Goal: Transaction & Acquisition: Purchase product/service

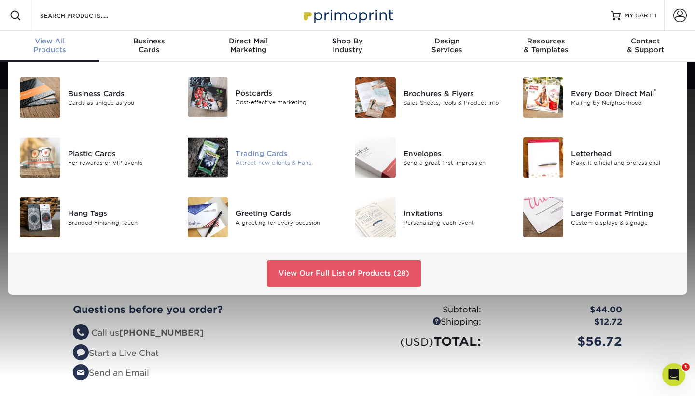
click at [208, 149] on img at bounding box center [208, 157] width 41 height 41
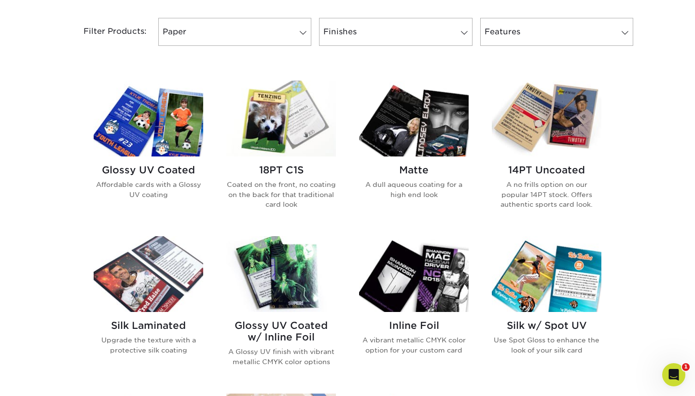
click at [160, 115] on img at bounding box center [148, 119] width 109 height 76
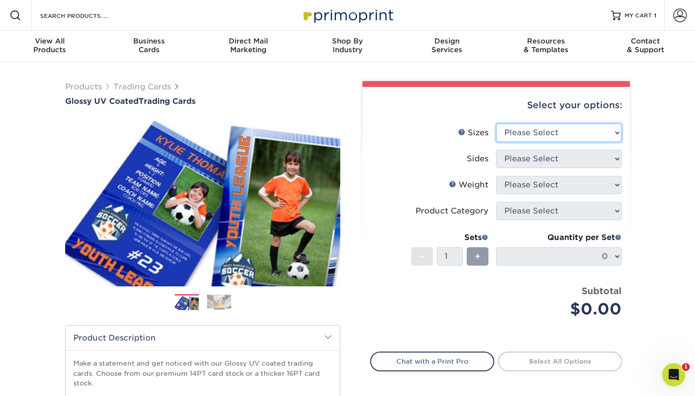
click at [616, 130] on select "Please Select 2.5" x 3.5"" at bounding box center [558, 132] width 125 height 18
select select "2.50x3.50"
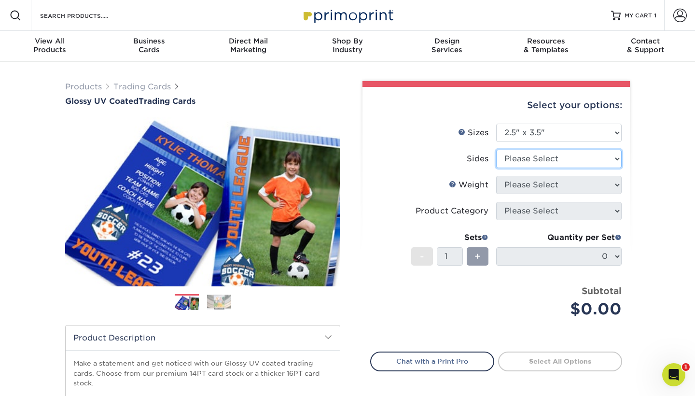
click at [615, 157] on select "Please Select Print Both Sides Print Front Only" at bounding box center [558, 159] width 125 height 18
select select "13abbda7-1d64-4f25-8bb2-c179b224825d"
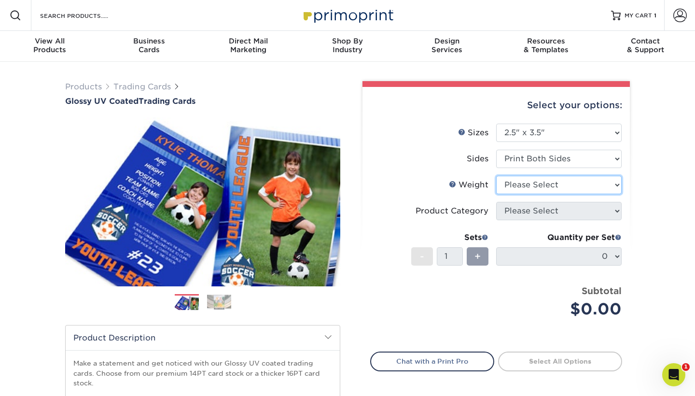
click at [615, 188] on select "Please Select 16PT 14PT 18PT C1S" at bounding box center [558, 185] width 125 height 18
select select "16PT"
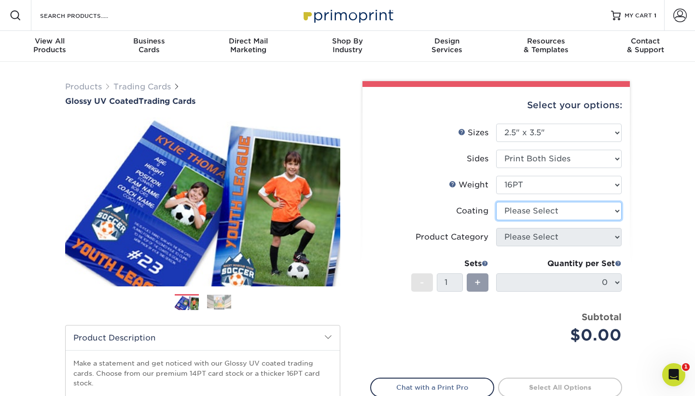
click at [617, 208] on select at bounding box center [558, 211] width 125 height 18
select select "ae367451-b2b8-45df-a344-0f05b6a12993"
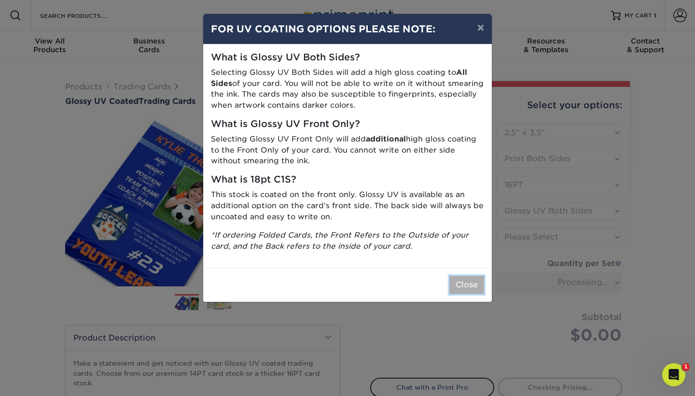
click at [467, 285] on button "Close" at bounding box center [466, 284] width 35 height 18
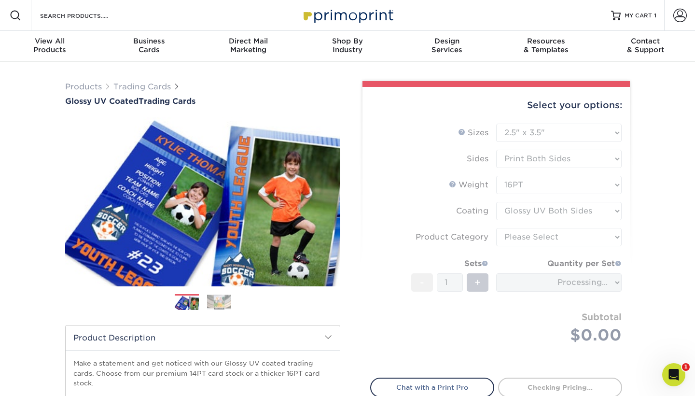
click at [613, 238] on form "Sizes Help Sizes Please Select 2.5" x 3.5" Sides Please Select 16PT - 1" at bounding box center [496, 244] width 252 height 243
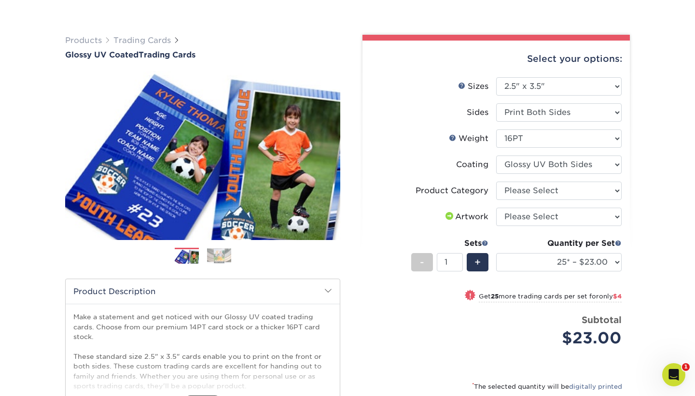
scroll to position [55, 0]
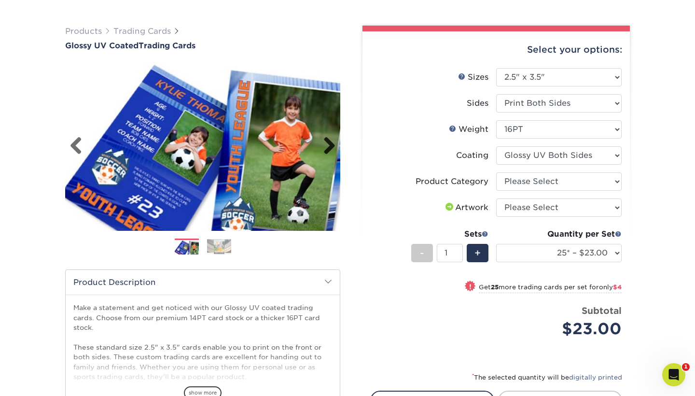
click at [333, 145] on link "Next" at bounding box center [325, 146] width 19 height 19
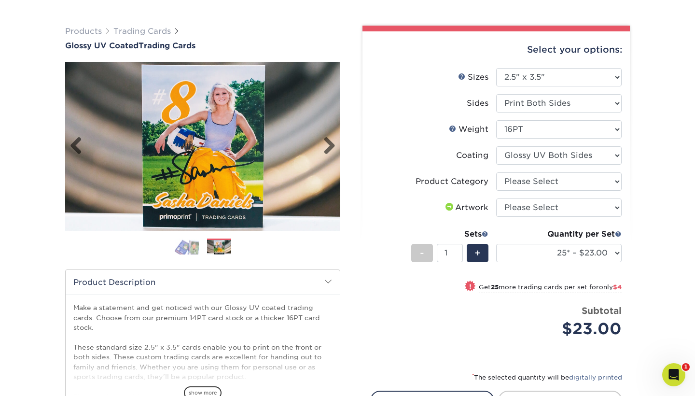
scroll to position [12, 19]
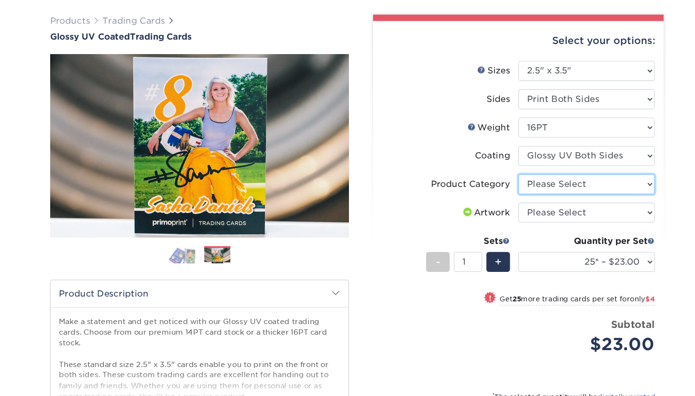
click at [615, 179] on select "Please Select Trading Cards" at bounding box center [558, 181] width 125 height 18
select select "c2f9bce9-36c2-409d-b101-c29d9d031e18"
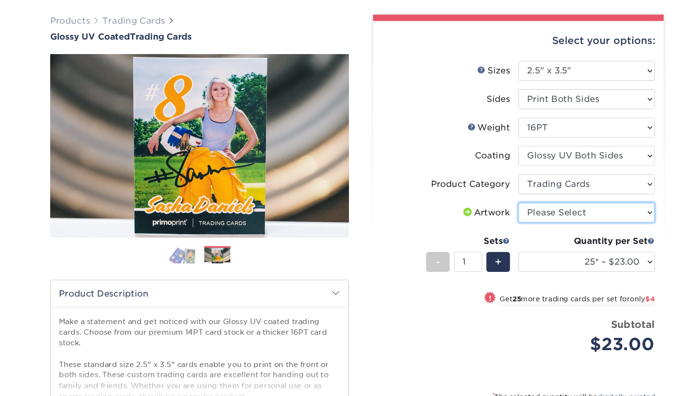
click at [617, 205] on select "Please Select I will upload files I need a design - $100" at bounding box center [558, 207] width 125 height 18
select select "upload"
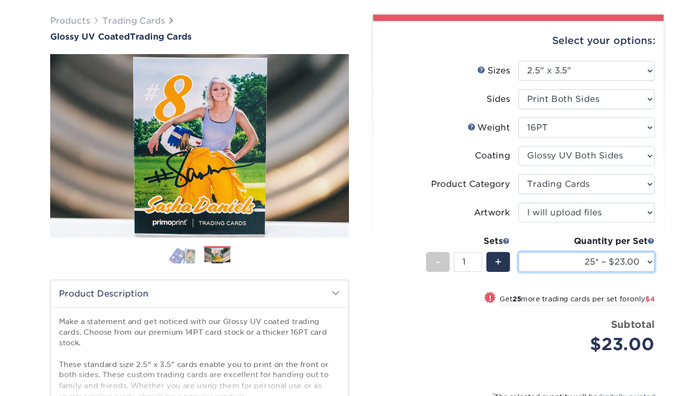
click at [615, 251] on select "25* – $23.00 50* – $27.00 75* – $33.00 100* – $37.00 250* – $47.00 500 – $58.00…" at bounding box center [558, 253] width 125 height 18
select select "50* – $27.00"
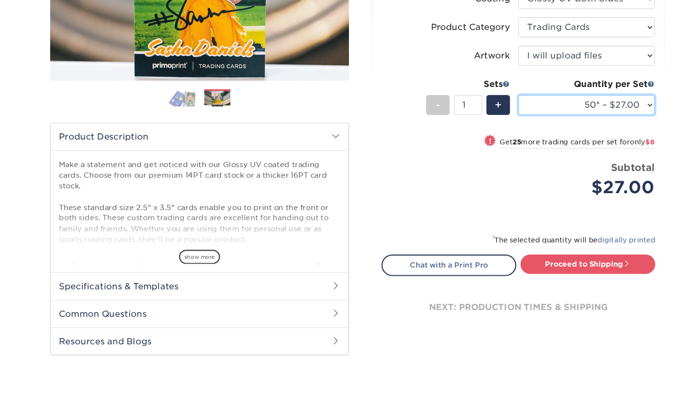
scroll to position [203, 0]
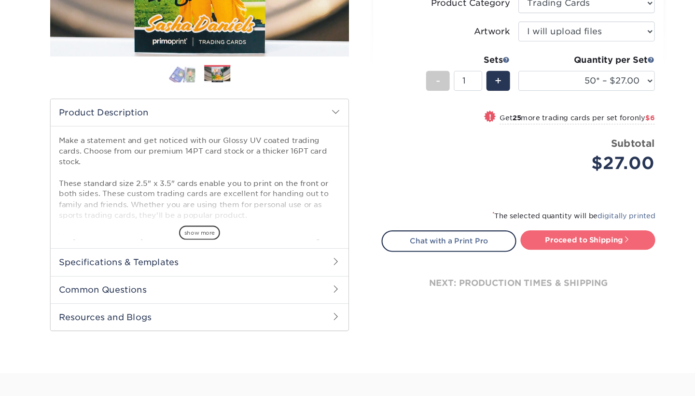
click at [571, 255] on link "Proceed to Shipping" at bounding box center [560, 251] width 124 height 17
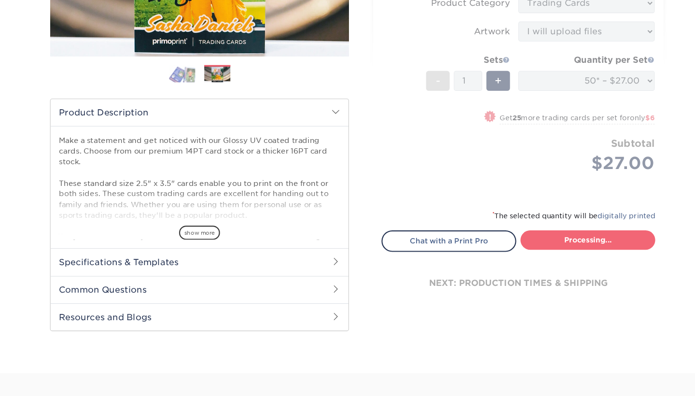
type input "Set 1"
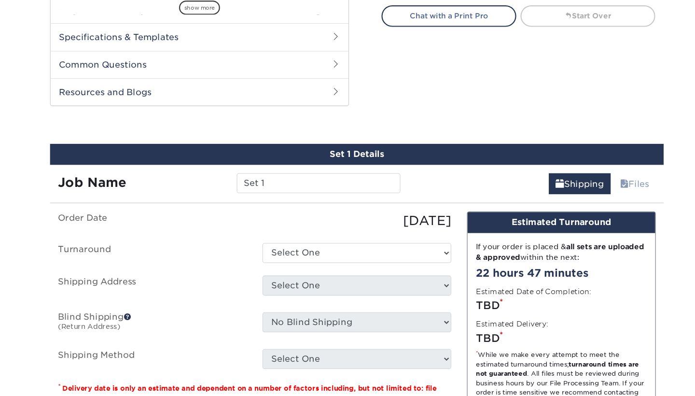
scroll to position [491, 0]
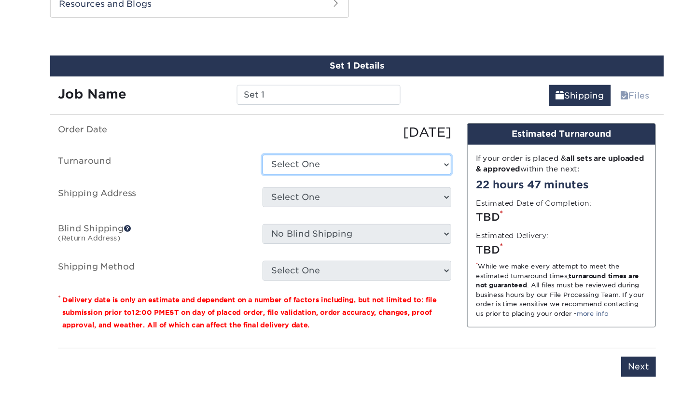
click at [428, 182] on select "Select One 2-4 Business Days 2 Day Next Business Day" at bounding box center [347, 183] width 174 height 18
select select "39596162-017c-462f-bc43-9f550c8c2591"
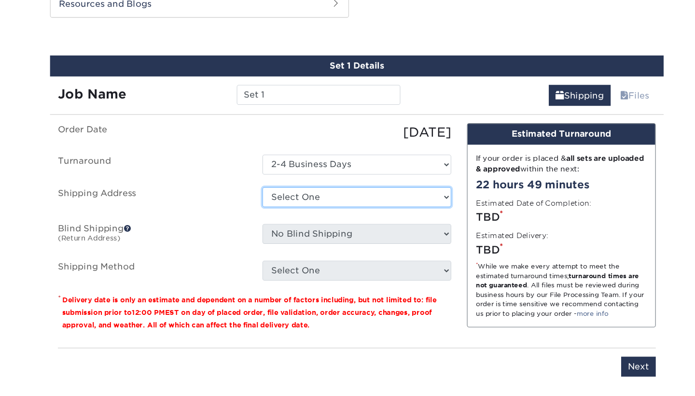
click at [430, 213] on select "Select One + Add New Address - Login" at bounding box center [347, 213] width 174 height 18
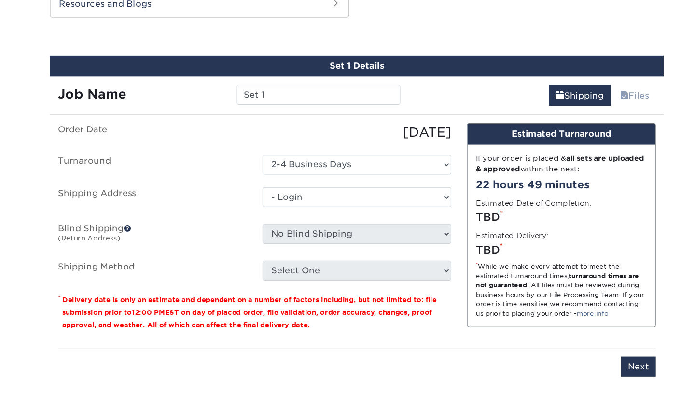
select select "-1"
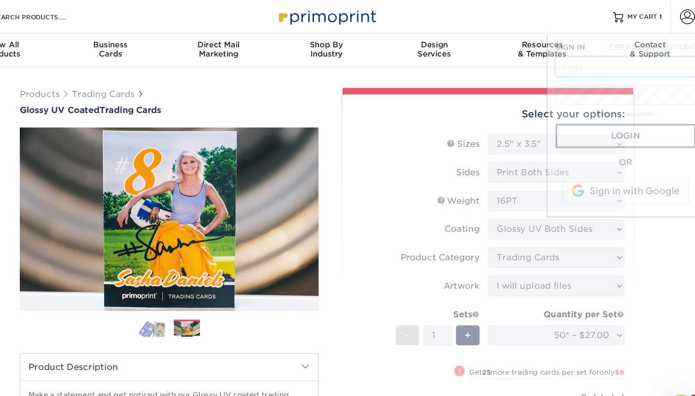
scroll to position [0, 47]
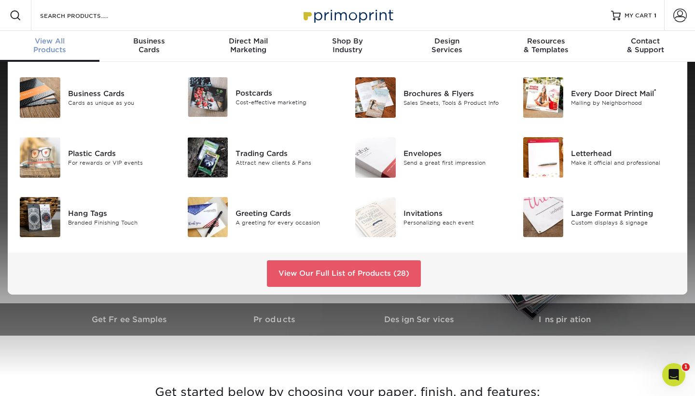
click at [41, 42] on span "View All" at bounding box center [49, 41] width 99 height 9
click at [211, 152] on img at bounding box center [208, 157] width 41 height 41
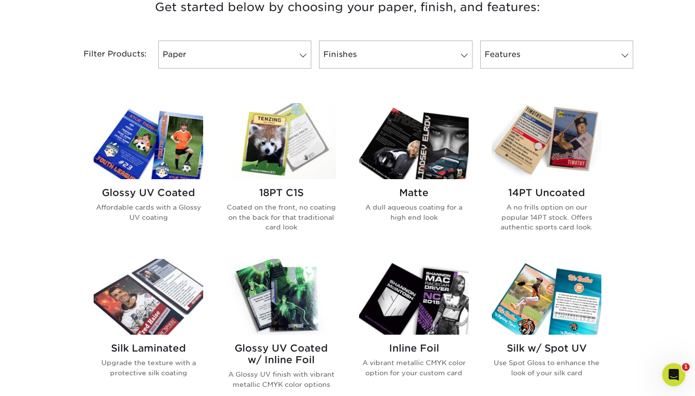
scroll to position [396, 0]
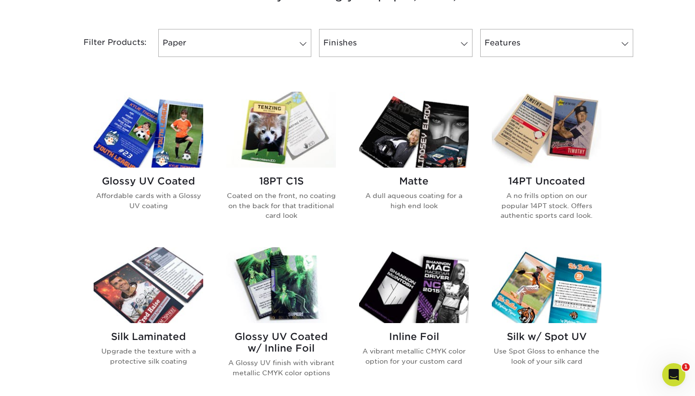
click at [137, 127] on img at bounding box center [148, 130] width 109 height 76
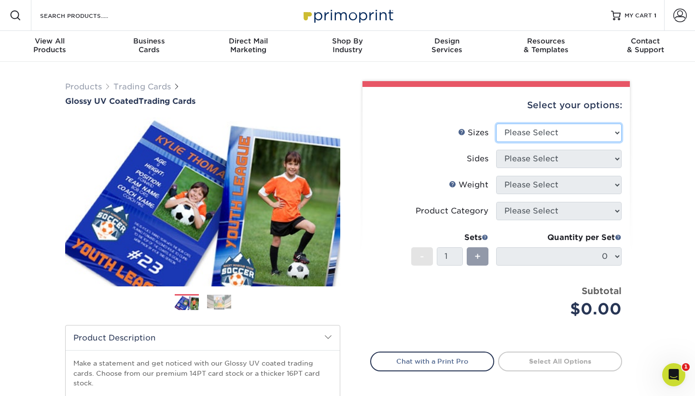
click at [615, 132] on select "Please Select 2.5" x 3.5"" at bounding box center [558, 132] width 125 height 18
select select "2.50x3.50"
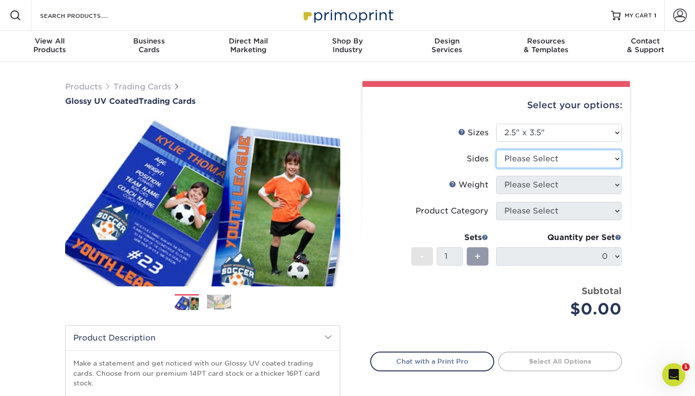
click at [616, 156] on select "Please Select Print Both Sides Print Front Only" at bounding box center [558, 159] width 125 height 18
select select "13abbda7-1d64-4f25-8bb2-c179b224825d"
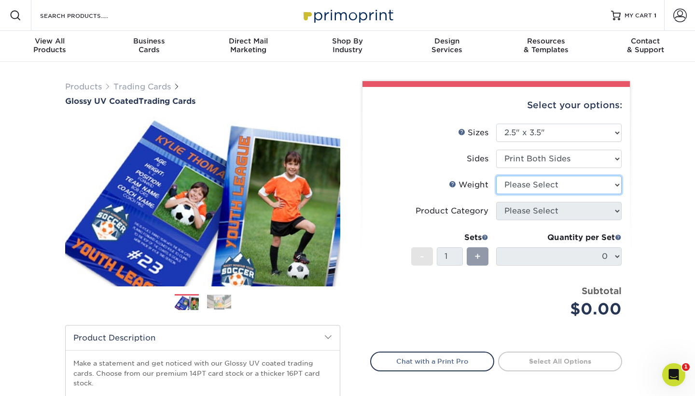
click at [612, 185] on select "Please Select 16PT 14PT 18PT C1S" at bounding box center [558, 185] width 125 height 18
select select "16PT"
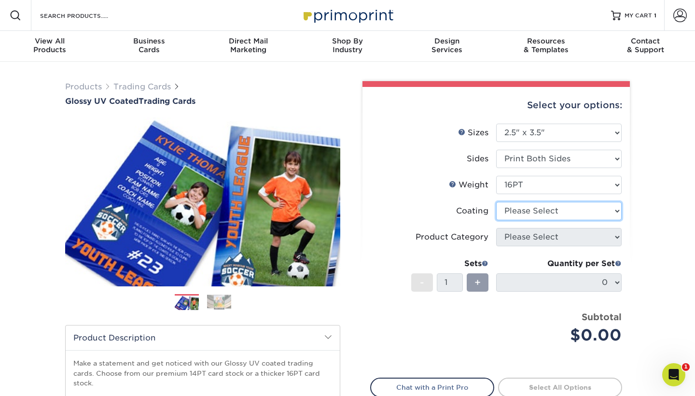
click at [613, 209] on select at bounding box center [558, 211] width 125 height 18
select select "ae367451-b2b8-45df-a344-0f05b6a12993"
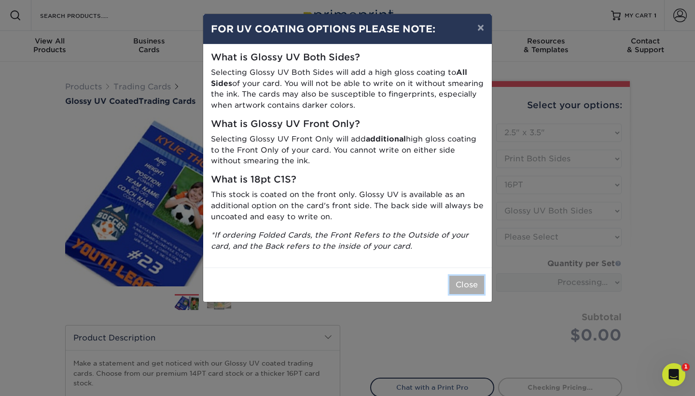
click at [463, 275] on button "Close" at bounding box center [466, 284] width 35 height 18
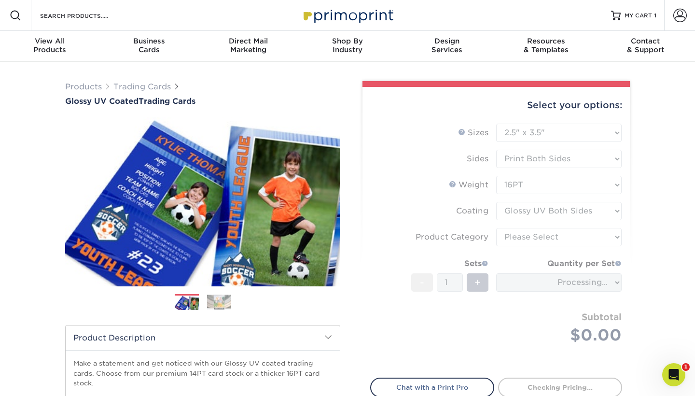
click at [599, 236] on form "Sizes Help Sizes Please Select 2.5" x 3.5" Sides Please Select 16PT - 1" at bounding box center [496, 244] width 252 height 243
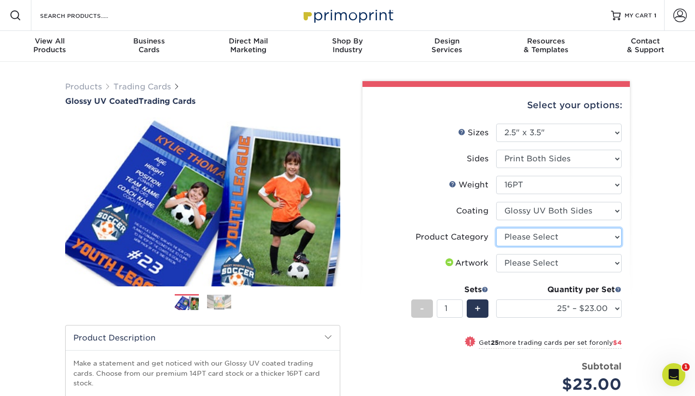
click at [614, 237] on select "Please Select Trading Cards" at bounding box center [558, 237] width 125 height 18
select select "c2f9bce9-36c2-409d-b101-c29d9d031e18"
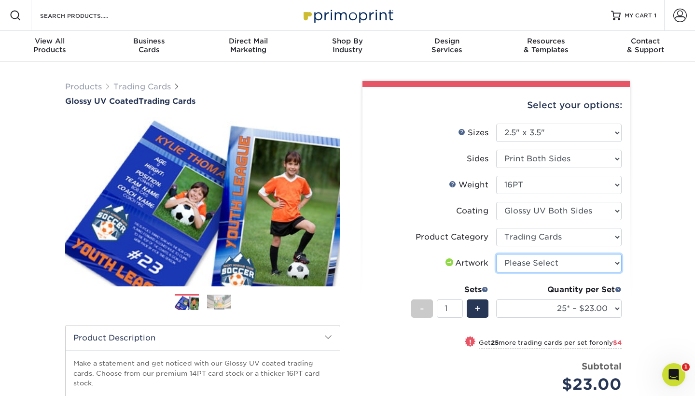
click at [616, 267] on select "Please Select I will upload files I need a design - $100" at bounding box center [558, 263] width 125 height 18
select select "upload"
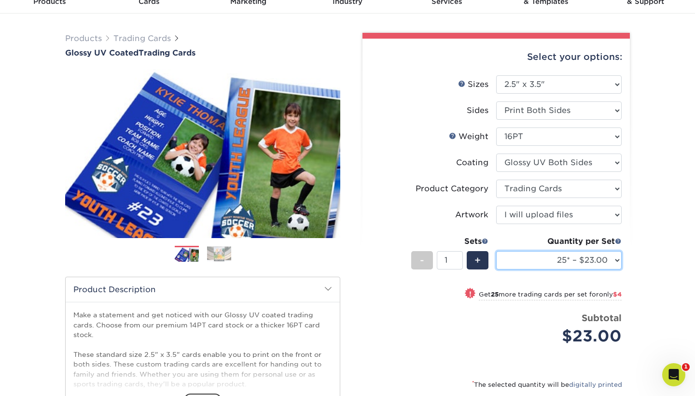
click at [599, 260] on select "25* – $23.00 50* – $27.00 75* – $33.00 100* – $37.00 250* – $47.00 500 – $58.00…" at bounding box center [558, 260] width 125 height 18
select select "50* – $27.00"
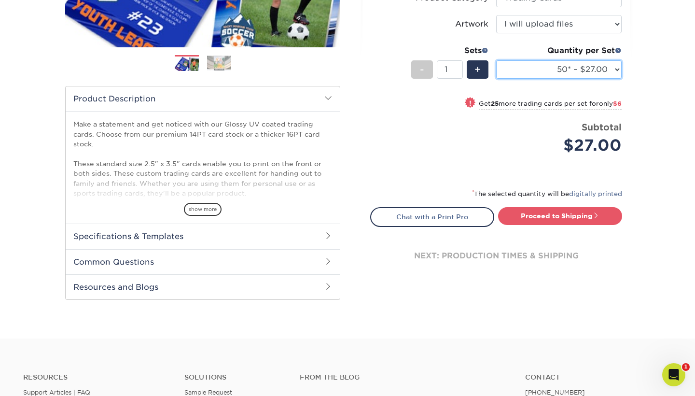
scroll to position [271, 0]
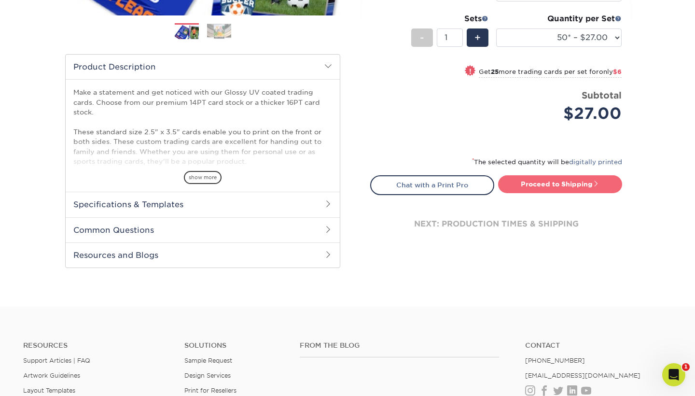
click at [581, 182] on link "Proceed to Shipping" at bounding box center [560, 183] width 124 height 17
type input "Set 1"
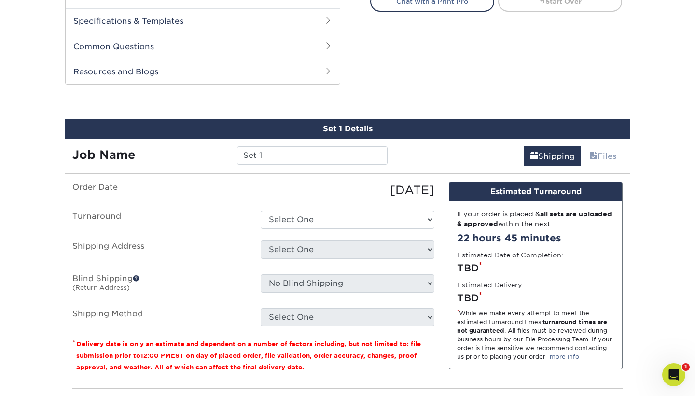
scroll to position [491, 0]
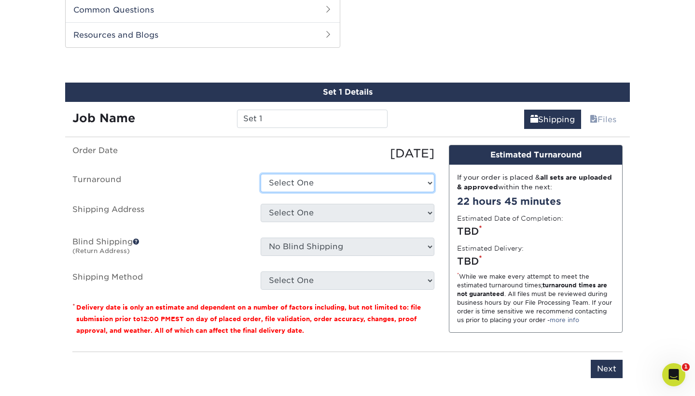
click at [426, 185] on select "Select One 2-4 Business Days 2 Day Next Business Day" at bounding box center [347, 183] width 174 height 18
select select "39596162-017c-462f-bc43-9f550c8c2591"
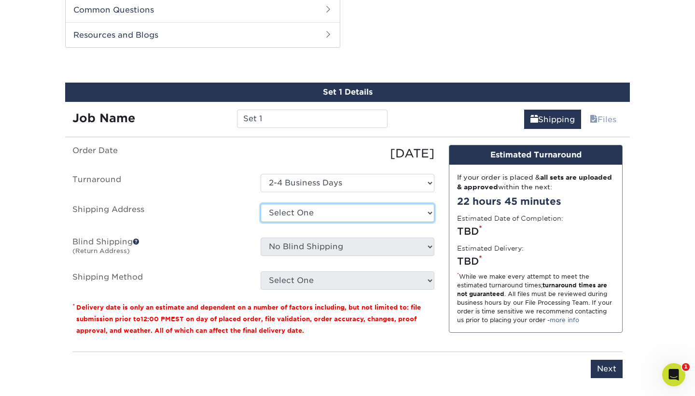
click at [426, 210] on select "Select One + Add New Address - Login" at bounding box center [347, 213] width 174 height 18
select select "newaddress"
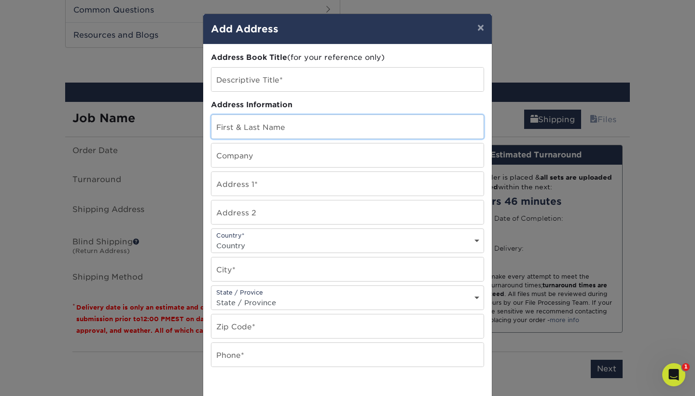
click at [341, 127] on input "text" at bounding box center [347, 127] width 272 height 24
type input "Kale Ward"
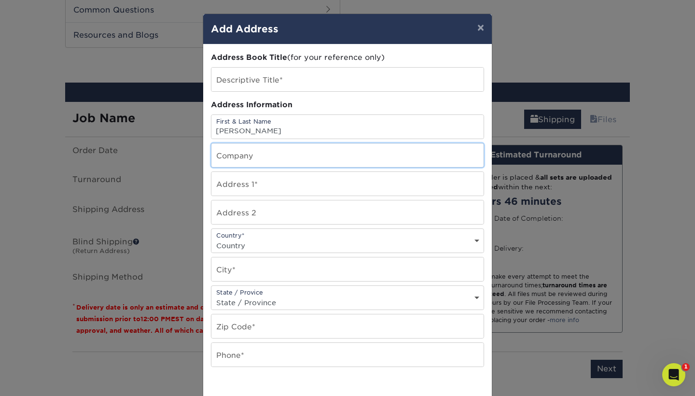
type input "D-BAT Arlington"
type input "921 W Mayfield Rd."
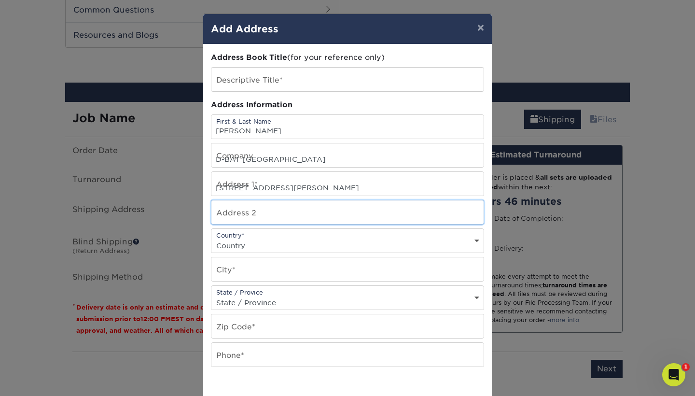
type input "Suite #112"
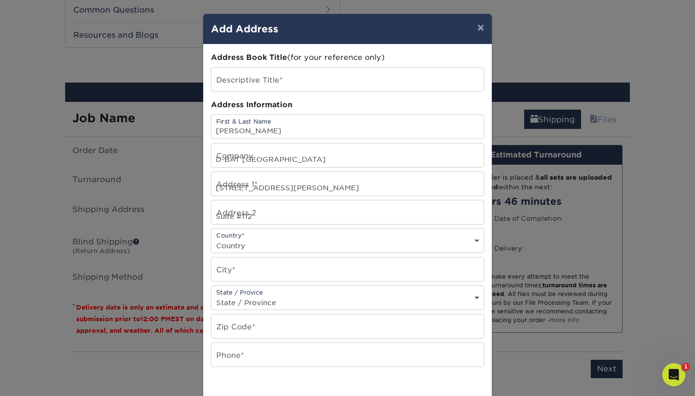
select select "US"
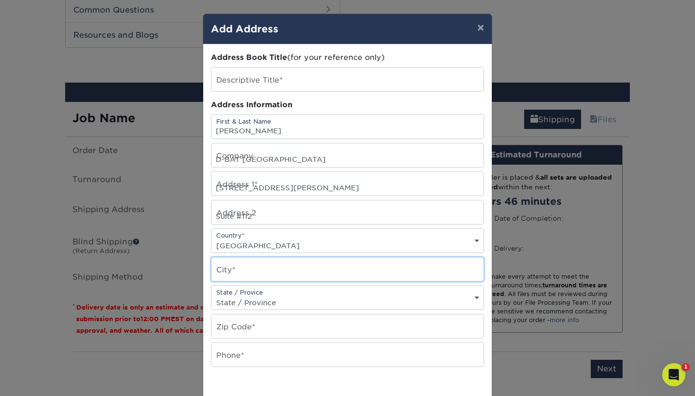
type input "Arlington"
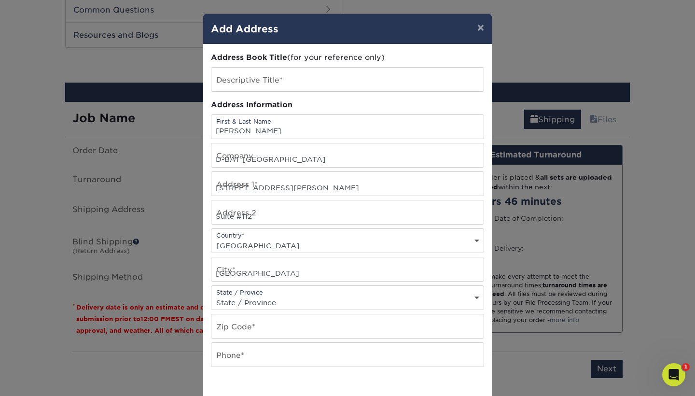
select select "TX"
type input "76015"
type input "3614452446"
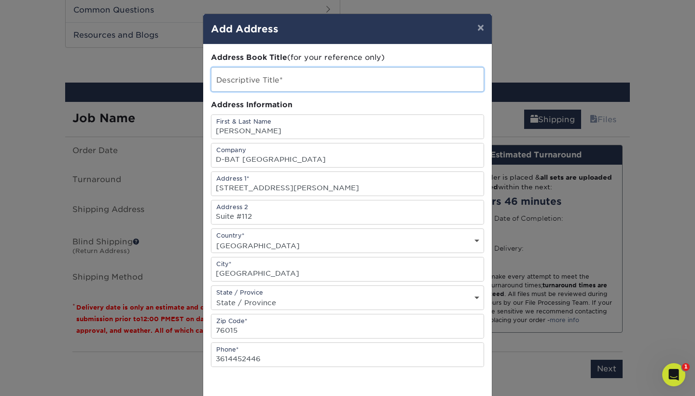
click at [313, 81] on input "text" at bounding box center [347, 80] width 272 height 24
type input "Baseball & Softball Training Complex"
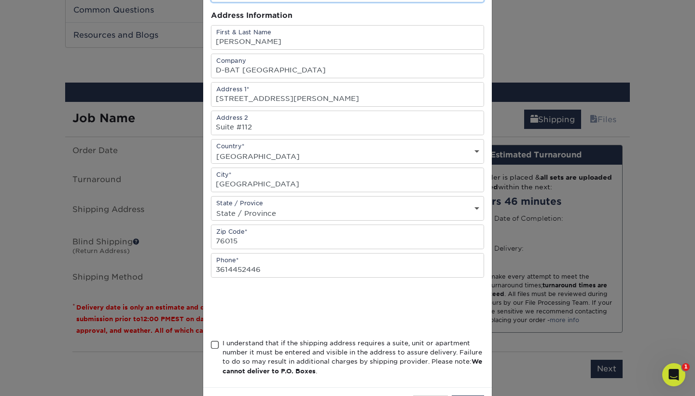
scroll to position [104, 0]
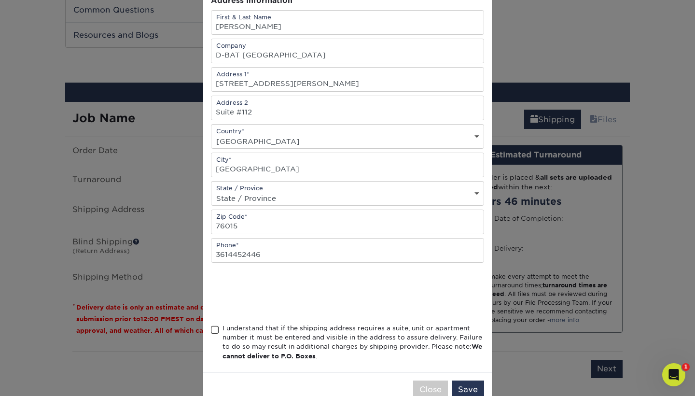
click at [218, 331] on span at bounding box center [215, 329] width 8 height 9
click at [0, 0] on input "I understand that if the shipping address requires a suite, unit or apartment n…" at bounding box center [0, 0] width 0 height 0
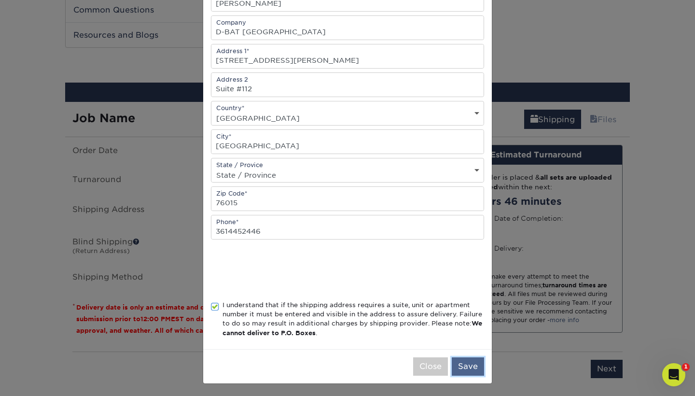
click at [473, 367] on button "Save" at bounding box center [467, 366] width 32 height 18
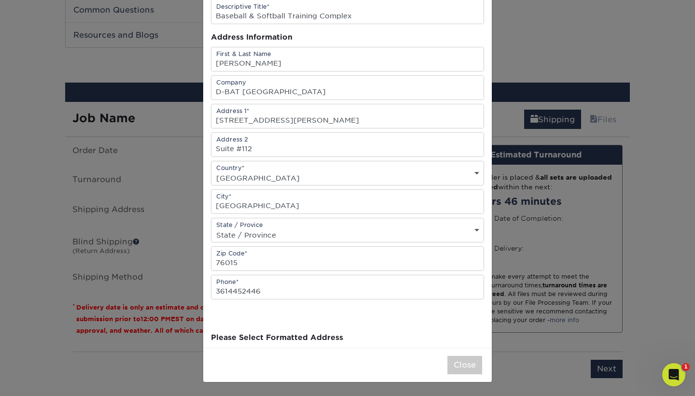
scroll to position [0, 0]
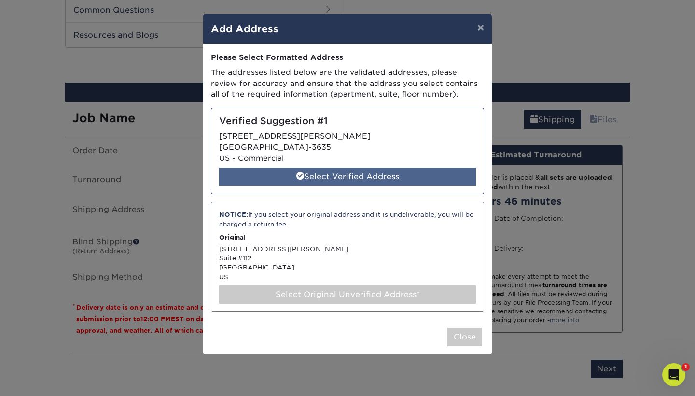
click at [410, 172] on div "Select Verified Address" at bounding box center [347, 176] width 257 height 18
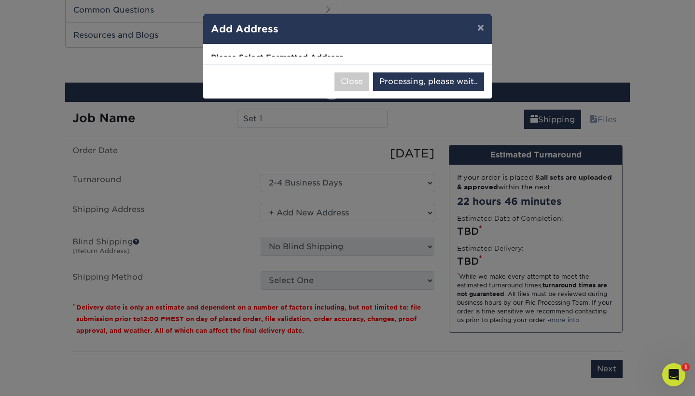
select select "286082"
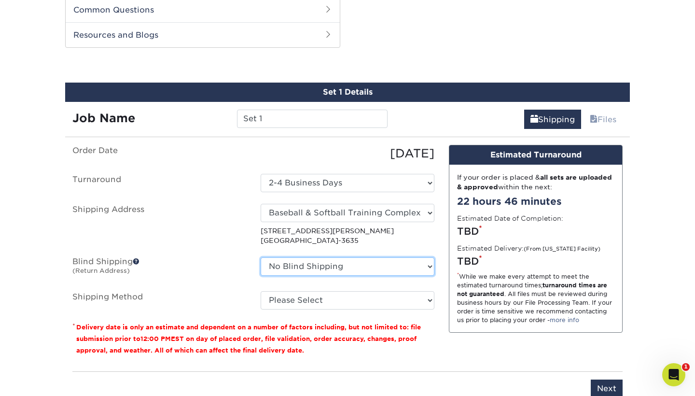
click at [423, 269] on select "No Blind Shipping + Add New Address" at bounding box center [347, 266] width 174 height 18
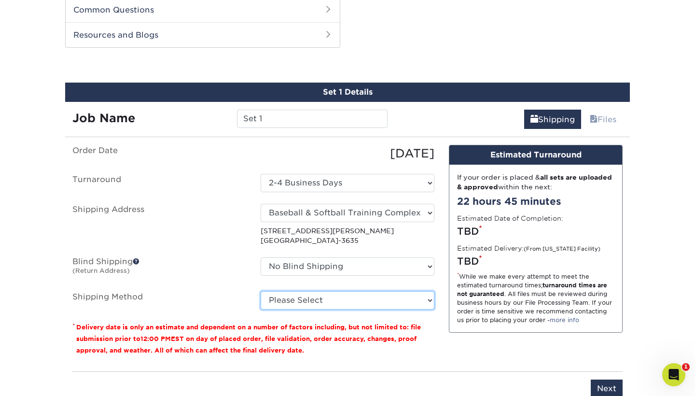
click at [427, 299] on select "Please Select Ground Shipping (+$11.60) 3 Day Shipping Service (+$11.98) 2 Day …" at bounding box center [347, 300] width 174 height 18
select select "03"
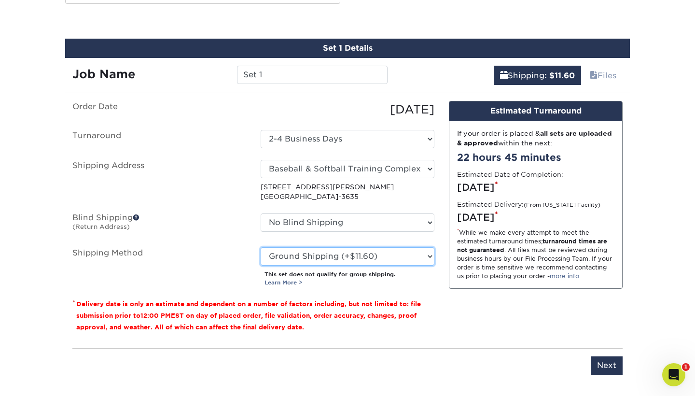
scroll to position [535, 0]
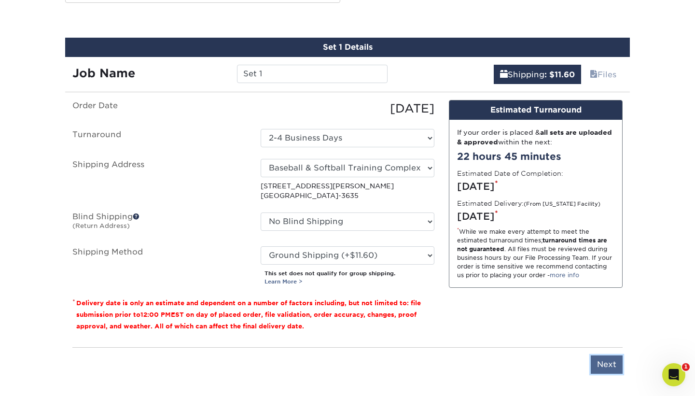
click at [600, 366] on input "Next" at bounding box center [606, 364] width 32 height 18
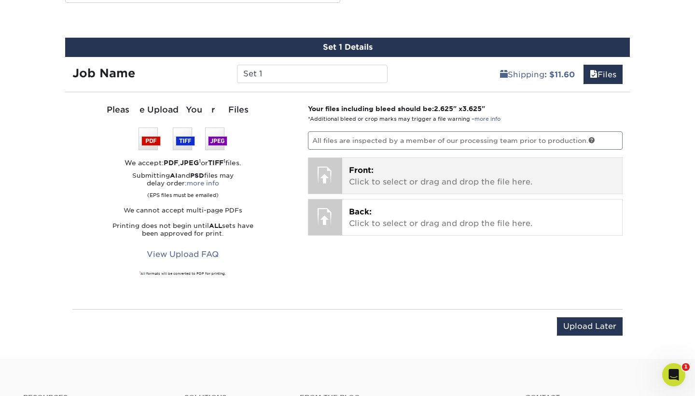
click at [332, 175] on div at bounding box center [325, 175] width 34 height 34
click at [359, 174] on p "Front: Click to select or drag and drop the file here." at bounding box center [482, 175] width 267 height 23
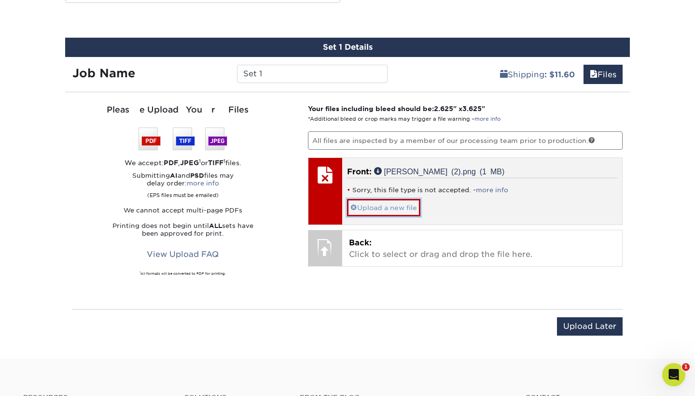
click at [358, 205] on link "Upload a new file" at bounding box center [383, 207] width 73 height 17
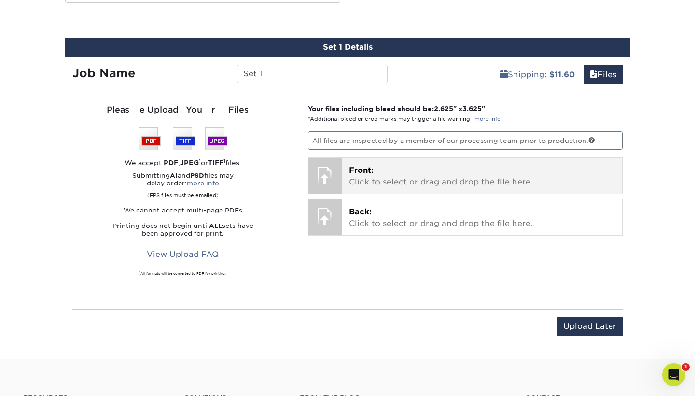
click at [380, 180] on p "Front: Click to select or drag and drop the file here." at bounding box center [482, 175] width 267 height 23
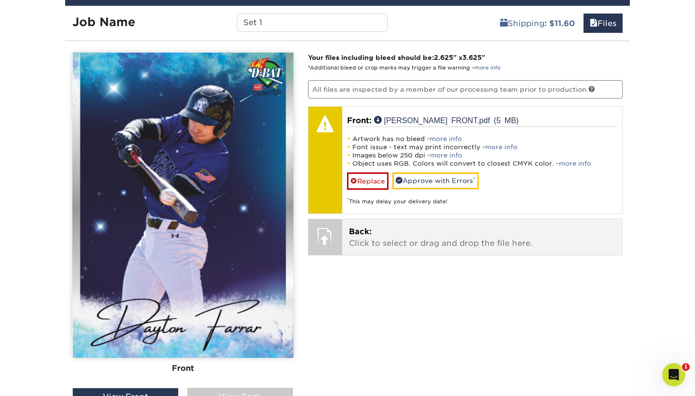
scroll to position [588, 0]
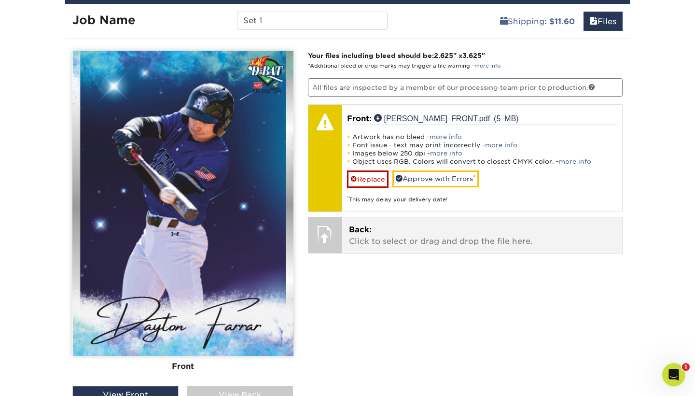
click at [403, 244] on p "Back: Click to select or drag and drop the file here." at bounding box center [482, 235] width 267 height 23
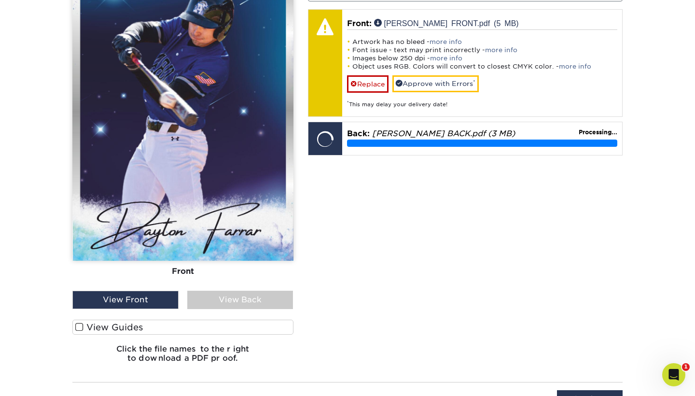
scroll to position [712, 0]
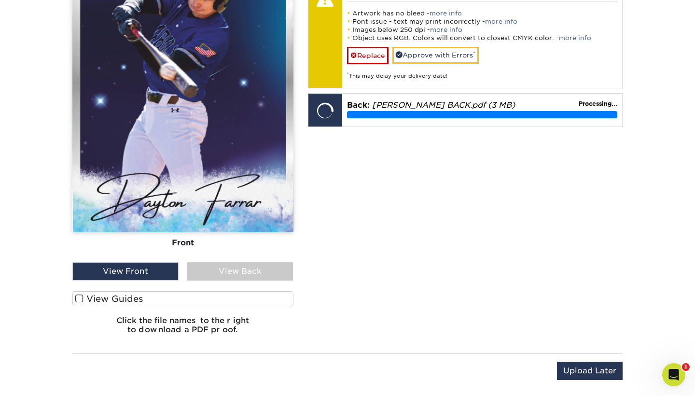
click at [136, 299] on label "View Guides" at bounding box center [182, 298] width 221 height 15
click at [0, 0] on input "View Guides" at bounding box center [0, 0] width 0 height 0
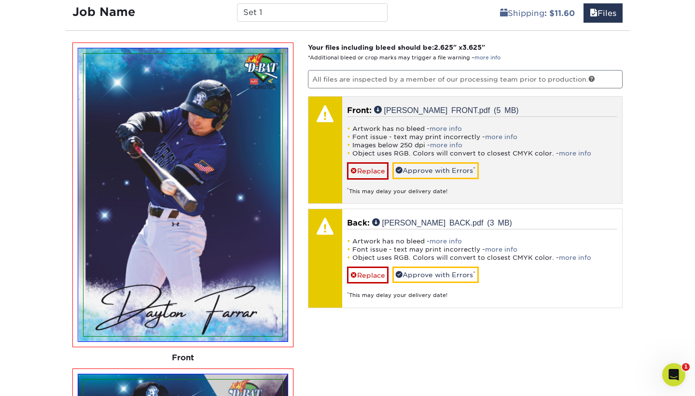
scroll to position [596, 0]
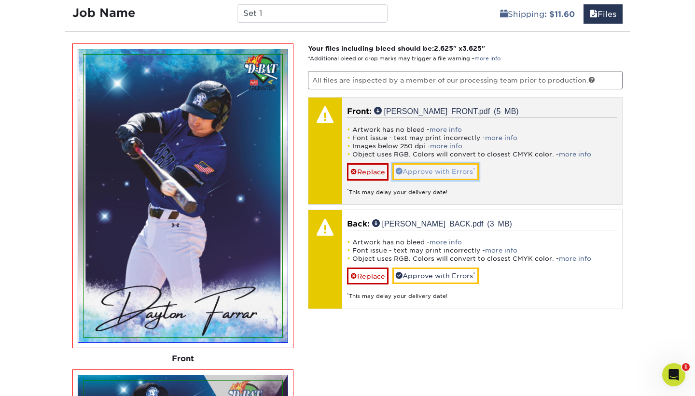
click at [451, 171] on link "Approve with Errors *" at bounding box center [435, 171] width 86 height 16
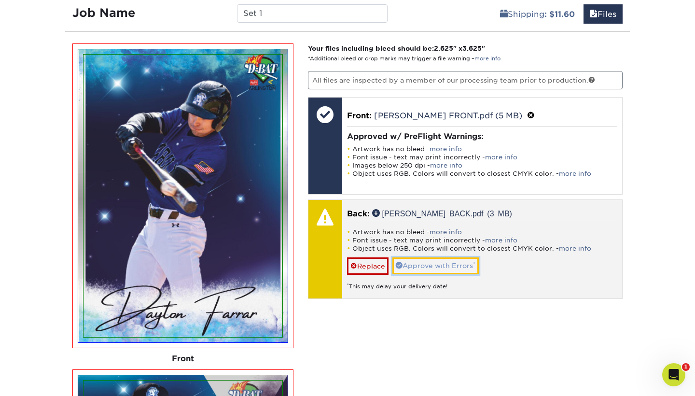
click at [464, 266] on link "Approve with Errors *" at bounding box center [435, 265] width 86 height 16
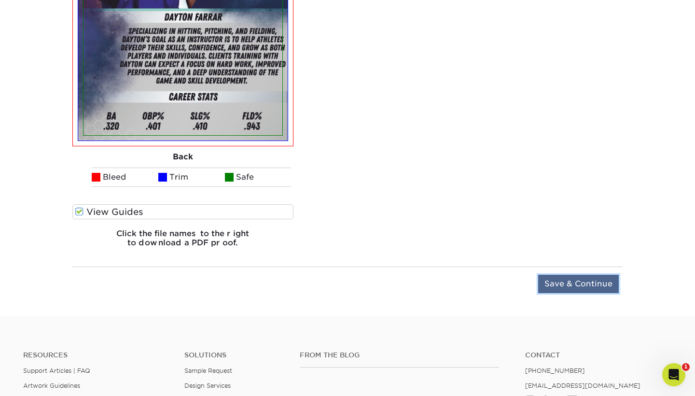
click at [573, 276] on input "Save & Continue" at bounding box center [578, 283] width 81 height 18
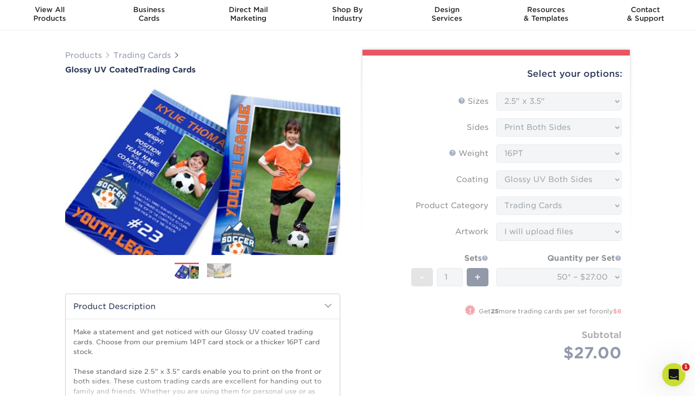
scroll to position [81, 0]
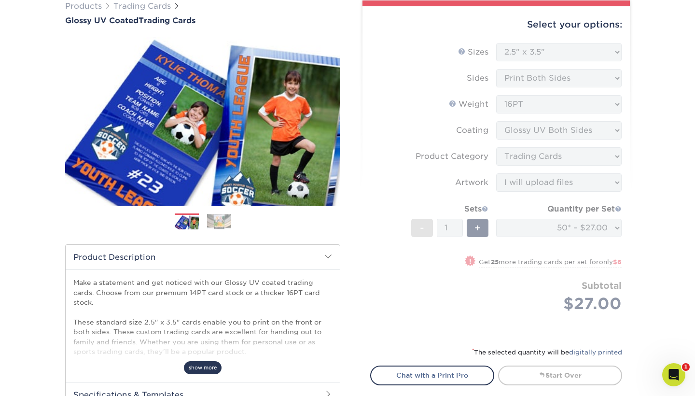
click at [214, 368] on span "show more" at bounding box center [203, 367] width 38 height 13
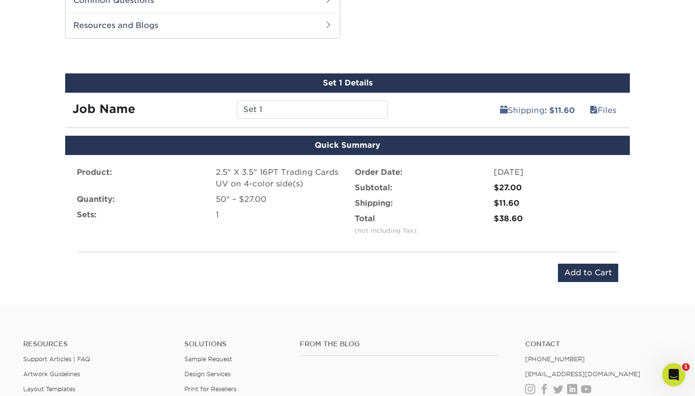
scroll to position [533, 0]
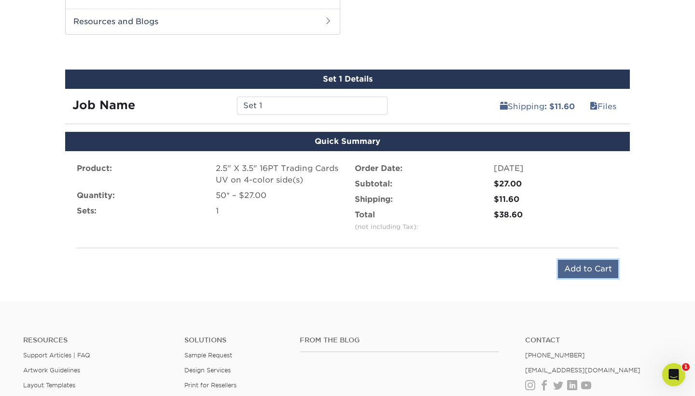
click at [592, 268] on input "Add to Cart" at bounding box center [588, 268] width 60 height 18
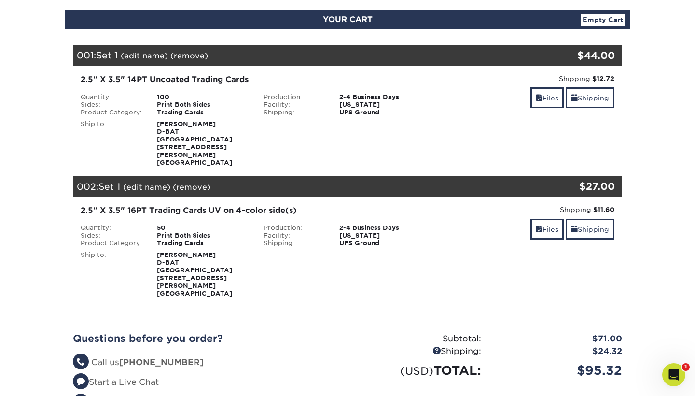
click at [184, 55] on link "(remove)" at bounding box center [189, 55] width 38 height 9
click at [369, 56] on link "Yes" at bounding box center [368, 55] width 14 height 9
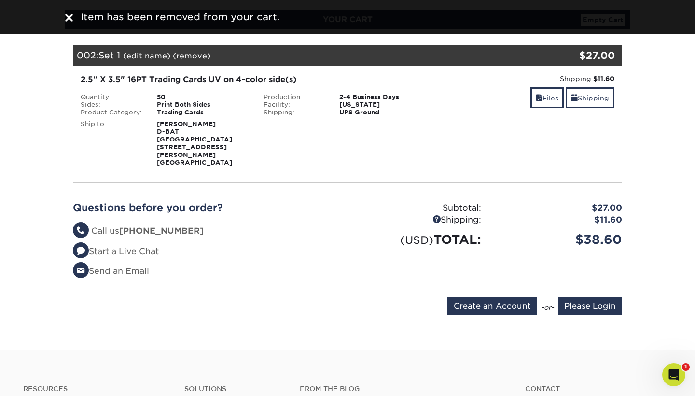
click at [153, 54] on link "(edit name)" at bounding box center [146, 55] width 47 height 9
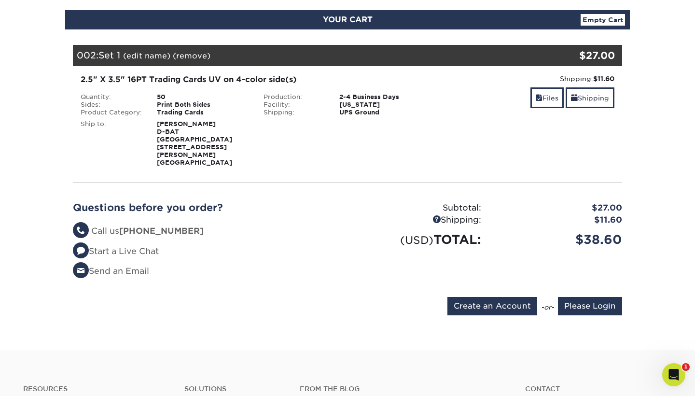
click at [157, 57] on link "(edit name)" at bounding box center [146, 55] width 47 height 9
click at [546, 97] on link "Files" at bounding box center [546, 97] width 33 height 21
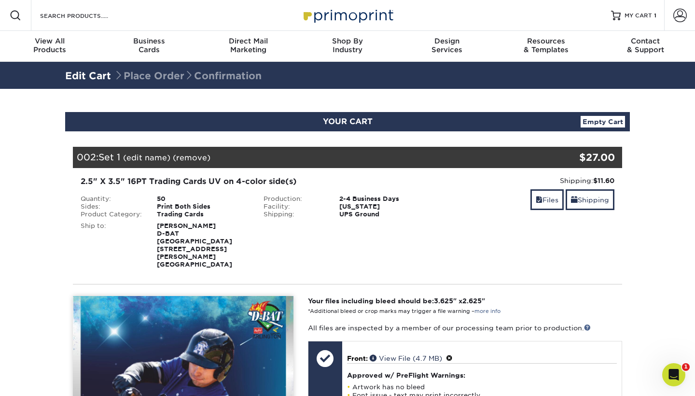
click at [144, 153] on link "(edit name)" at bounding box center [146, 157] width 47 height 9
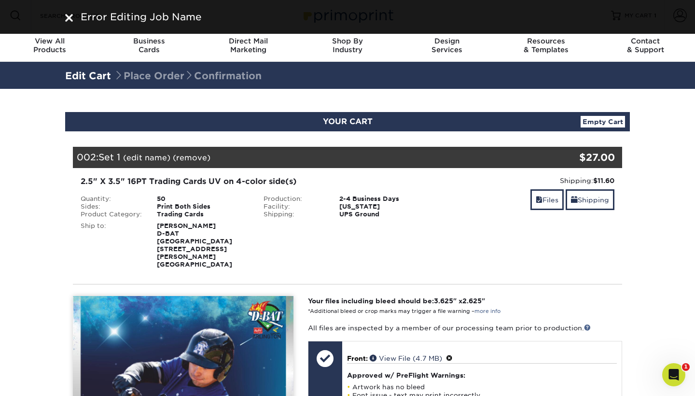
click at [144, 156] on link "(edit name)" at bounding box center [146, 157] width 47 height 9
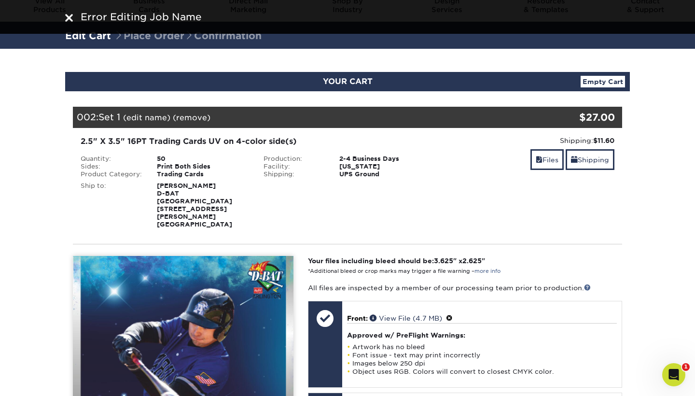
scroll to position [41, 0]
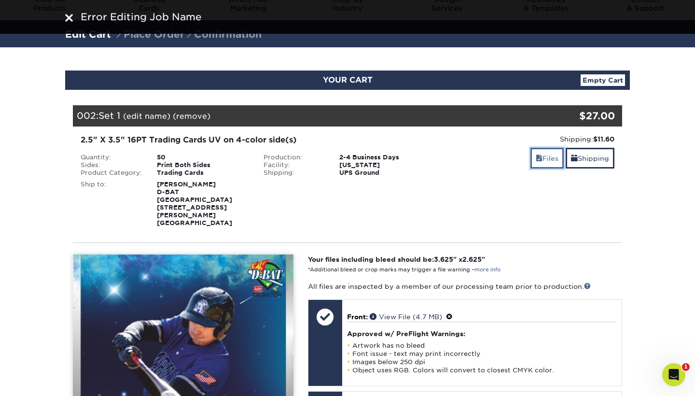
click at [548, 158] on link "Files" at bounding box center [546, 158] width 33 height 21
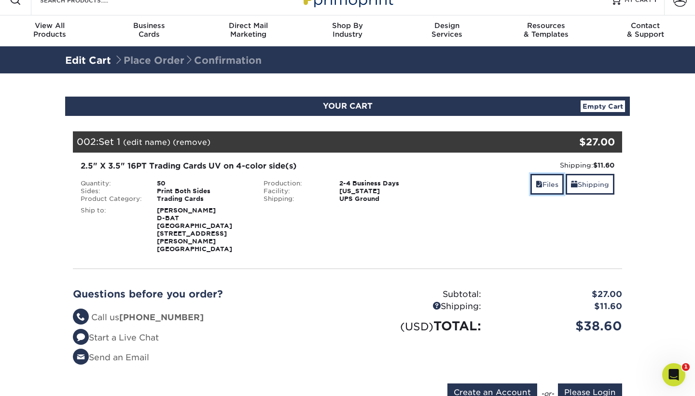
scroll to position [15, 0]
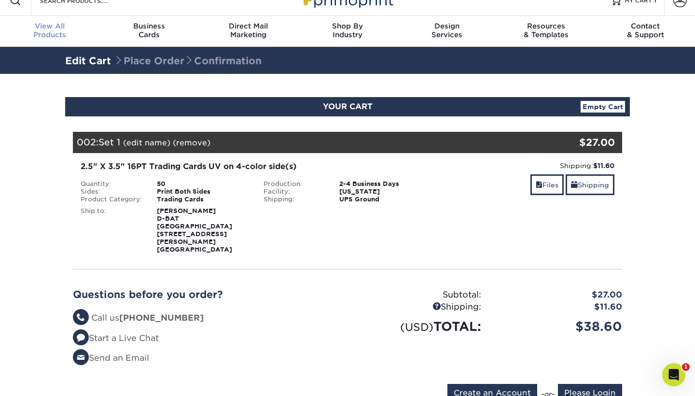
click at [48, 27] on span "View All" at bounding box center [49, 26] width 99 height 9
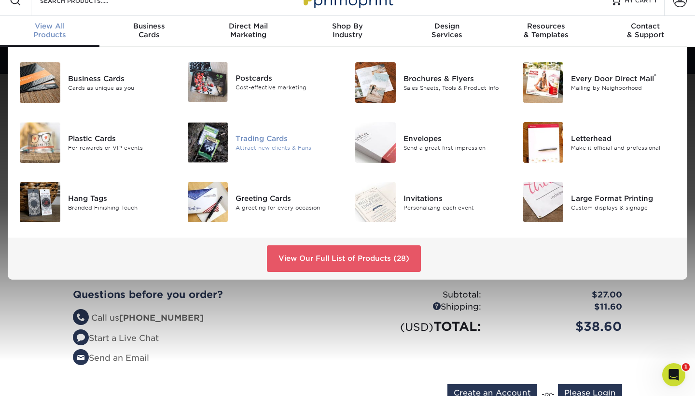
click at [246, 140] on div "Trading Cards" at bounding box center [287, 138] width 105 height 11
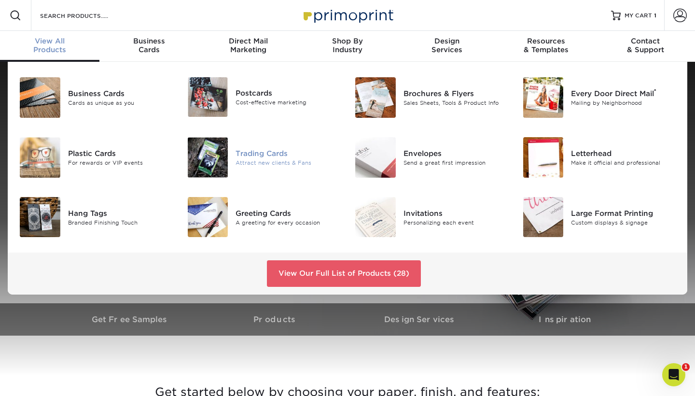
click at [244, 162] on div "Attract new clients & Fans" at bounding box center [287, 162] width 105 height 8
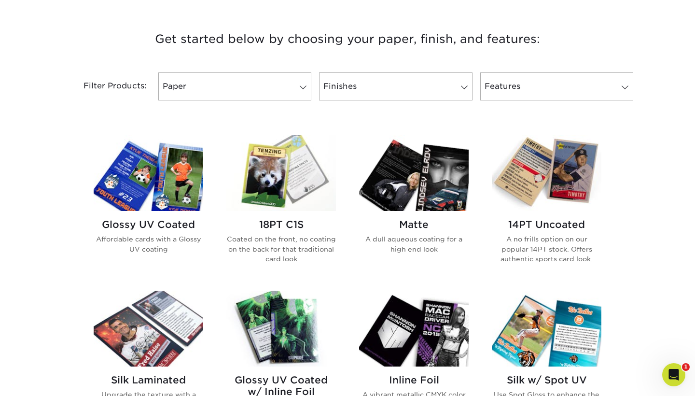
scroll to position [378, 0]
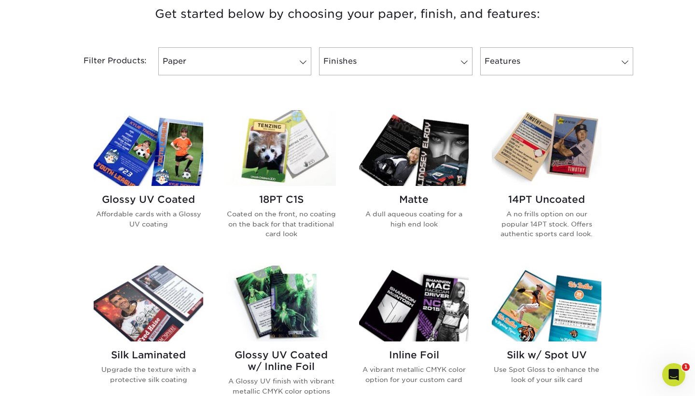
click at [175, 157] on img at bounding box center [148, 148] width 109 height 76
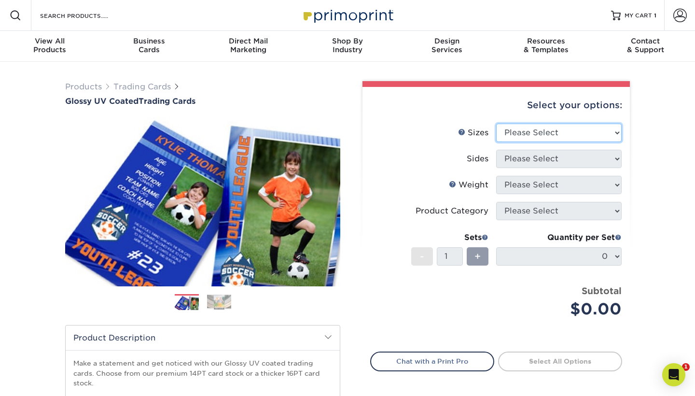
click at [612, 134] on select "Please Select 2.5" x 3.5"" at bounding box center [558, 132] width 125 height 18
select select "2.50x3.50"
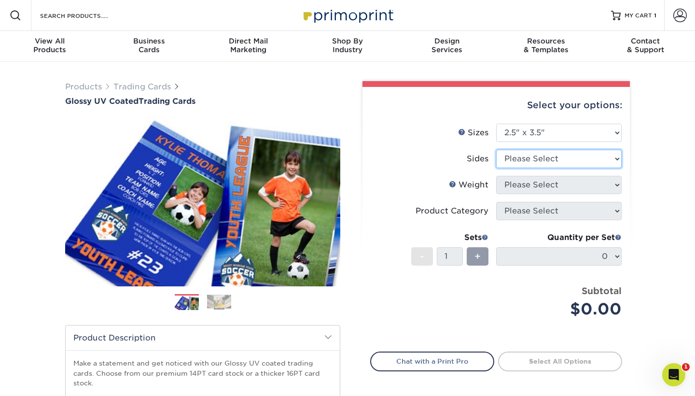
click at [603, 161] on select "Please Select Print Both Sides Print Front Only" at bounding box center [558, 159] width 125 height 18
select select "13abbda7-1d64-4f25-8bb2-c179b224825d"
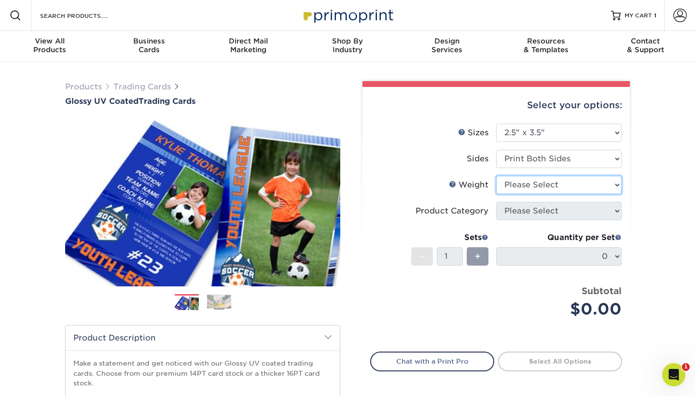
click at [608, 188] on select "Please Select 16PT 14PT 18PT C1S" at bounding box center [558, 185] width 125 height 18
select select "16PT"
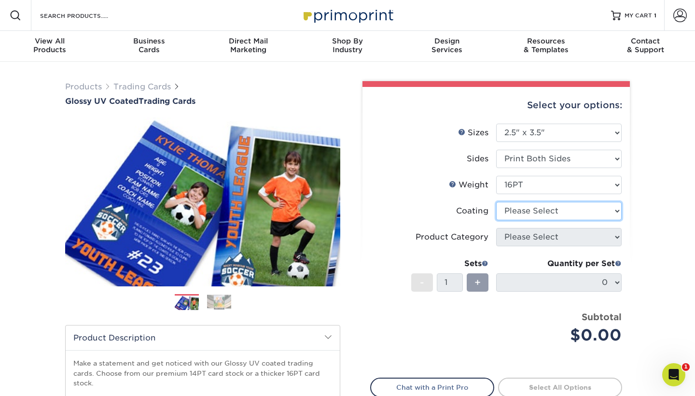
click at [608, 212] on select at bounding box center [558, 211] width 125 height 18
select select "ae367451-b2b8-45df-a344-0f05b6a12993"
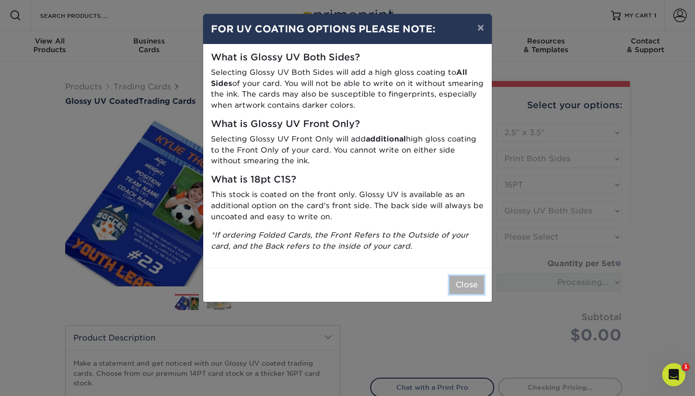
click at [469, 278] on button "Close" at bounding box center [466, 284] width 35 height 18
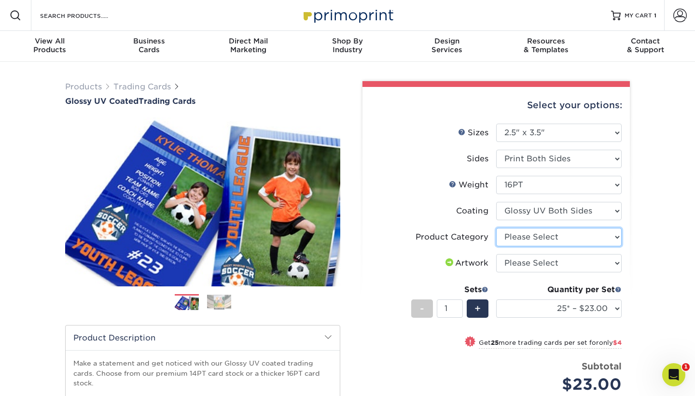
click at [616, 237] on select "Please Select Trading Cards" at bounding box center [558, 237] width 125 height 18
select select "c2f9bce9-36c2-409d-b101-c29d9d031e18"
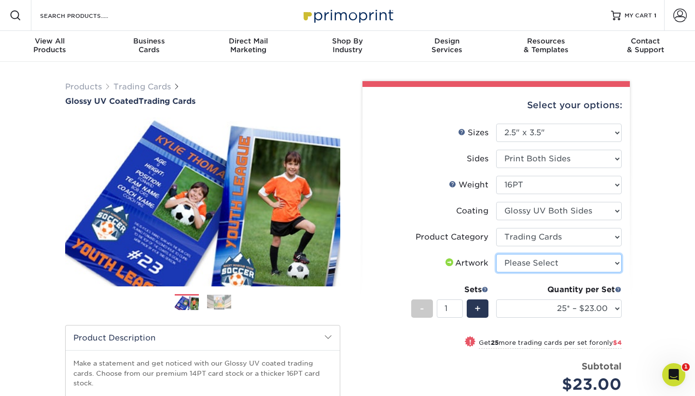
click at [612, 267] on select "Please Select I will upload files I need a design - $100" at bounding box center [558, 263] width 125 height 18
select select "upload"
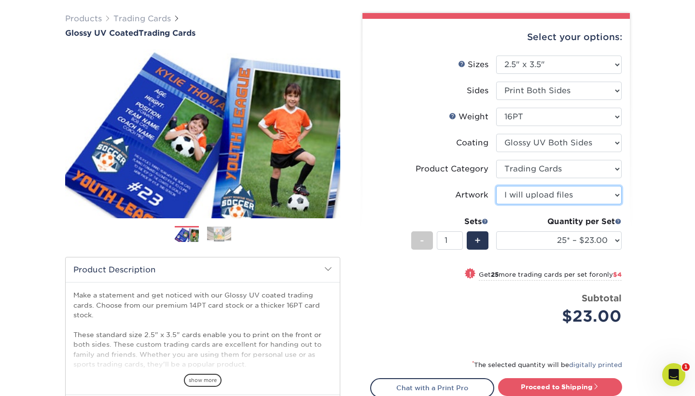
scroll to position [72, 0]
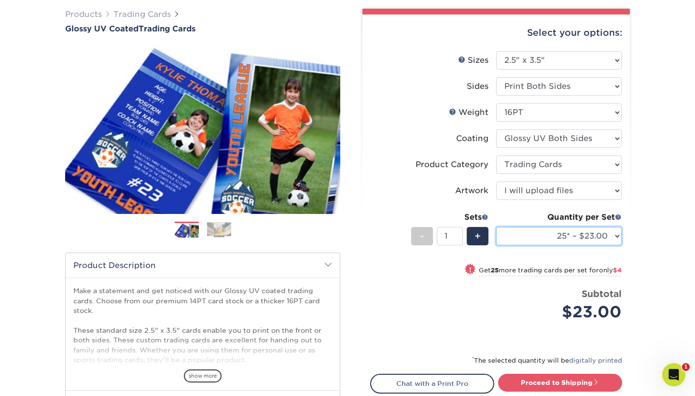
click at [601, 235] on select "25* – $23.00 50* – $27.00 75* – $33.00 100* – $37.00 250* – $47.00 500 – $58.00…" at bounding box center [558, 236] width 125 height 18
select select "50* – $27.00"
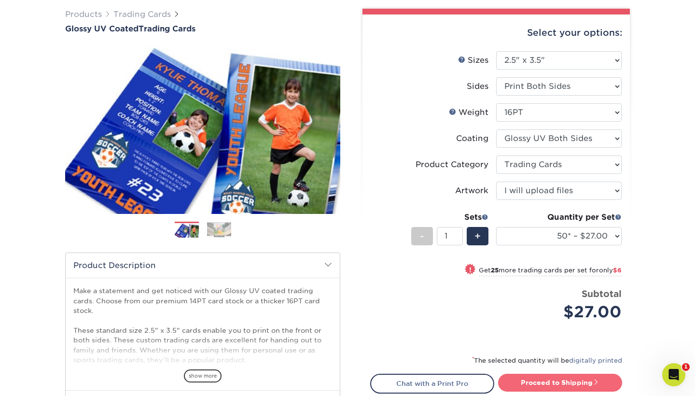
click at [571, 383] on link "Proceed to Shipping" at bounding box center [560, 381] width 124 height 17
type input "Set 1"
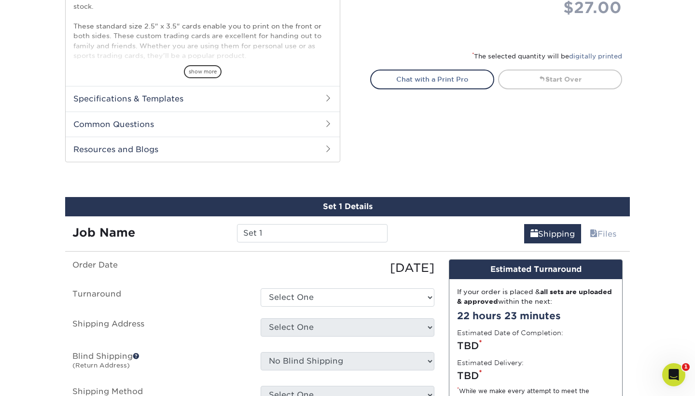
scroll to position [491, 0]
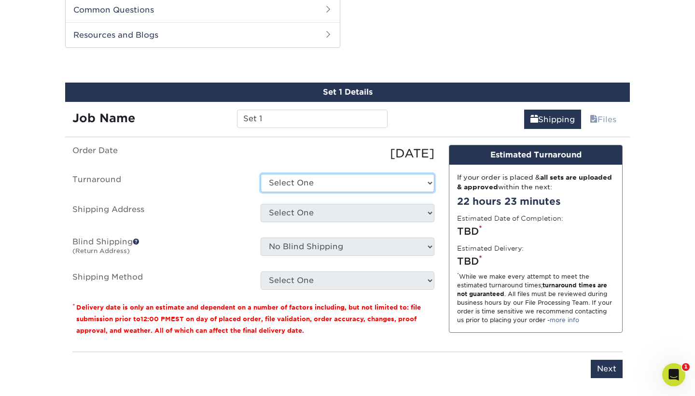
click at [426, 183] on select "Select One 2-4 Business Days 2 Day Next Business Day" at bounding box center [347, 183] width 174 height 18
select select "39596162-017c-462f-bc43-9f550c8c2591"
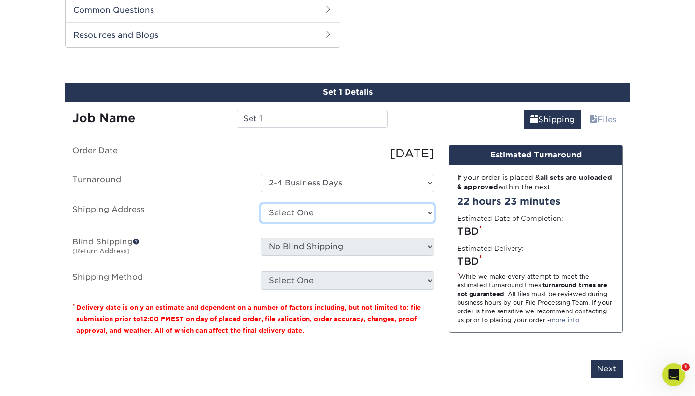
click at [428, 207] on select "Select One Baseball & Softball Training Complex + Add New Address - Login" at bounding box center [347, 213] width 174 height 18
select select "286082"
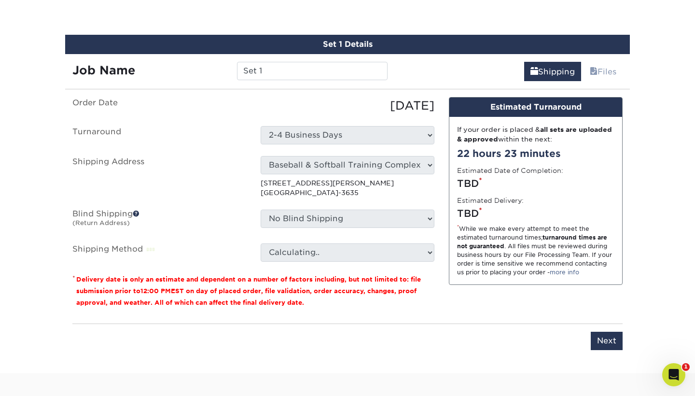
scroll to position [539, 0]
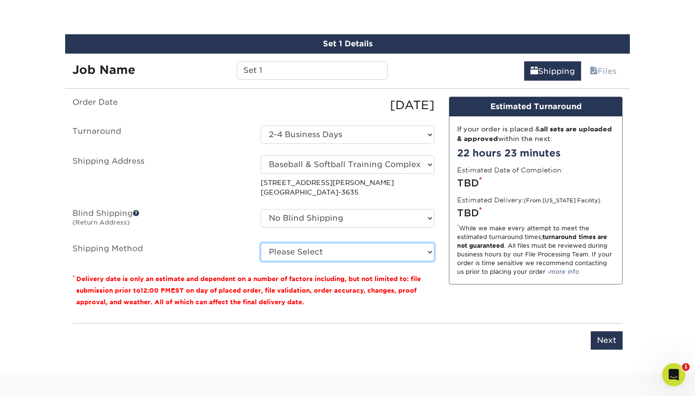
click at [428, 257] on select "Please Select Ground Shipping (+$11.60) 3 Day Shipping Service (+$11.98) 2 Day …" at bounding box center [347, 252] width 174 height 18
select select "03"
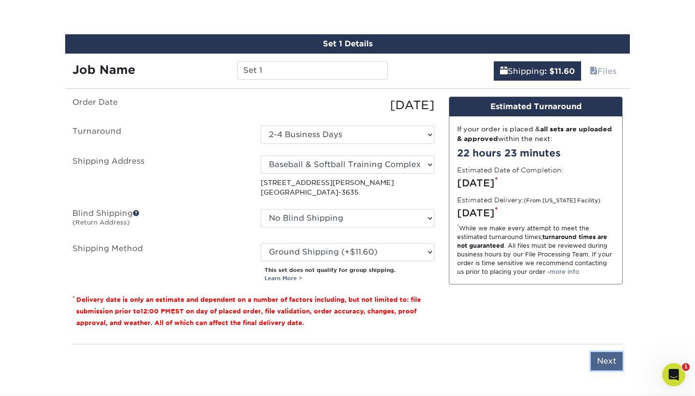
click at [607, 356] on input "Next" at bounding box center [606, 361] width 32 height 18
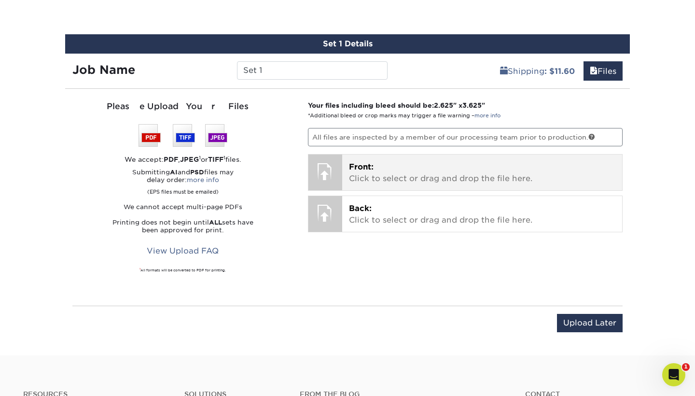
click at [414, 159] on div "Front: Click to select or drag and drop the file here. Choose file" at bounding box center [482, 172] width 280 height 36
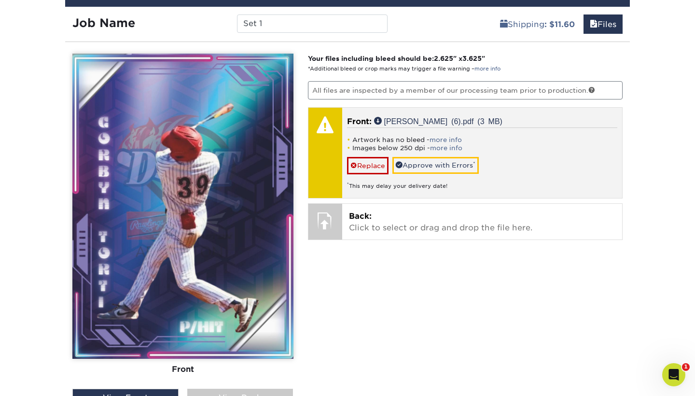
scroll to position [587, 0]
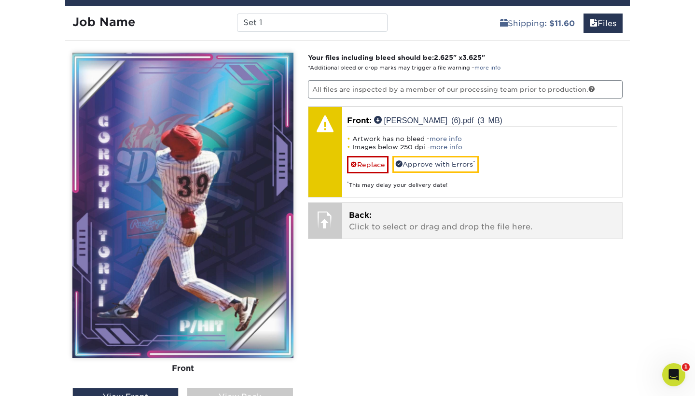
click at [448, 220] on p "Back: Click to select or drag and drop the file here." at bounding box center [482, 220] width 267 height 23
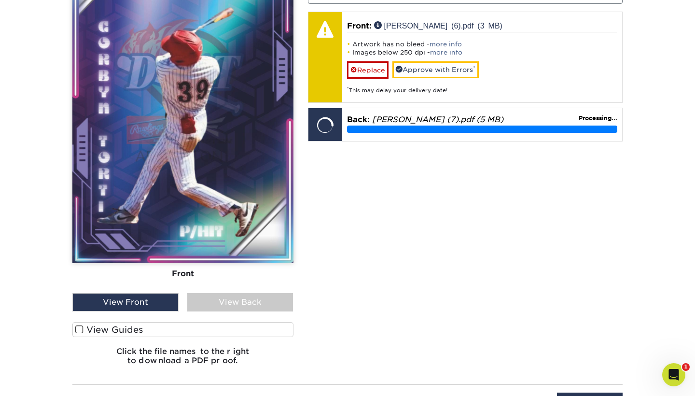
scroll to position [684, 0]
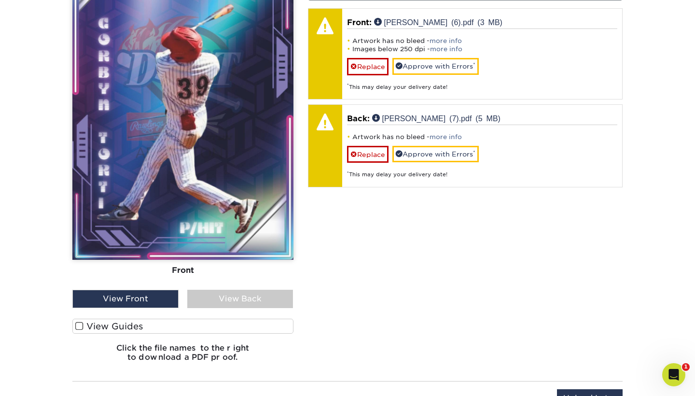
click at [119, 328] on label "View Guides" at bounding box center [182, 325] width 221 height 15
click at [0, 0] on input "View Guides" at bounding box center [0, 0] width 0 height 0
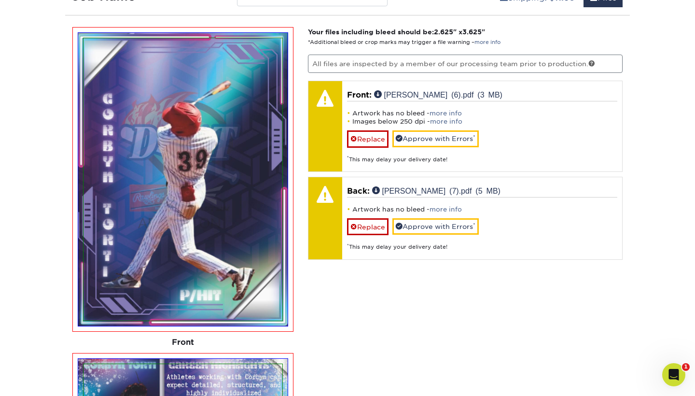
scroll to position [621, 0]
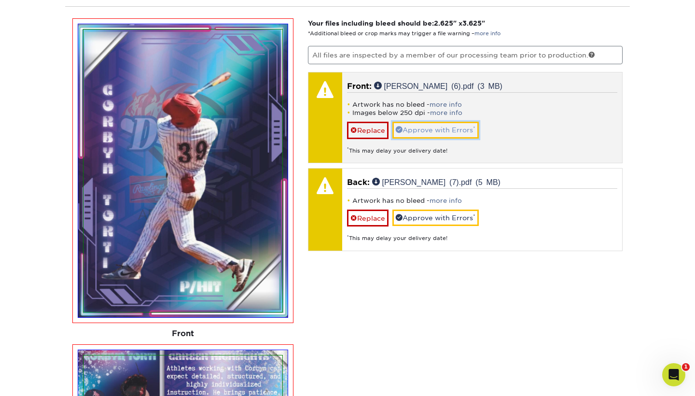
click at [447, 126] on link "Approve with Errors *" at bounding box center [435, 130] width 86 height 16
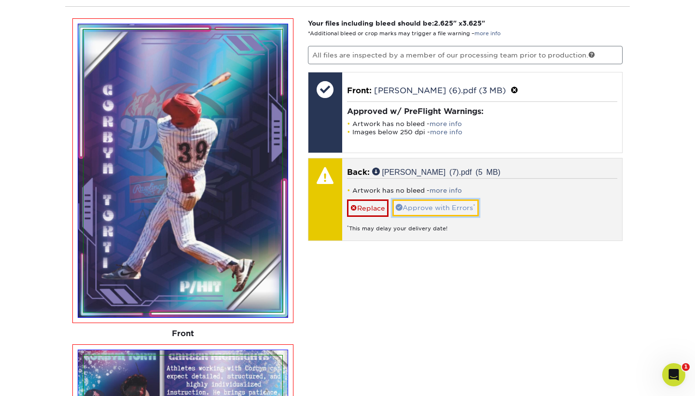
click at [449, 208] on link "Approve with Errors *" at bounding box center [435, 207] width 86 height 16
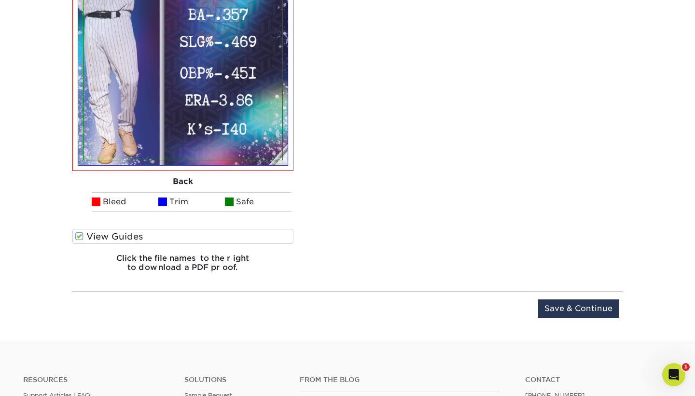
scroll to position [1121, 0]
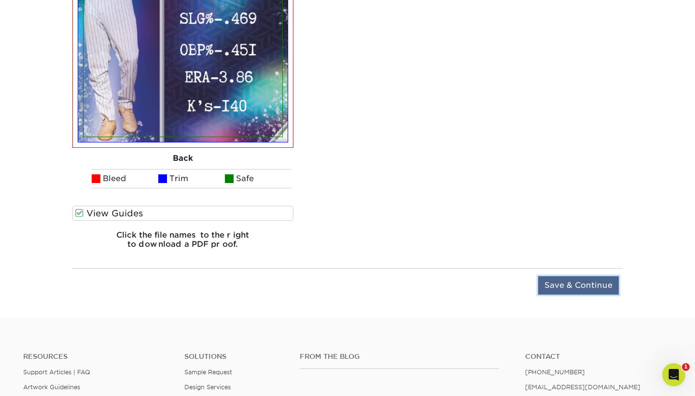
click at [596, 286] on input "Save & Continue" at bounding box center [578, 285] width 81 height 18
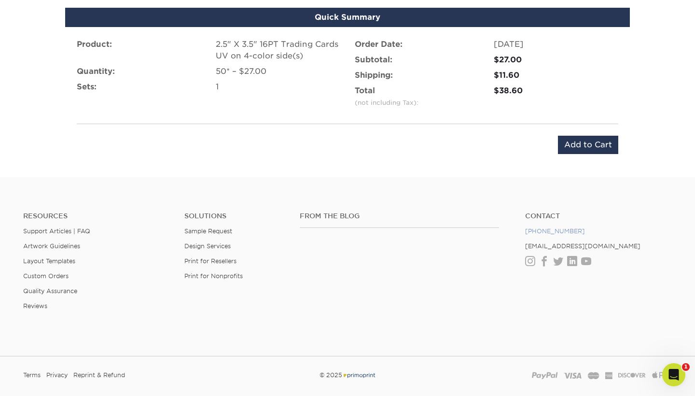
scroll to position [534, 0]
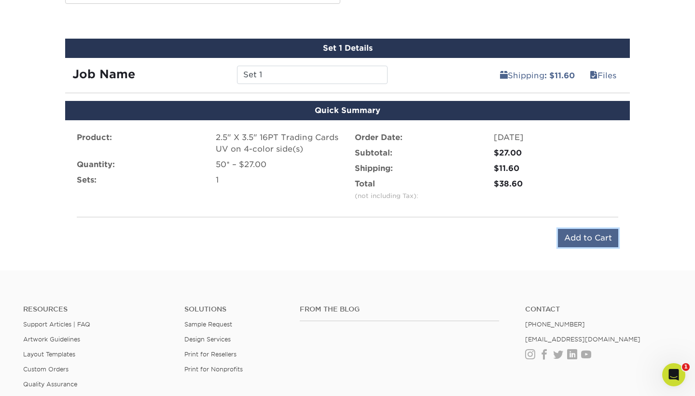
click at [587, 237] on input "Add to Cart" at bounding box center [588, 238] width 60 height 18
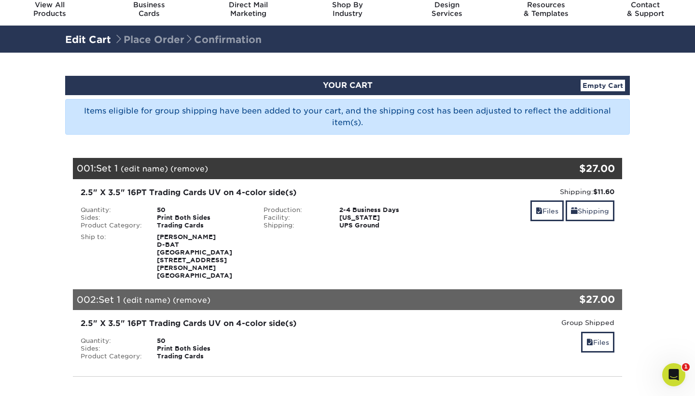
click at [146, 295] on link "(edit name)" at bounding box center [146, 299] width 47 height 9
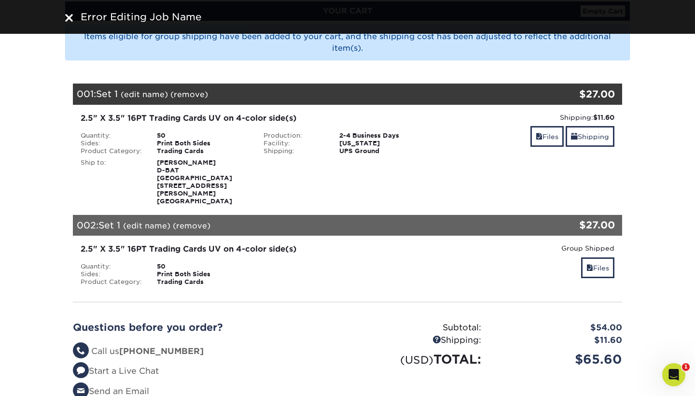
scroll to position [109, 0]
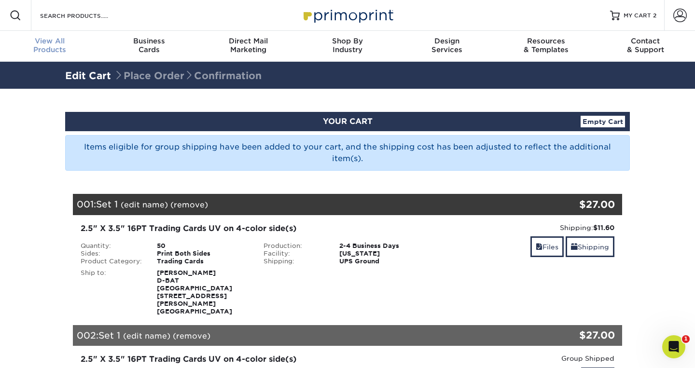
click at [67, 48] on div "View All Products" at bounding box center [49, 45] width 99 height 17
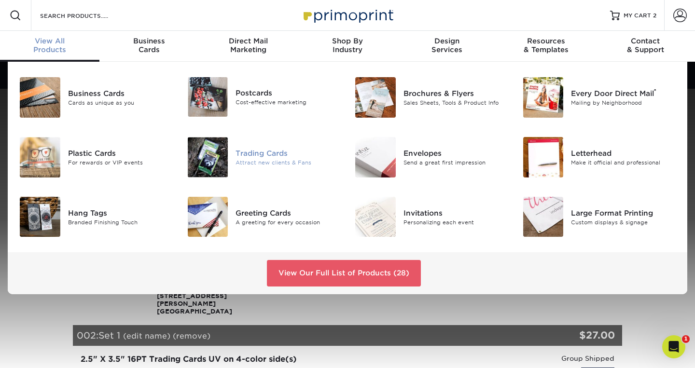
click at [259, 156] on div "Trading Cards" at bounding box center [287, 153] width 105 height 11
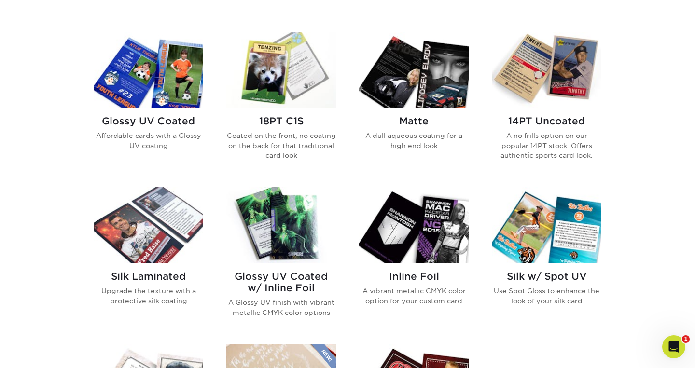
click at [154, 68] on img at bounding box center [148, 70] width 109 height 76
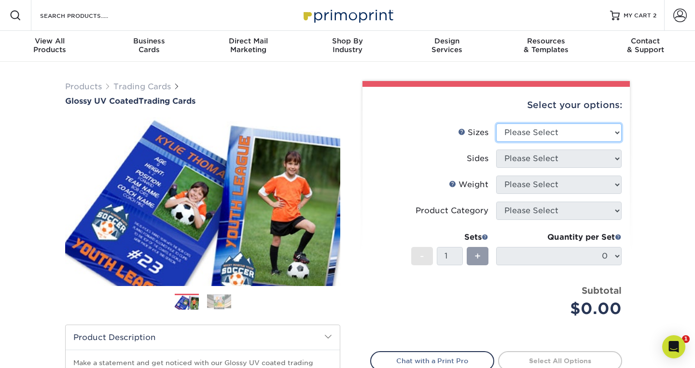
click at [608, 130] on select "Please Select 2.5" x 3.5"" at bounding box center [558, 132] width 125 height 18
select select "2.50x3.50"
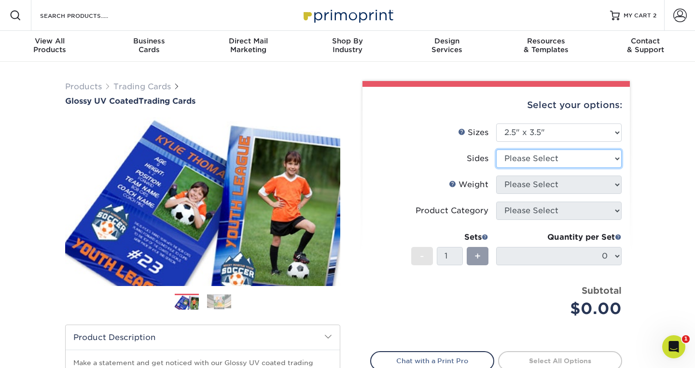
click at [612, 161] on select "Please Select Print Both Sides Print Front Only" at bounding box center [558, 159] width 125 height 18
select select "13abbda7-1d64-4f25-8bb2-c179b224825d"
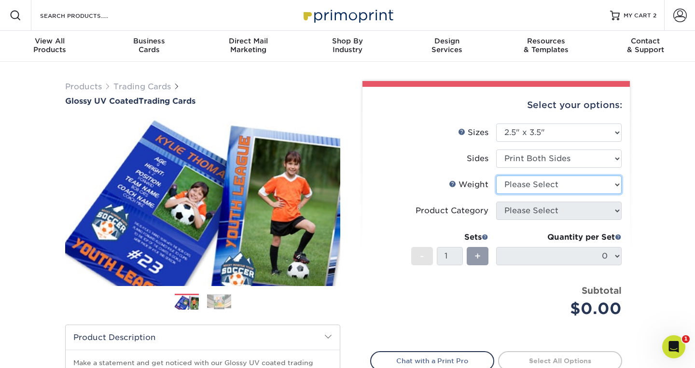
click at [613, 184] on select "Please Select 16PT 14PT 18PT C1S" at bounding box center [558, 185] width 125 height 18
select select "16PT"
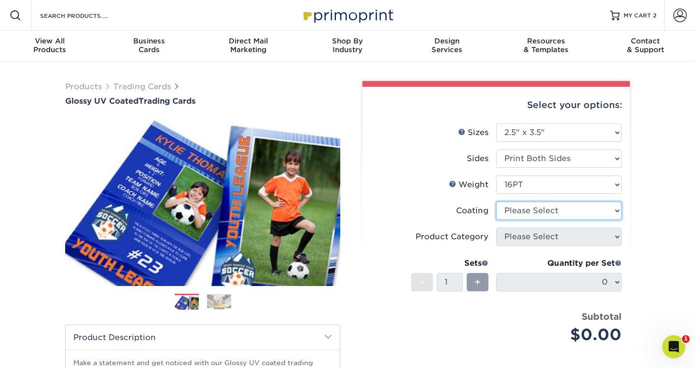
click at [611, 214] on select at bounding box center [558, 211] width 125 height 18
select select "ae367451-b2b8-45df-a344-0f05b6a12993"
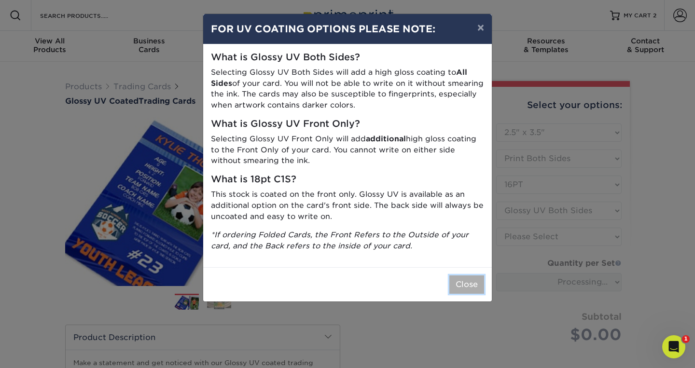
click at [478, 275] on button "Close" at bounding box center [466, 284] width 35 height 18
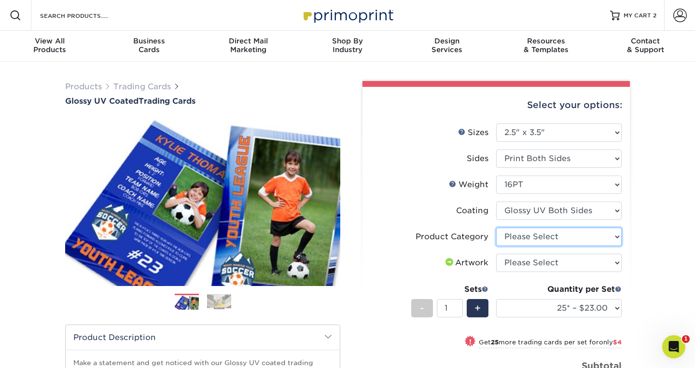
click at [613, 235] on select "Please Select Trading Cards" at bounding box center [558, 237] width 125 height 18
select select "c2f9bce9-36c2-409d-b101-c29d9d031e18"
click at [612, 261] on select "Please Select I will upload files I need a design - $100" at bounding box center [558, 263] width 125 height 18
select select "upload"
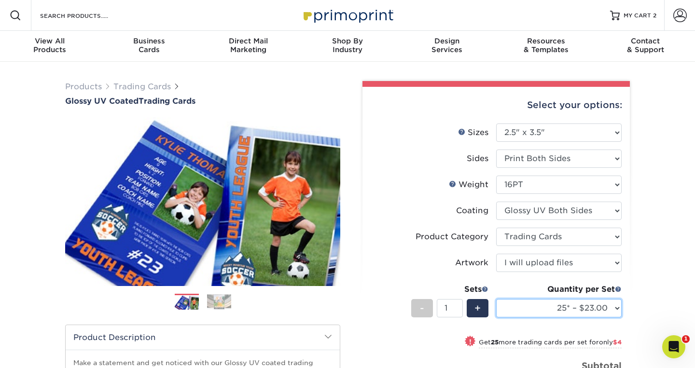
click at [573, 308] on select "25* – $23.00 50* – $27.00 75* – $33.00 100* – $37.00 250* – $47.00 500 – $58.00…" at bounding box center [558, 308] width 125 height 18
select select "50* – $27.00"
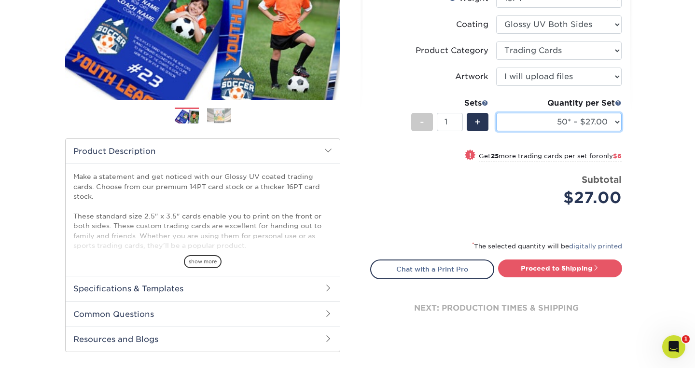
scroll to position [187, 0]
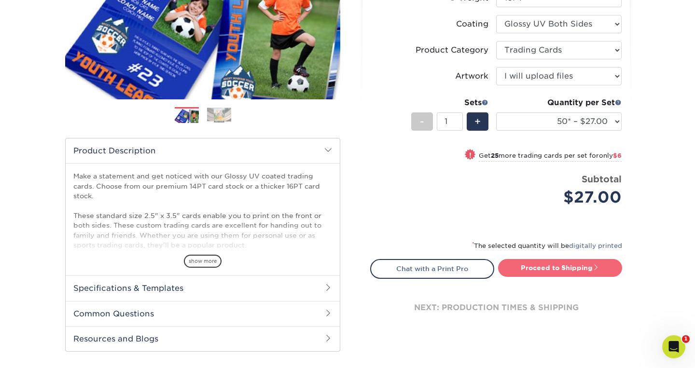
click at [601, 269] on link "Proceed to Shipping" at bounding box center [560, 267] width 124 height 17
type input "Set 1"
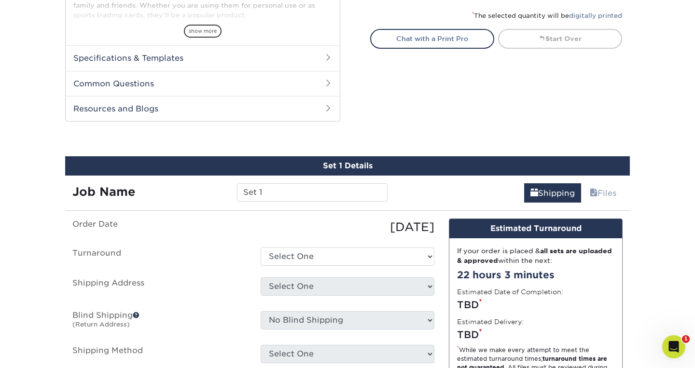
scroll to position [491, 0]
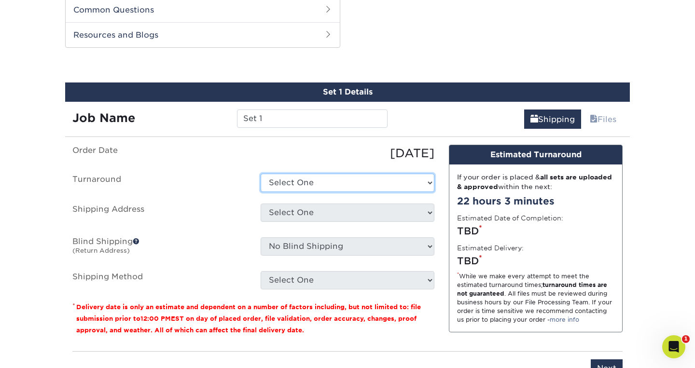
click at [421, 184] on select "Select One 2-4 Business Days 2 Day Next Business Day" at bounding box center [347, 183] width 174 height 18
select select "39596162-017c-462f-bc43-9f550c8c2591"
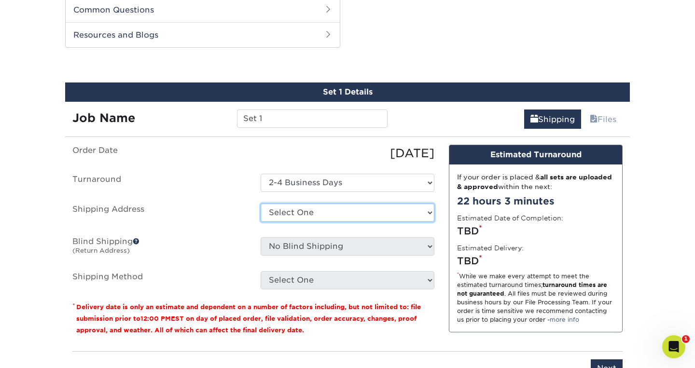
click at [414, 211] on select "Select One Baseball & Softball Training Complex + Add New Address - Login" at bounding box center [347, 213] width 174 height 18
select select "286082"
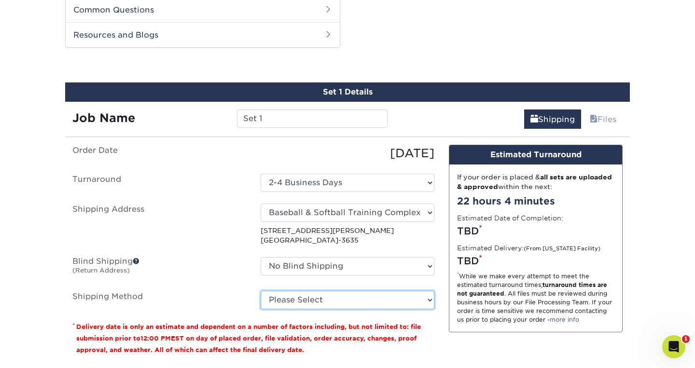
click at [425, 300] on select "Please Select Ground Shipping (+$11.60) 3 Day Shipping Service (+$11.98) 2 Day …" at bounding box center [347, 300] width 174 height 18
select select "03"
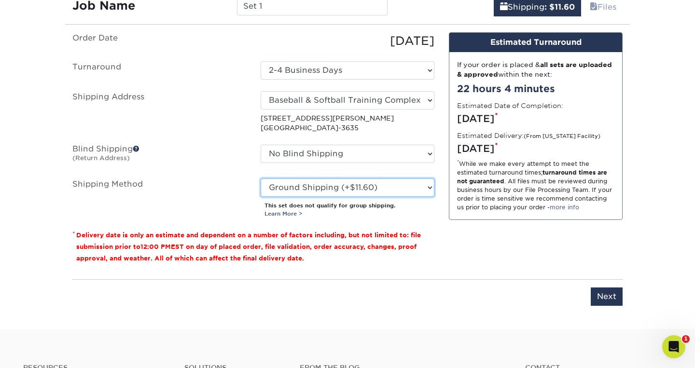
scroll to position [611, 0]
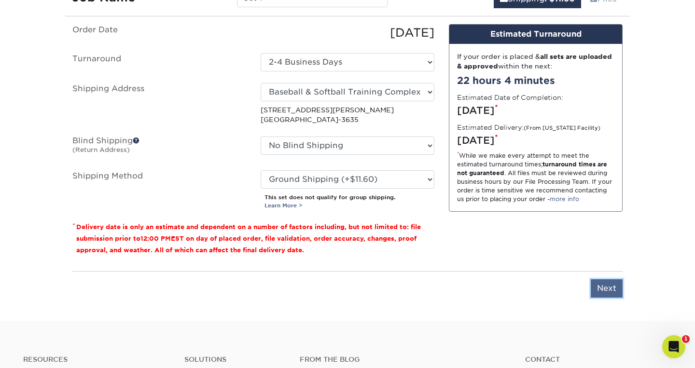
click at [596, 287] on input "Next" at bounding box center [606, 288] width 32 height 18
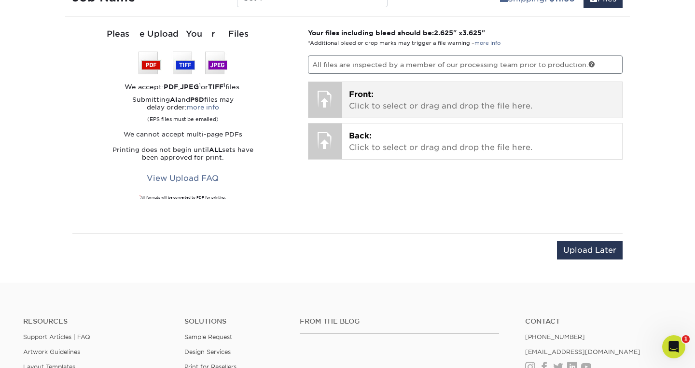
click at [355, 104] on p "Front: Click to select or drag and drop the file here." at bounding box center [482, 100] width 267 height 23
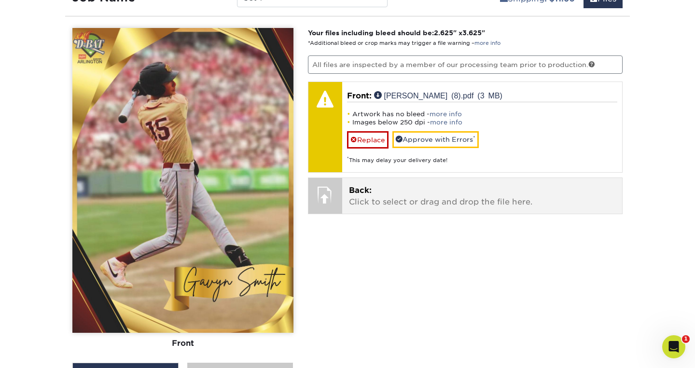
click at [388, 198] on p "Back: Click to select or drag and drop the file here." at bounding box center [482, 196] width 267 height 23
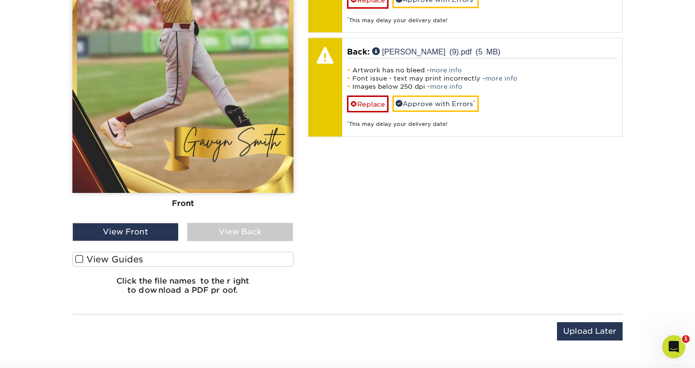
scroll to position [740, 0]
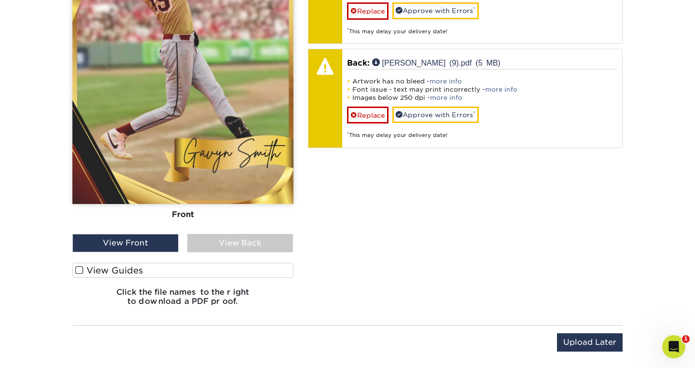
click at [183, 268] on label "View Guides" at bounding box center [182, 270] width 221 height 15
click at [0, 0] on input "View Guides" at bounding box center [0, 0] width 0 height 0
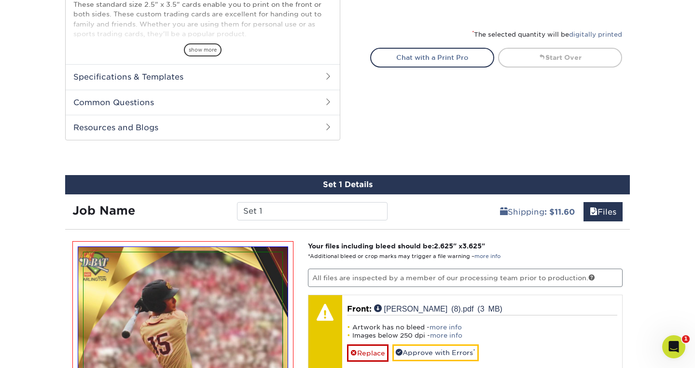
scroll to position [398, 0]
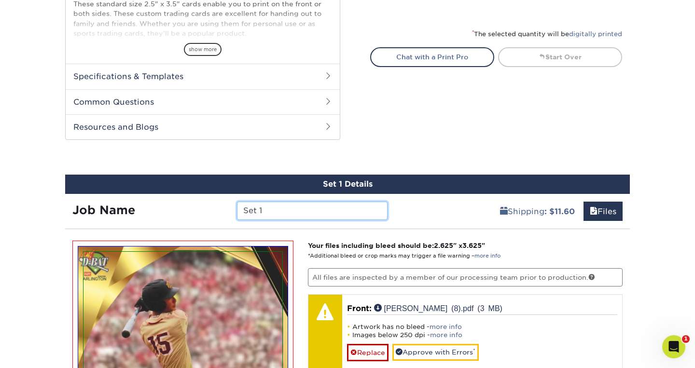
click at [371, 214] on input "Set 1" at bounding box center [312, 211] width 150 height 18
type input "S"
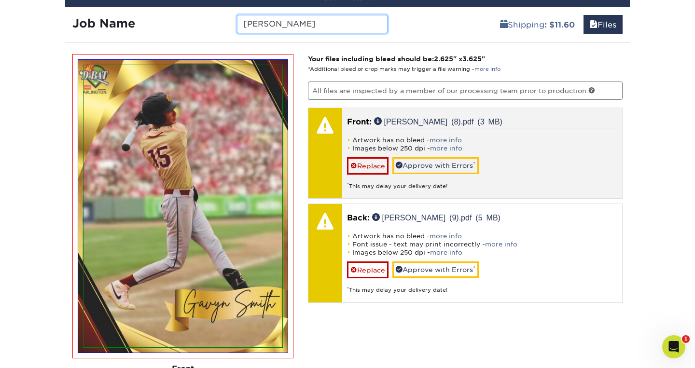
scroll to position [589, 0]
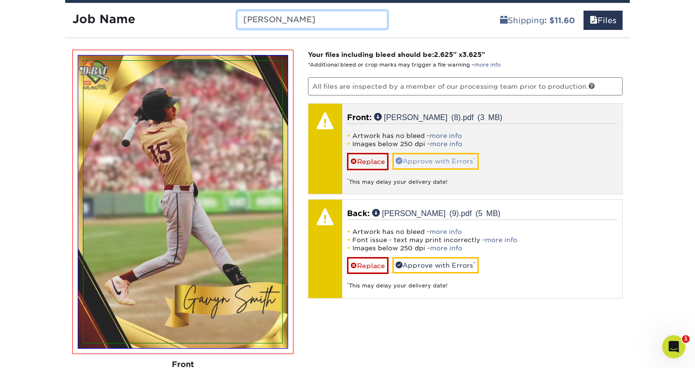
type input "[PERSON_NAME]"
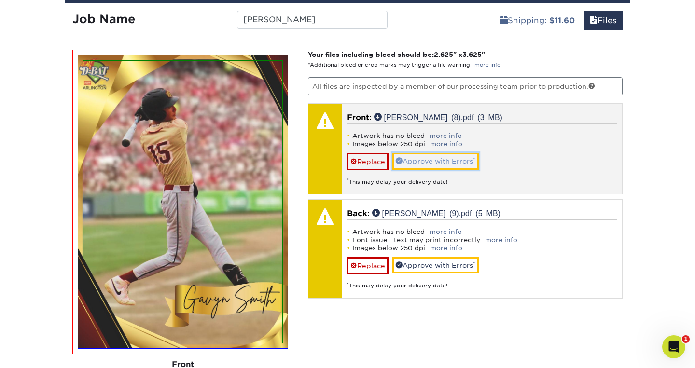
click at [473, 161] on link "Approve with Errors *" at bounding box center [435, 161] width 86 height 16
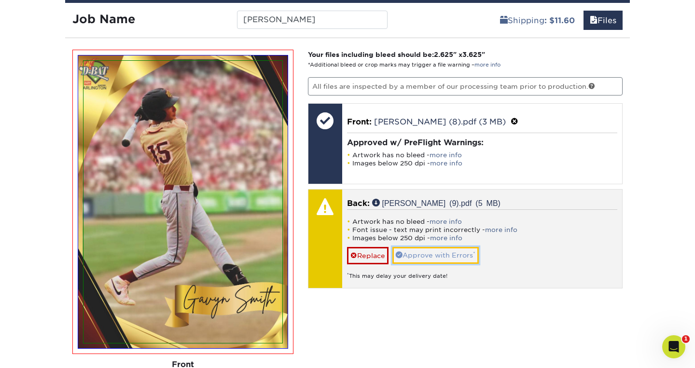
click at [453, 255] on link "Approve with Errors *" at bounding box center [435, 255] width 86 height 16
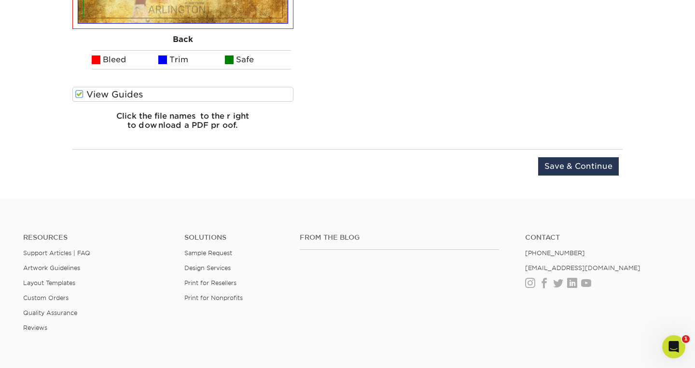
scroll to position [1259, 0]
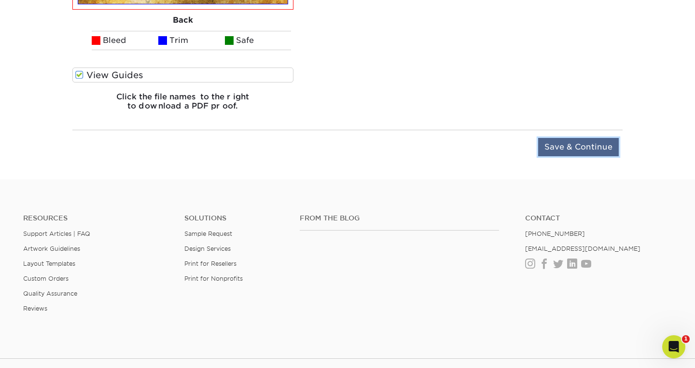
click at [582, 145] on input "Save & Continue" at bounding box center [578, 147] width 81 height 18
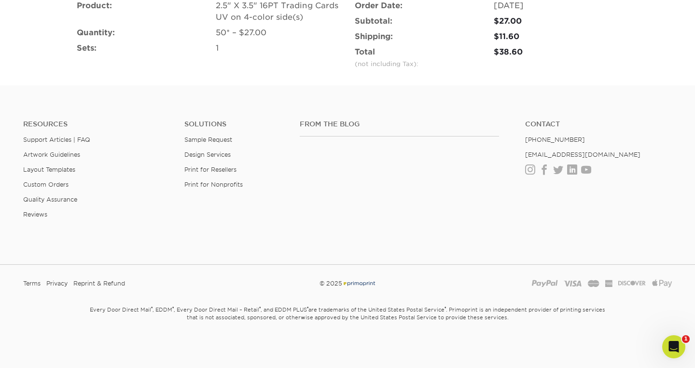
scroll to position [717, 0]
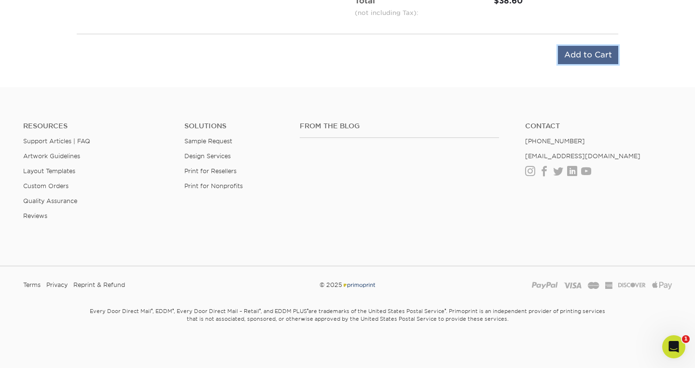
click at [599, 56] on input "Add to Cart" at bounding box center [588, 55] width 60 height 18
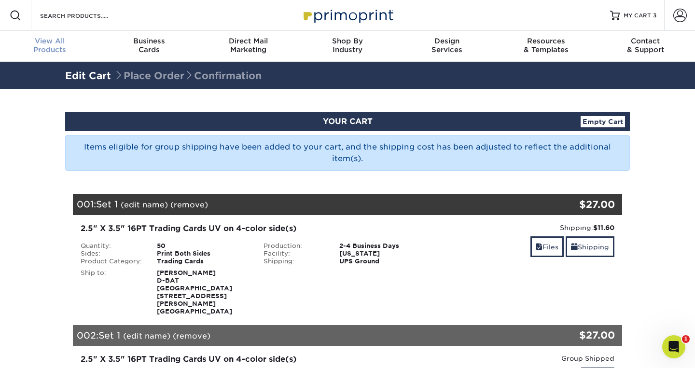
click at [48, 46] on div "View All Products" at bounding box center [49, 45] width 99 height 17
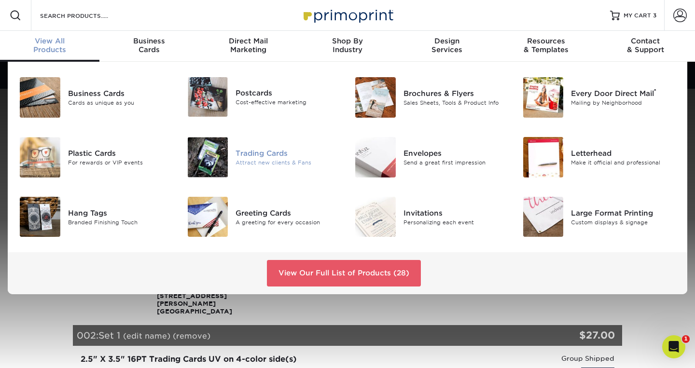
click at [229, 157] on div at bounding box center [208, 157] width 56 height 41
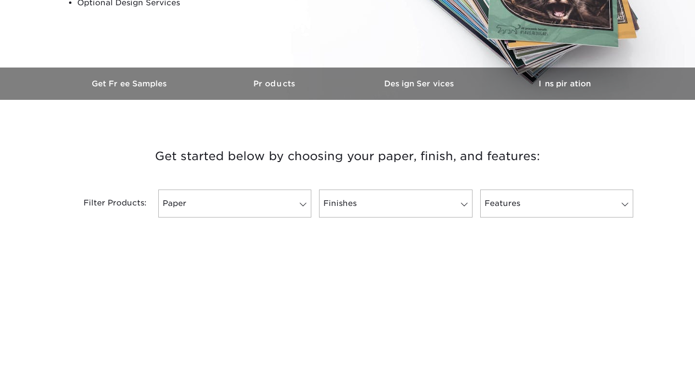
scroll to position [317, 0]
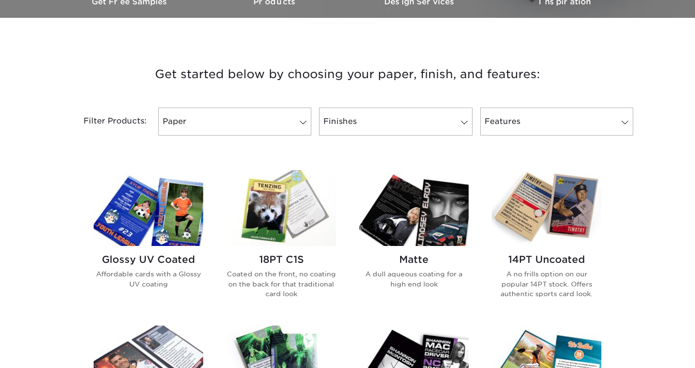
click at [156, 205] on img at bounding box center [148, 208] width 109 height 76
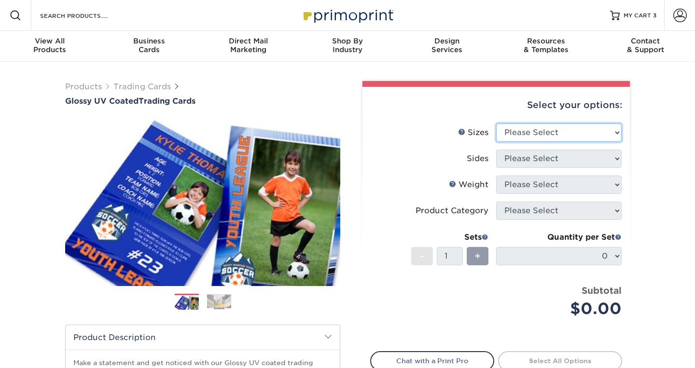
click at [610, 133] on select "Please Select 2.5" x 3.5"" at bounding box center [558, 132] width 125 height 18
select select "2.50x3.50"
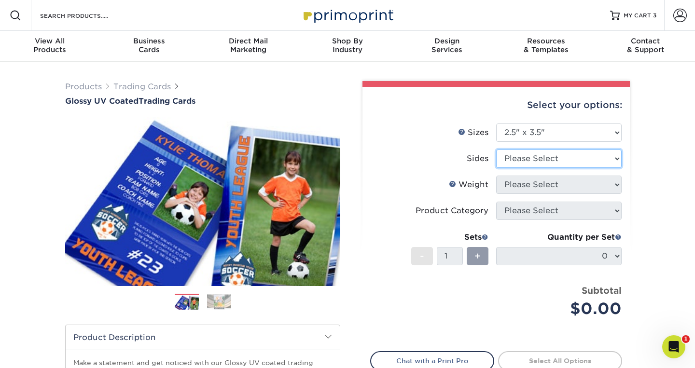
click at [602, 158] on select "Please Select Print Both Sides Print Front Only" at bounding box center [558, 159] width 125 height 18
select select "13abbda7-1d64-4f25-8bb2-c179b224825d"
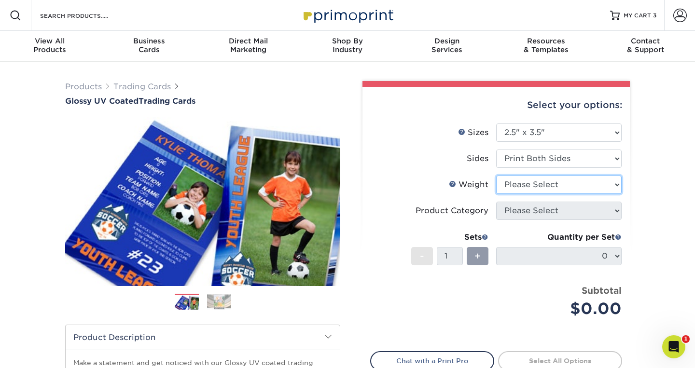
click at [605, 185] on select "Please Select 16PT 14PT 18PT C1S" at bounding box center [558, 185] width 125 height 18
select select "16PT"
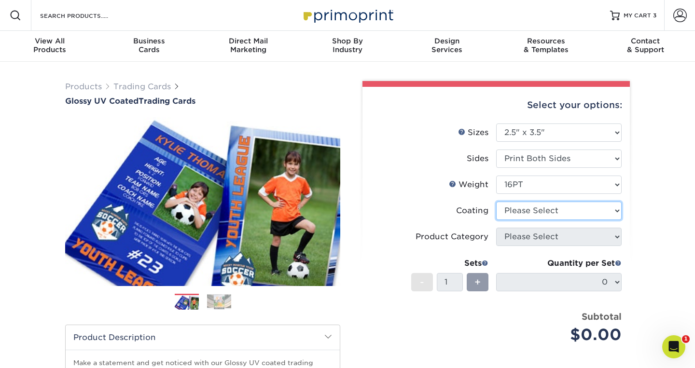
click at [607, 212] on select at bounding box center [558, 211] width 125 height 18
select select "ae367451-b2b8-45df-a344-0f05b6a12993"
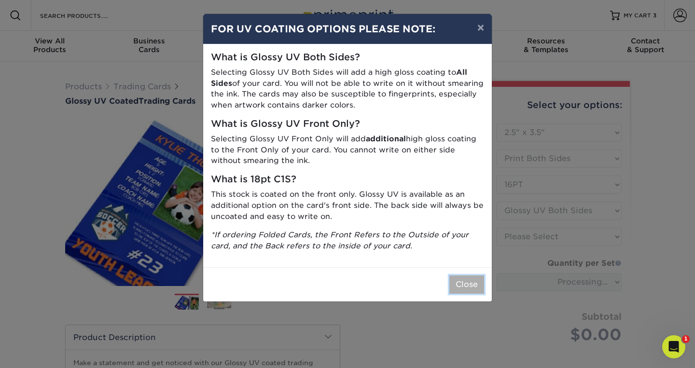
click at [474, 277] on button "Close" at bounding box center [466, 284] width 35 height 18
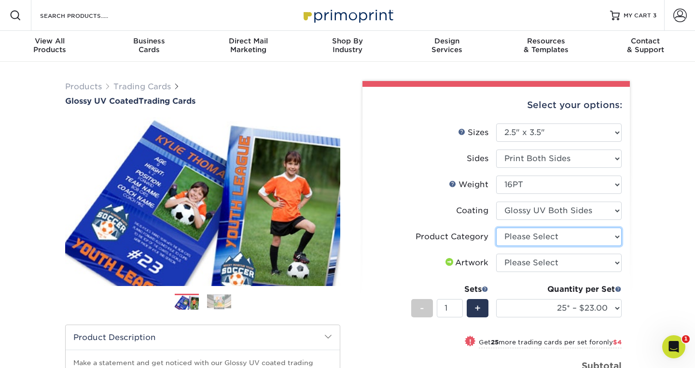
click at [610, 241] on select "Please Select Trading Cards" at bounding box center [558, 237] width 125 height 18
select select "c2f9bce9-36c2-409d-b101-c29d9d031e18"
click at [608, 260] on select "Please Select I will upload files I need a design - $100" at bounding box center [558, 263] width 125 height 18
select select "upload"
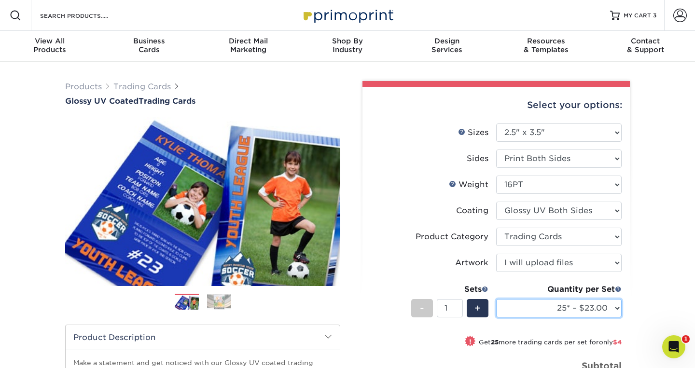
click at [611, 308] on select "25* – $23.00 50* – $27.00 75* – $33.00 100* – $37.00 250* – $47.00 500 – $58.00…" at bounding box center [558, 308] width 125 height 18
select select "50* – $27.00"
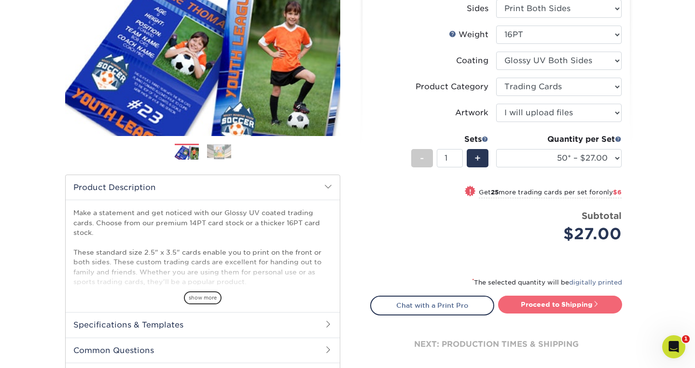
click at [584, 305] on link "Proceed to Shipping" at bounding box center [560, 304] width 124 height 17
type input "Set 1"
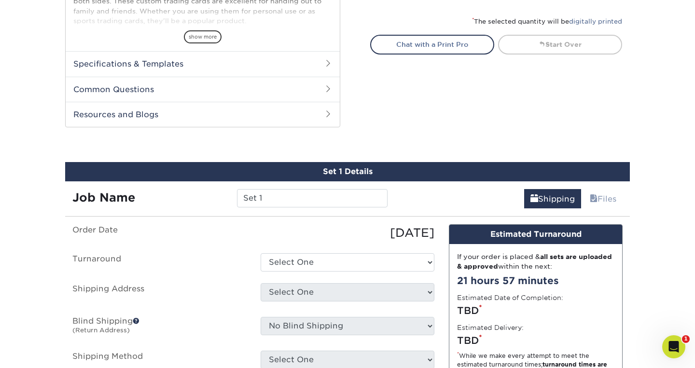
scroll to position [491, 0]
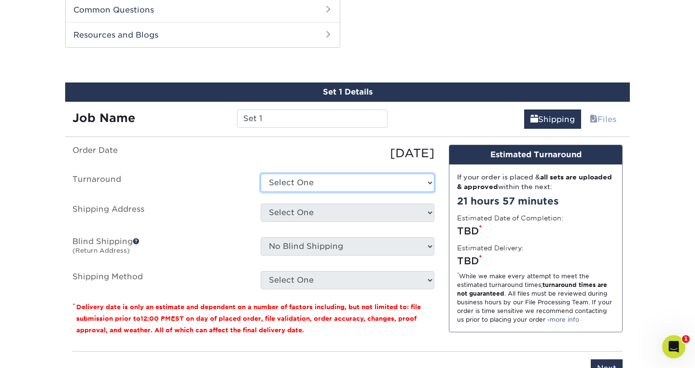
click at [411, 180] on select "Select One 2-4 Business Days 2 Day Next Business Day" at bounding box center [347, 183] width 174 height 18
select select "39596162-017c-462f-bc43-9f550c8c2591"
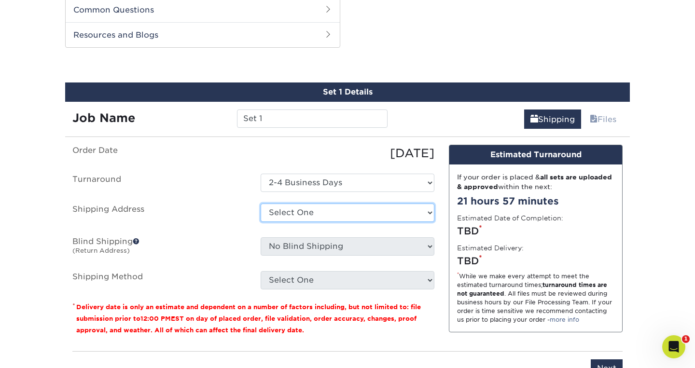
click at [400, 215] on select "Select One Baseball & Softball Training Complex + Add New Address - Login" at bounding box center [347, 213] width 174 height 18
select select "286082"
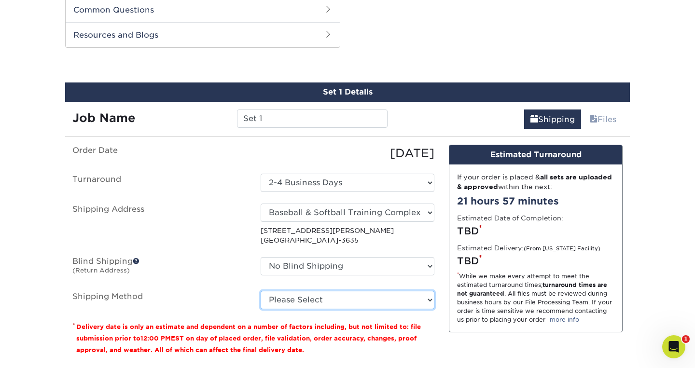
click at [416, 295] on select "Please Select Ground Shipping (+$11.60) 3 Day Shipping Service (+$11.98) 2 Day …" at bounding box center [347, 300] width 174 height 18
select select "03"
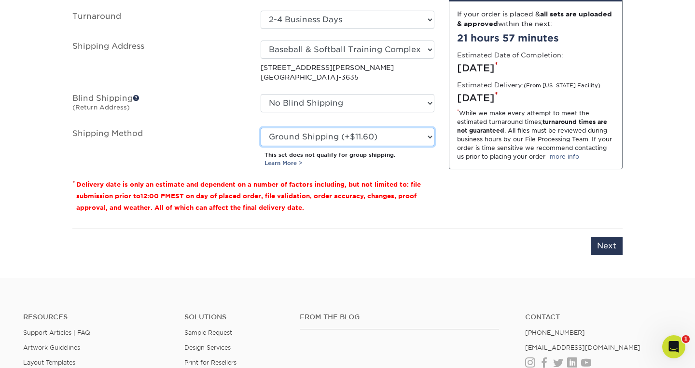
scroll to position [665, 0]
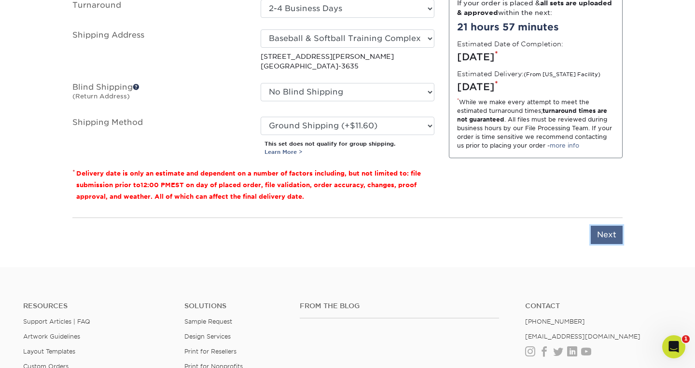
click at [598, 235] on input "Next" at bounding box center [606, 235] width 32 height 18
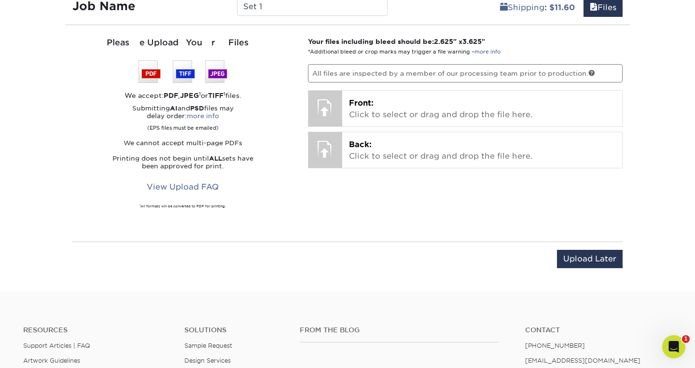
scroll to position [573, 0]
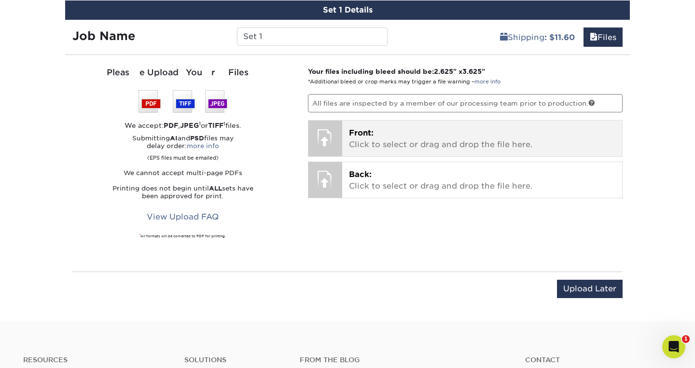
click at [450, 143] on p "Front: Click to select or drag and drop the file here." at bounding box center [482, 138] width 267 height 23
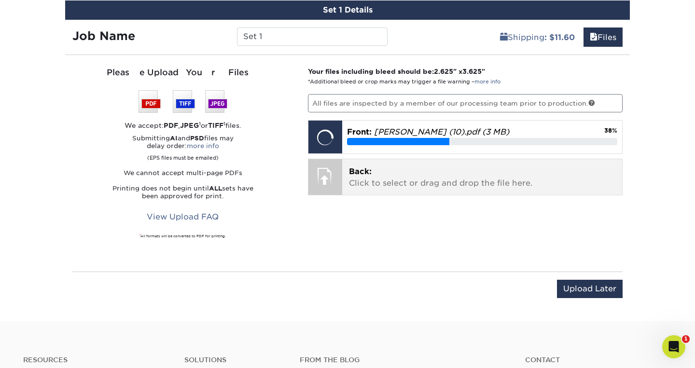
click at [409, 178] on p "Back: Click to select or drag and drop the file here." at bounding box center [482, 177] width 267 height 23
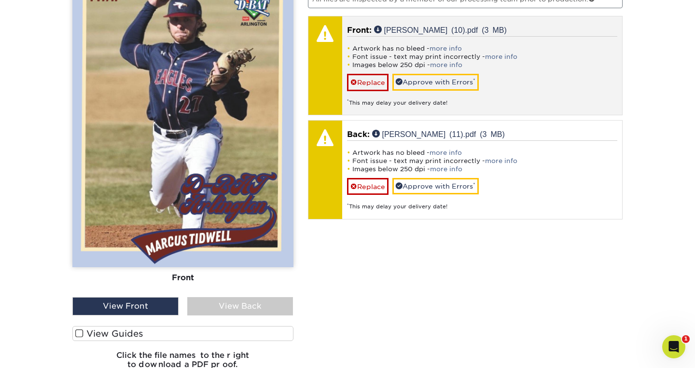
scroll to position [749, 0]
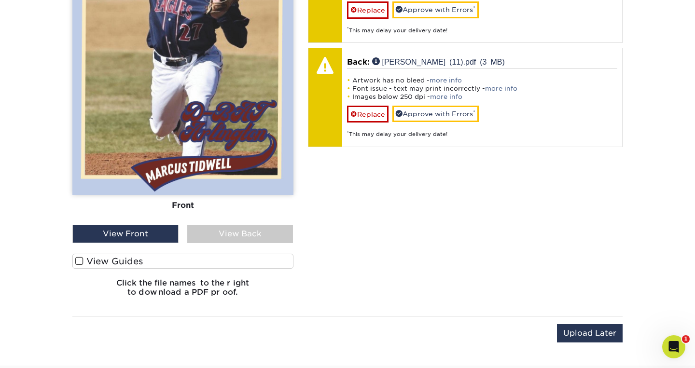
click at [138, 262] on label "View Guides" at bounding box center [182, 261] width 221 height 15
click at [0, 0] on input "View Guides" at bounding box center [0, 0] width 0 height 0
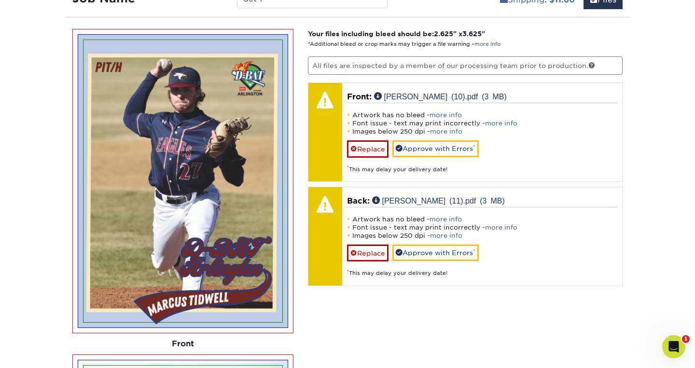
scroll to position [613, 0]
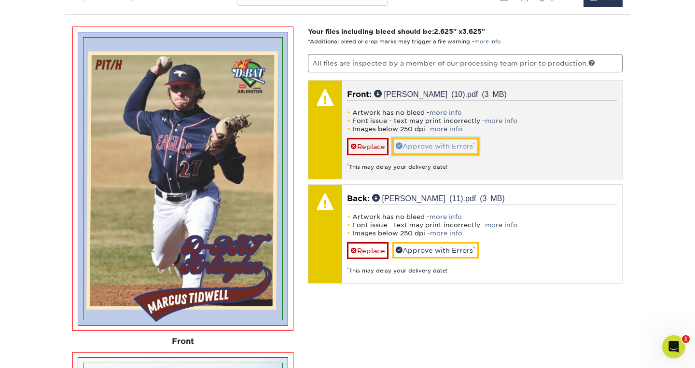
click at [435, 148] on link "Approve with Errors *" at bounding box center [435, 146] width 86 height 16
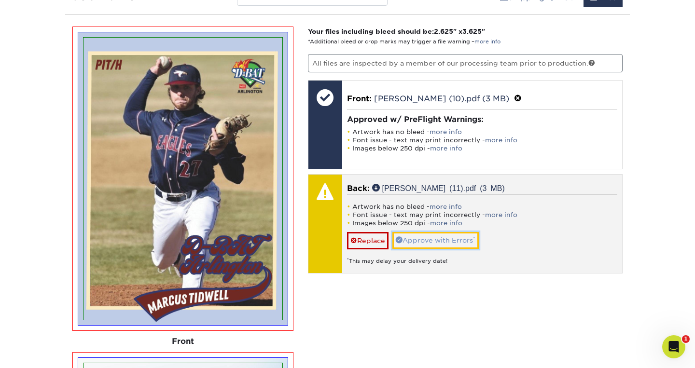
click at [446, 235] on link "Approve with Errors *" at bounding box center [435, 240] width 86 height 16
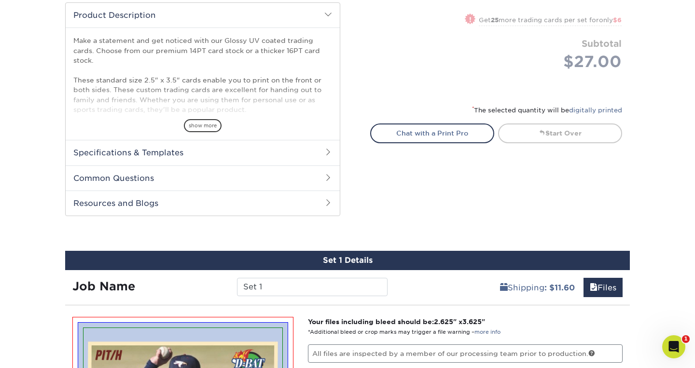
scroll to position [410, 0]
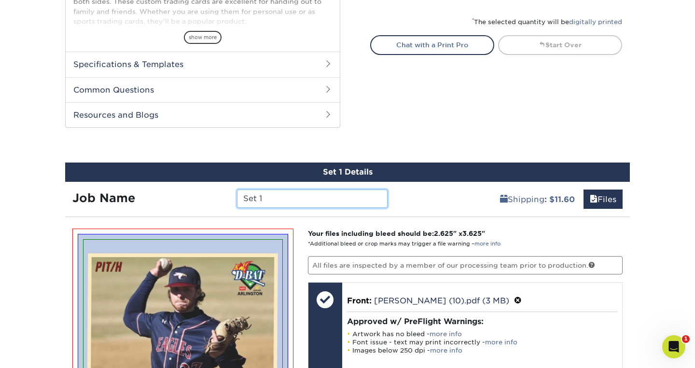
click at [329, 197] on input "Set 1" at bounding box center [312, 199] width 150 height 18
type input "S"
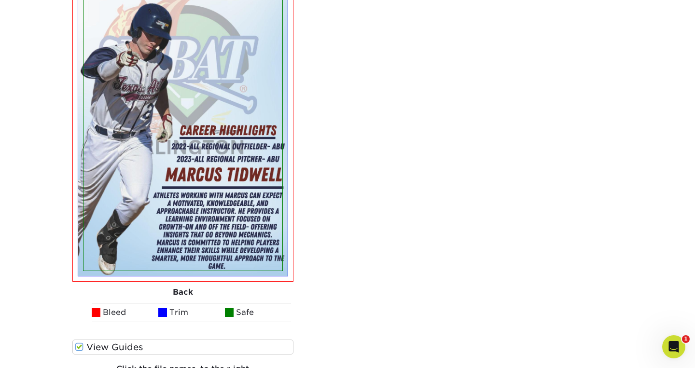
scroll to position [995, 0]
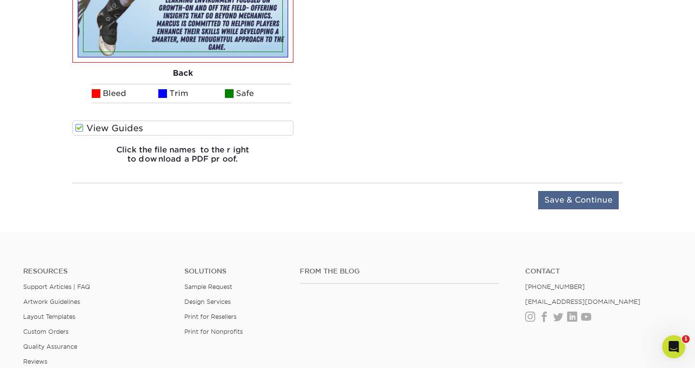
type input "Marcus Tidwell"
click at [588, 199] on input "Save & Continue" at bounding box center [578, 200] width 81 height 18
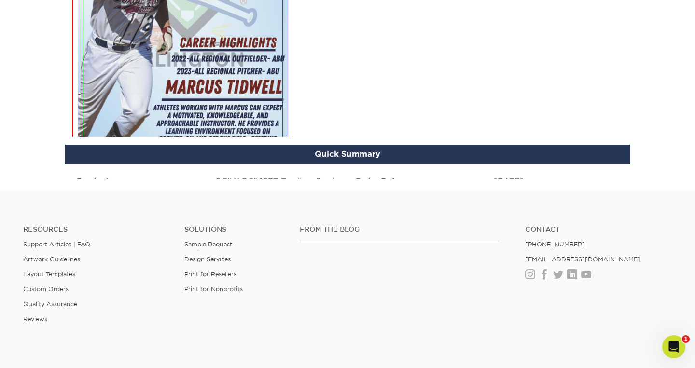
scroll to position [717, 0]
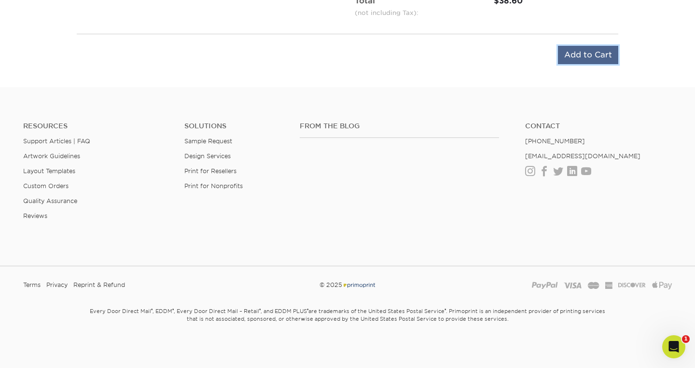
click at [596, 55] on input "Add to Cart" at bounding box center [588, 55] width 60 height 18
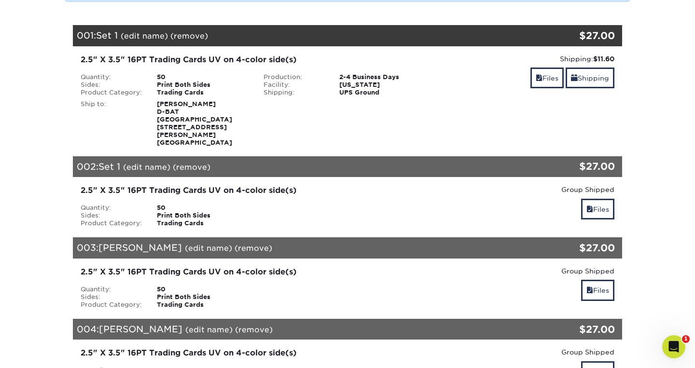
scroll to position [166, 0]
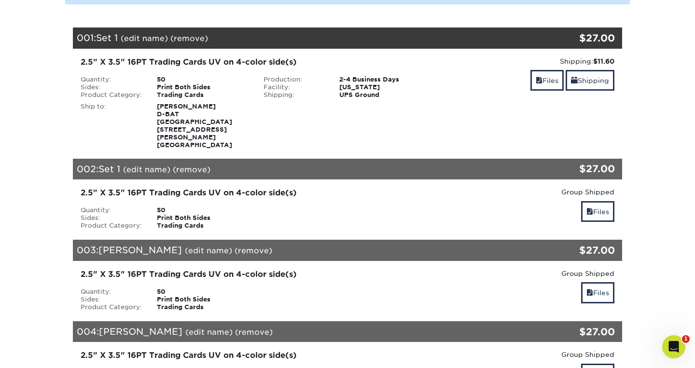
click at [155, 165] on link "(edit name)" at bounding box center [146, 169] width 47 height 9
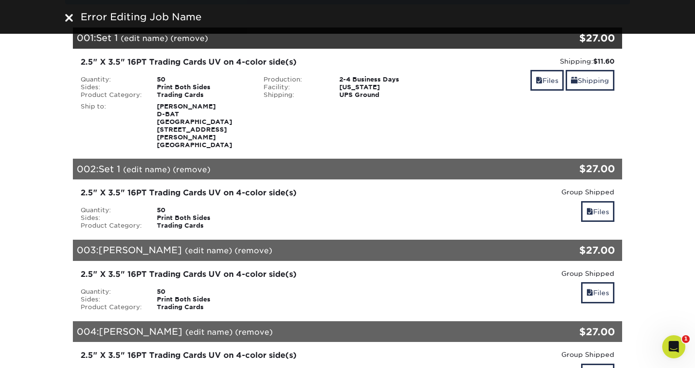
click at [68, 19] on img at bounding box center [69, 18] width 8 height 8
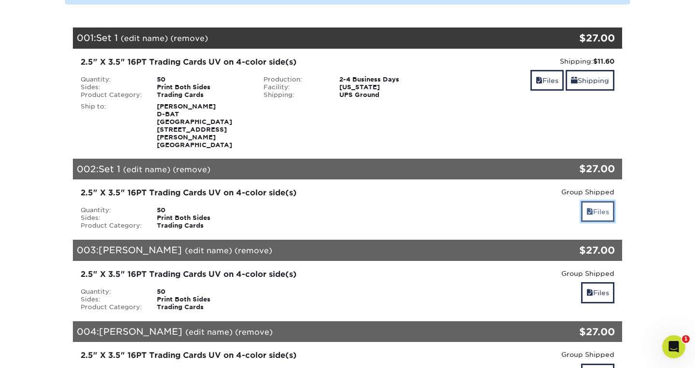
click at [598, 201] on link "Files" at bounding box center [597, 211] width 33 height 21
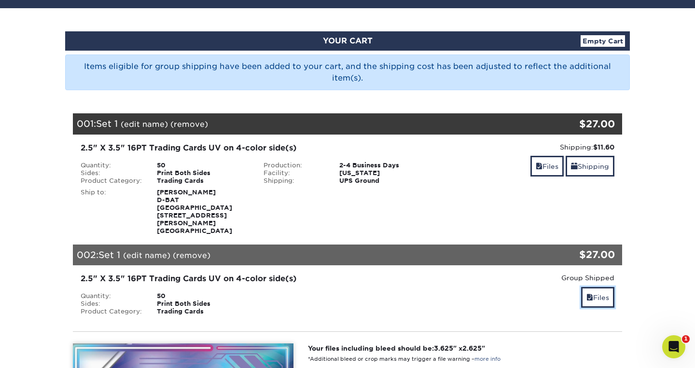
scroll to position [37, 0]
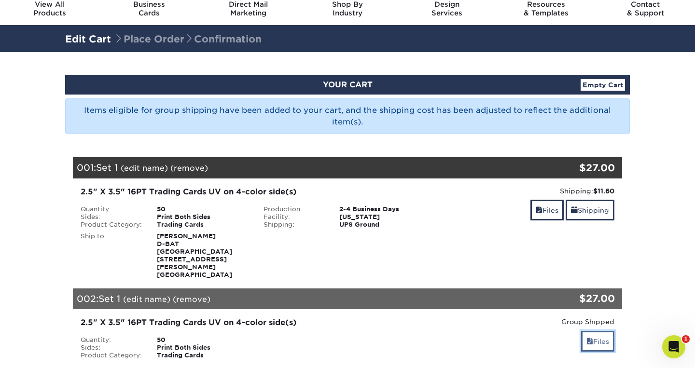
click at [595, 331] on link "Files" at bounding box center [597, 341] width 33 height 21
click at [546, 207] on link "Files" at bounding box center [546, 210] width 33 height 21
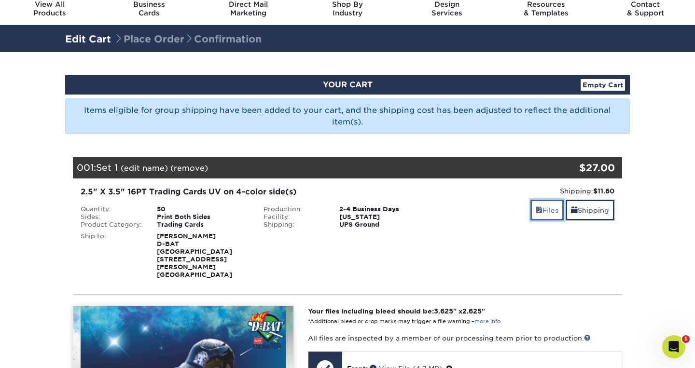
click at [546, 207] on link "Files" at bounding box center [546, 210] width 33 height 21
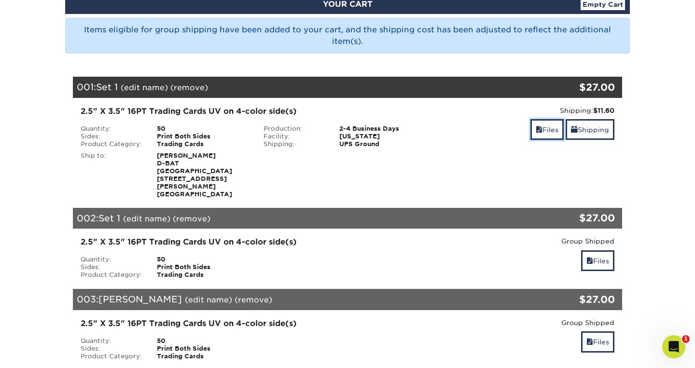
scroll to position [0, 0]
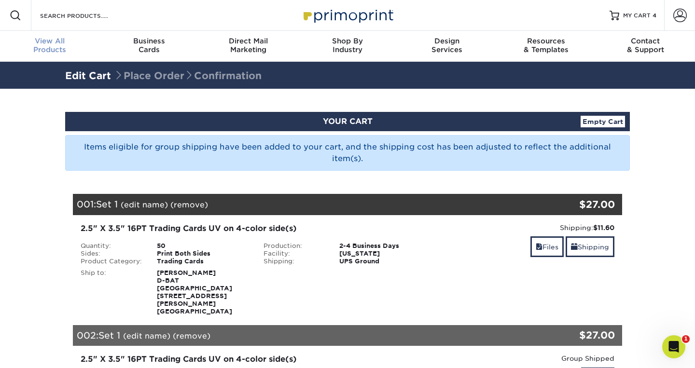
click at [50, 42] on span "View All" at bounding box center [49, 41] width 99 height 9
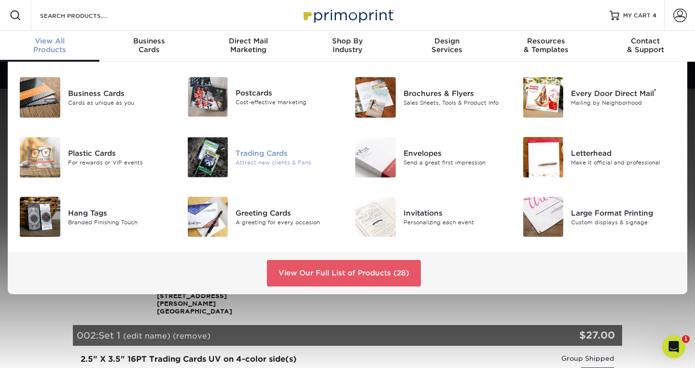
click at [255, 160] on div "Attract new clients & Fans" at bounding box center [287, 162] width 105 height 8
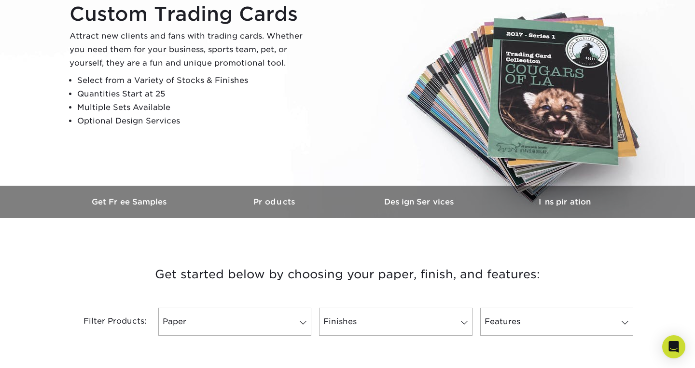
scroll to position [235, 0]
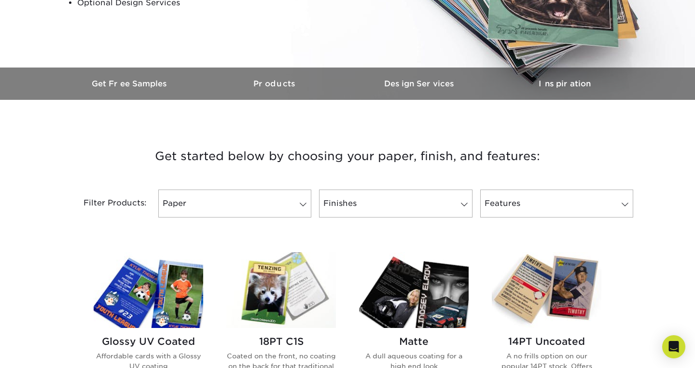
click at [163, 278] on img at bounding box center [148, 290] width 109 height 76
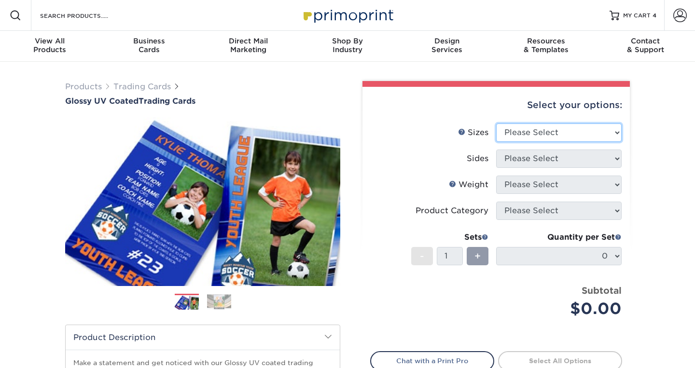
click at [608, 134] on select "Please Select 2.5" x 3.5"" at bounding box center [558, 132] width 125 height 18
select select "2.50x3.50"
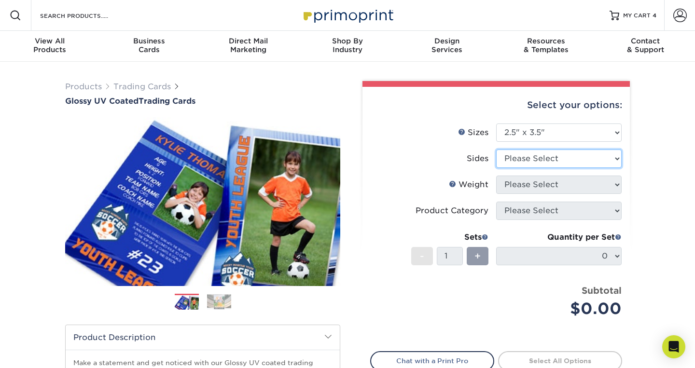
click at [604, 157] on select "Please Select Print Both Sides Print Front Only" at bounding box center [558, 159] width 125 height 18
select select "13abbda7-1d64-4f25-8bb2-c179b224825d"
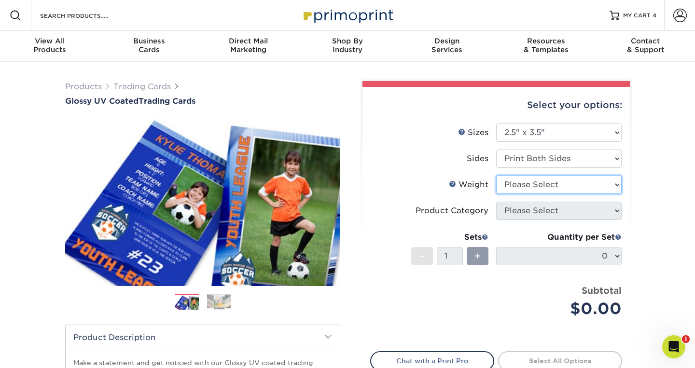
click at [601, 187] on select "Please Select 16PT 14PT 18PT C1S" at bounding box center [558, 185] width 125 height 18
select select "16PT"
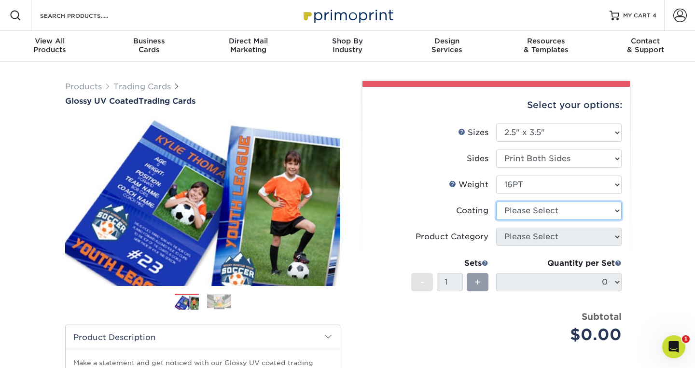
click at [614, 213] on select at bounding box center [558, 211] width 125 height 18
select select "ae367451-b2b8-45df-a344-0f05b6a12993"
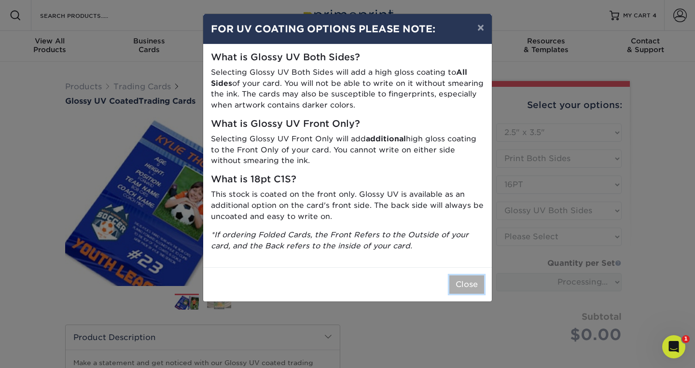
click at [475, 275] on button "Close" at bounding box center [466, 284] width 35 height 18
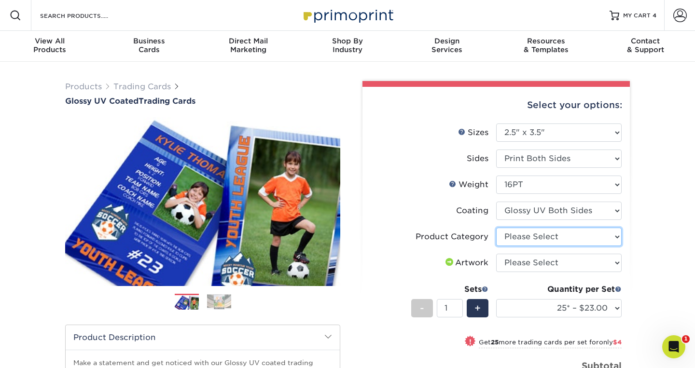
click at [599, 238] on select "Please Select Trading Cards" at bounding box center [558, 237] width 125 height 18
select select "c2f9bce9-36c2-409d-b101-c29d9d031e18"
click at [601, 267] on select "Please Select I will upload files I need a design - $100" at bounding box center [558, 263] width 125 height 18
select select "upload"
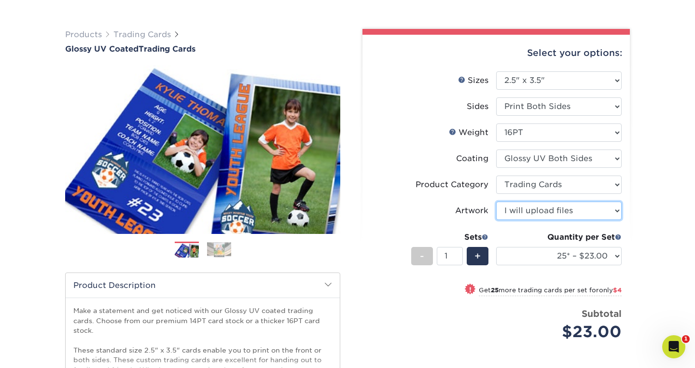
scroll to position [82, 0]
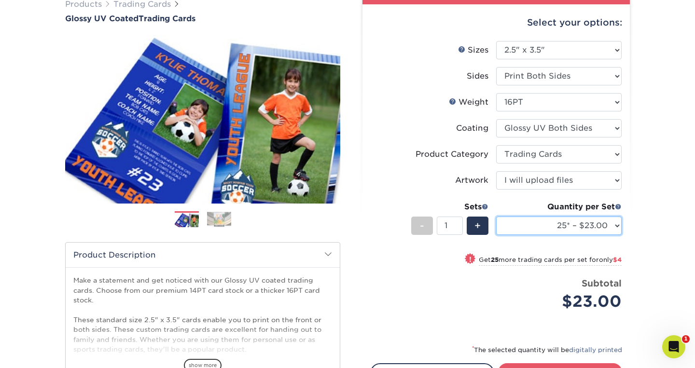
click at [596, 226] on select "25* – $23.00 50* – $27.00 75* – $33.00 100* – $37.00 250* – $47.00 500 – $58.00…" at bounding box center [558, 226] width 125 height 18
select select "50* – $27.00"
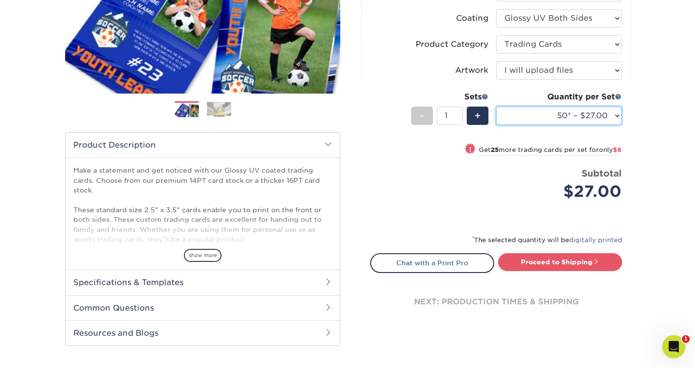
scroll to position [217, 0]
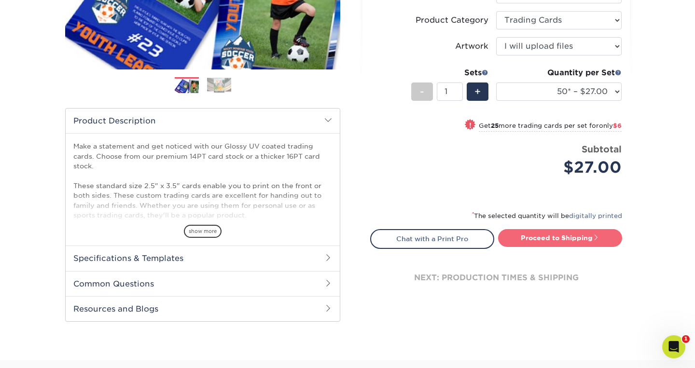
click at [587, 239] on link "Proceed to Shipping" at bounding box center [560, 237] width 124 height 17
type input "Set 1"
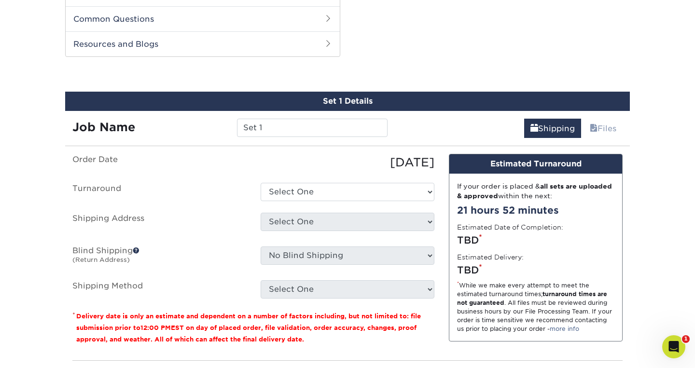
scroll to position [491, 0]
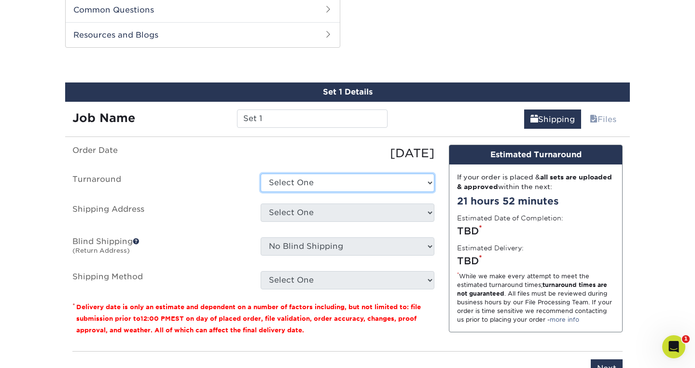
click at [430, 185] on select "Select One 2-4 Business Days 2 Day Next Business Day" at bounding box center [347, 183] width 174 height 18
select select "39596162-017c-462f-bc43-9f550c8c2591"
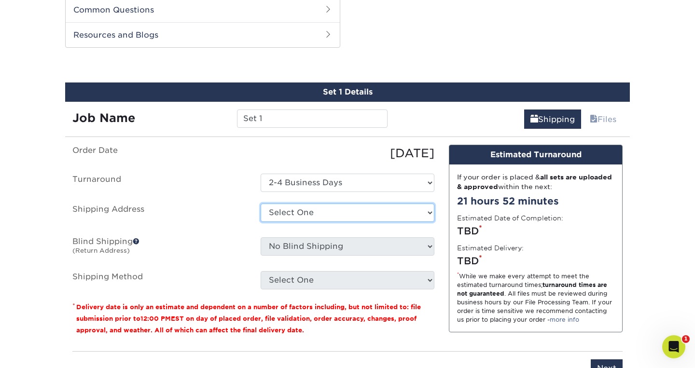
click at [409, 208] on select "Select One Baseball & Softball Training Complex + Add New Address - Login" at bounding box center [347, 213] width 174 height 18
select select "286082"
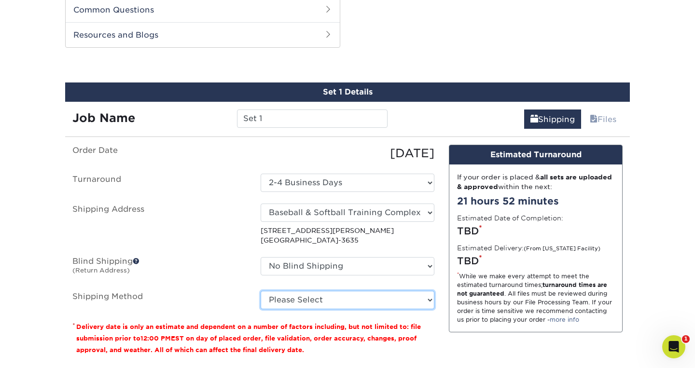
click at [426, 302] on select "Please Select Ground Shipping (+$11.60) 3 Day Shipping Service (+$11.98) 2 Day …" at bounding box center [347, 300] width 174 height 18
select select "03"
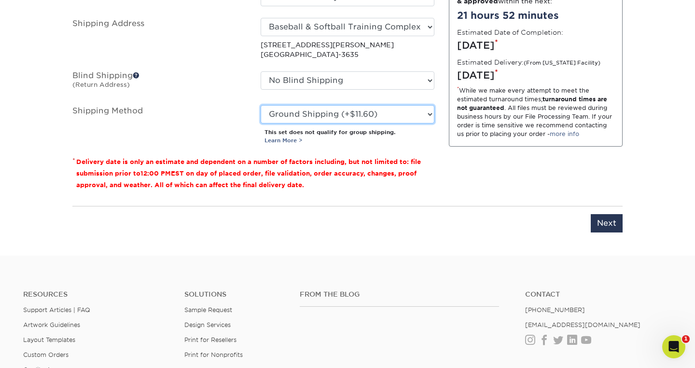
scroll to position [682, 0]
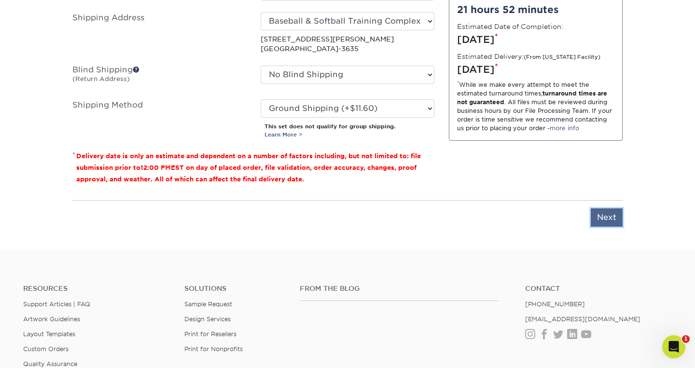
click at [606, 223] on input "Next" at bounding box center [606, 217] width 32 height 18
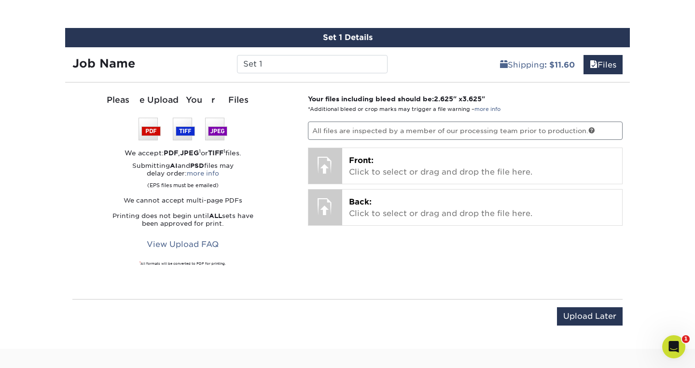
scroll to position [474, 0]
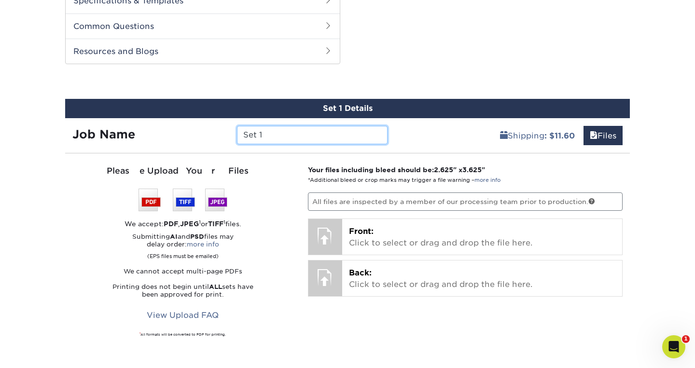
click at [351, 141] on input "Set 1" at bounding box center [312, 135] width 150 height 18
click at [283, 137] on input "Josh Peteson" at bounding box center [312, 135] width 150 height 18
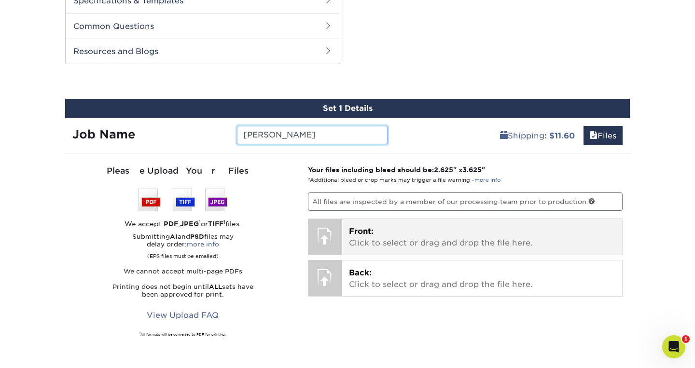
type input "Josh Peterson"
click at [374, 233] on p "Front: Click to select or drag and drop the file here." at bounding box center [482, 237] width 267 height 23
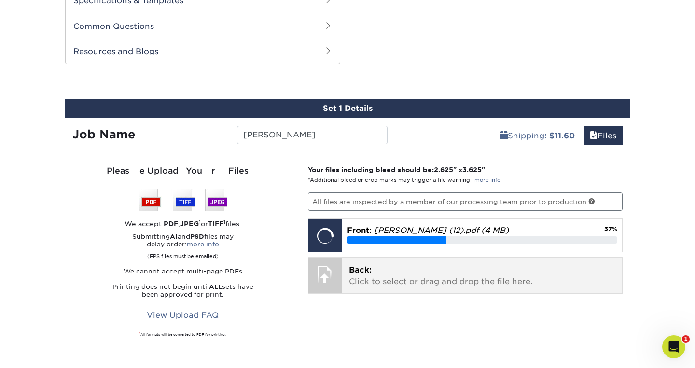
click at [503, 274] on p "Back: Click to select or drag and drop the file here." at bounding box center [482, 275] width 267 height 23
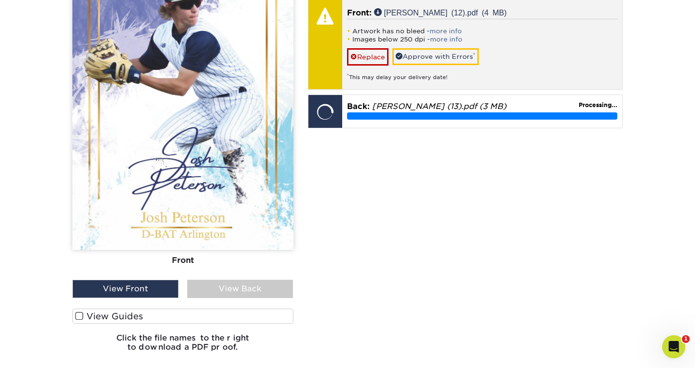
scroll to position [723, 0]
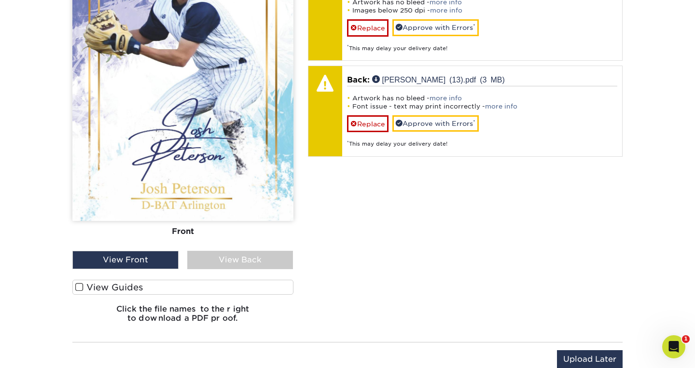
click at [169, 284] on label "View Guides" at bounding box center [182, 287] width 221 height 15
click at [0, 0] on input "View Guides" at bounding box center [0, 0] width 0 height 0
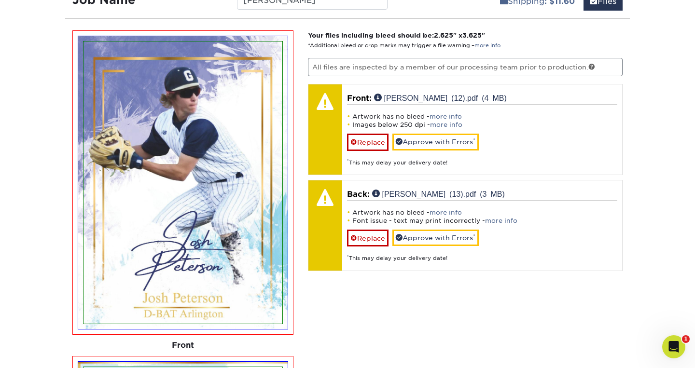
scroll to position [588, 0]
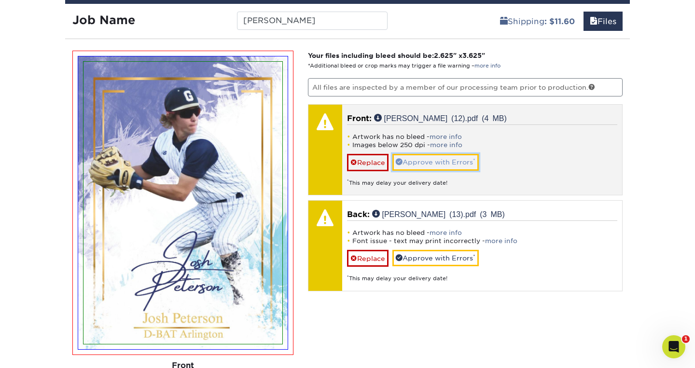
click at [454, 164] on link "Approve with Errors *" at bounding box center [435, 162] width 86 height 16
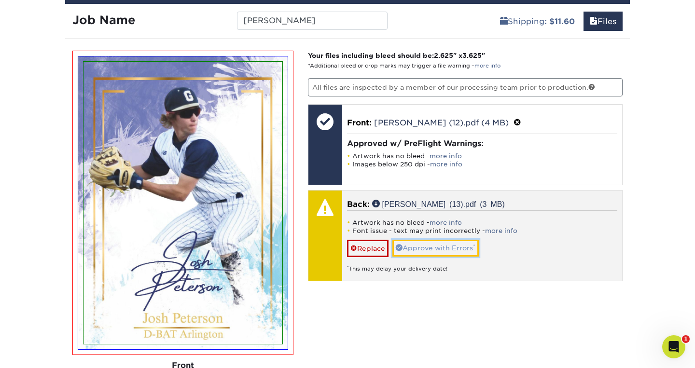
click at [450, 243] on link "Approve with Errors *" at bounding box center [435, 248] width 86 height 16
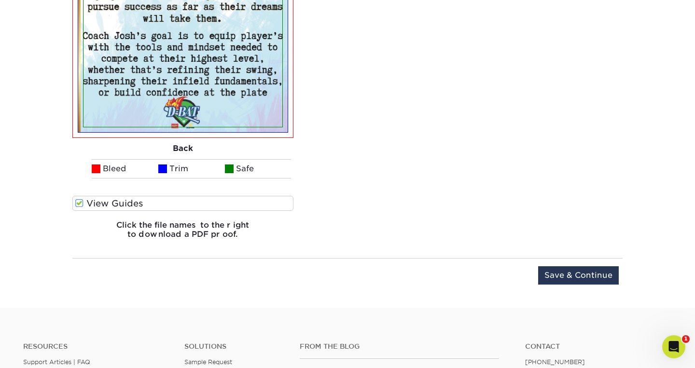
scroll to position [1160, 0]
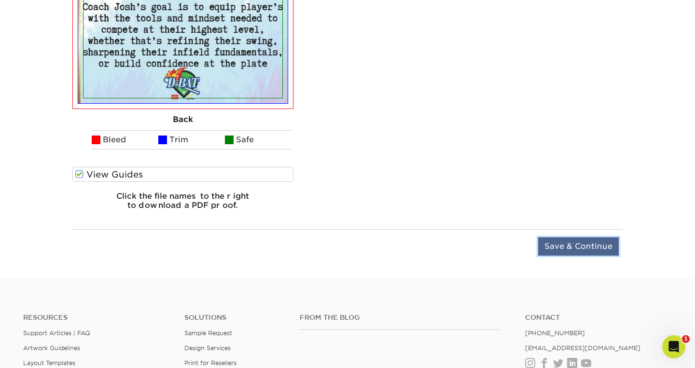
click at [568, 249] on input "Save & Continue" at bounding box center [578, 246] width 81 height 18
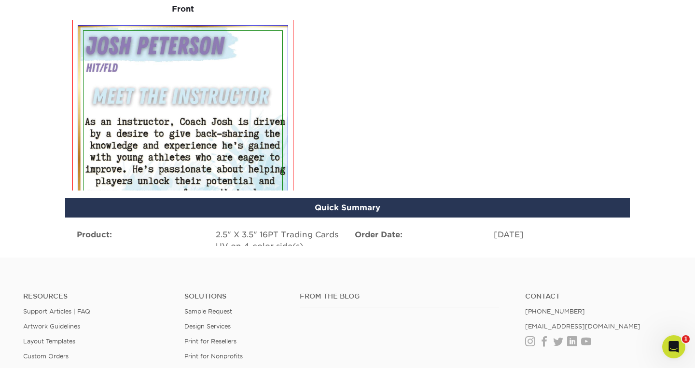
scroll to position [717, 0]
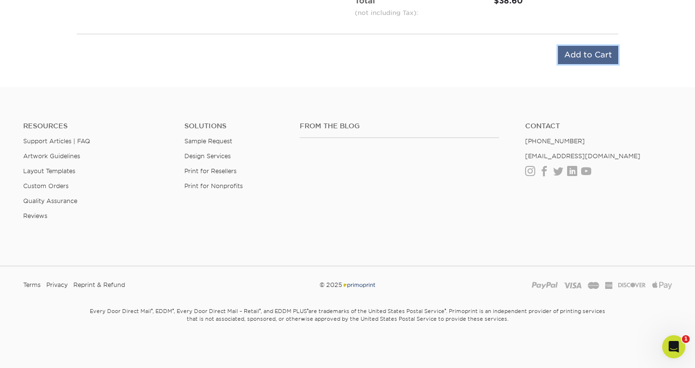
click at [590, 58] on input "Add to Cart" at bounding box center [588, 55] width 60 height 18
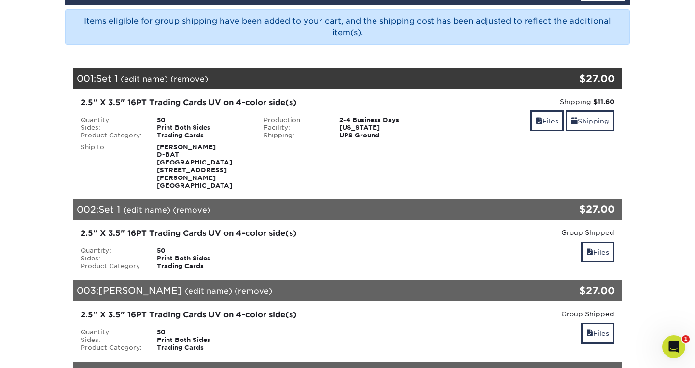
scroll to position [111, 0]
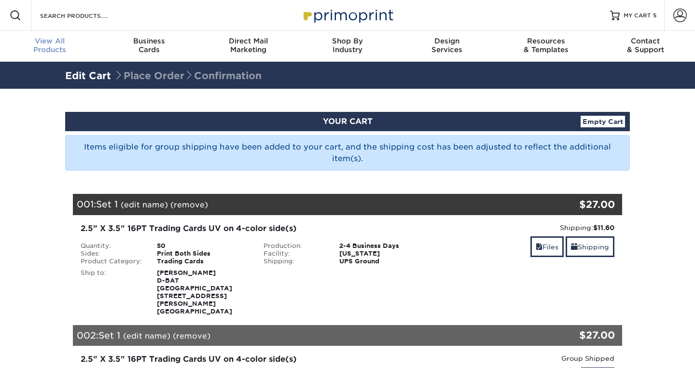
click at [57, 43] on span "View All" at bounding box center [49, 41] width 99 height 9
click at [55, 39] on span "View All" at bounding box center [49, 41] width 99 height 9
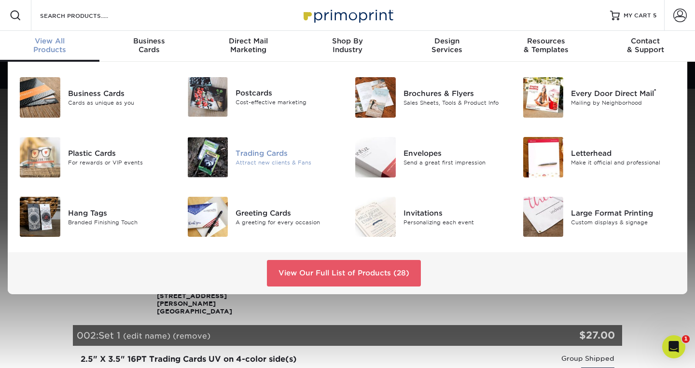
click at [286, 152] on div "Trading Cards" at bounding box center [287, 153] width 105 height 11
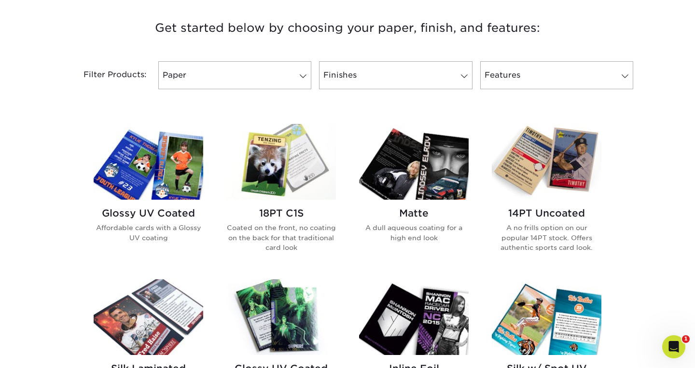
click at [169, 183] on img at bounding box center [148, 162] width 109 height 76
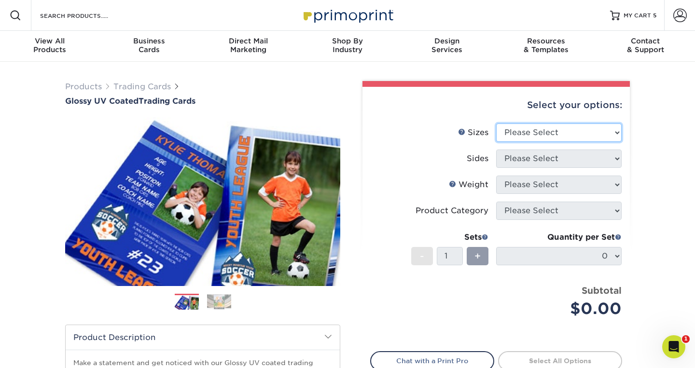
click at [603, 133] on select "Please Select 2.5" x 3.5"" at bounding box center [558, 132] width 125 height 18
select select "2.50x3.50"
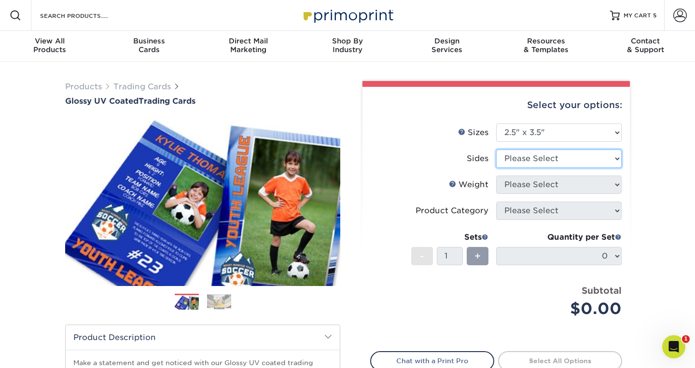
click at [617, 158] on select "Please Select Print Both Sides Print Front Only" at bounding box center [558, 159] width 125 height 18
select select "13abbda7-1d64-4f25-8bb2-c179b224825d"
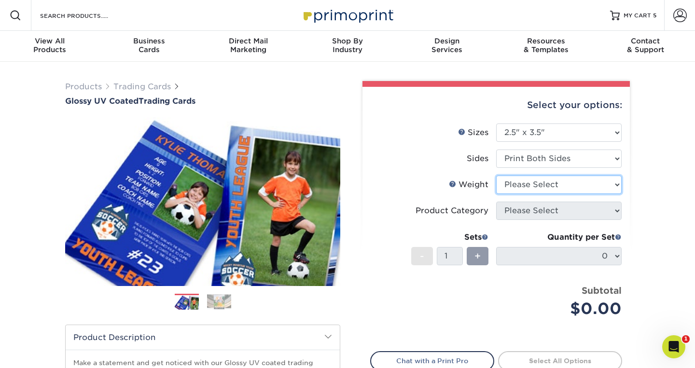
click at [595, 185] on select "Please Select 16PT 14PT 18PT C1S" at bounding box center [558, 185] width 125 height 18
select select "16PT"
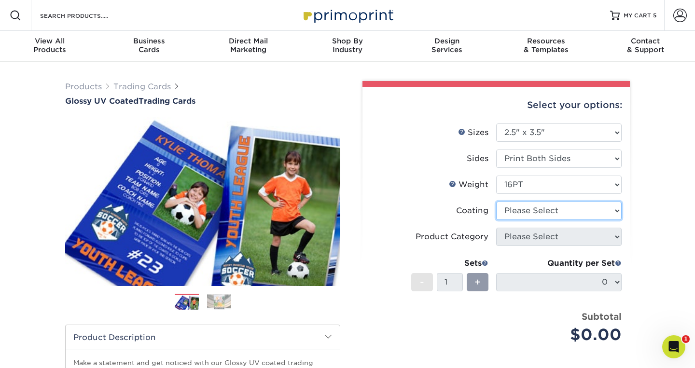
click at [592, 211] on select at bounding box center [558, 211] width 125 height 18
select select "ae367451-b2b8-45df-a344-0f05b6a12993"
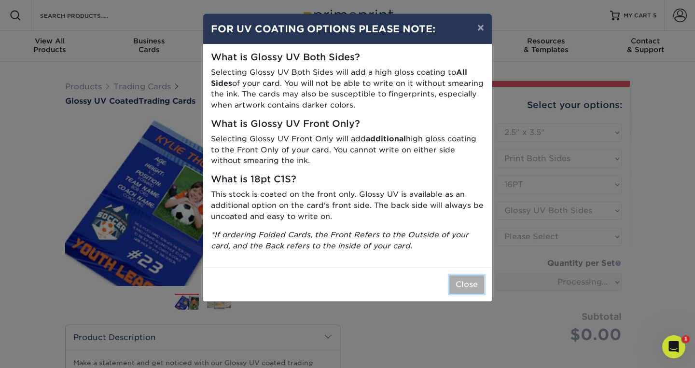
click at [474, 279] on button "Close" at bounding box center [466, 284] width 35 height 18
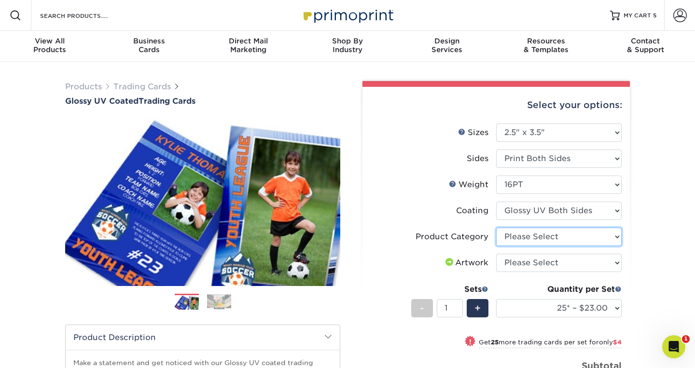
click at [593, 239] on select "Please Select Trading Cards" at bounding box center [558, 237] width 125 height 18
select select "c2f9bce9-36c2-409d-b101-c29d9d031e18"
click at [601, 261] on select "Please Select I will upload files I need a design - $100" at bounding box center [558, 263] width 125 height 18
select select "upload"
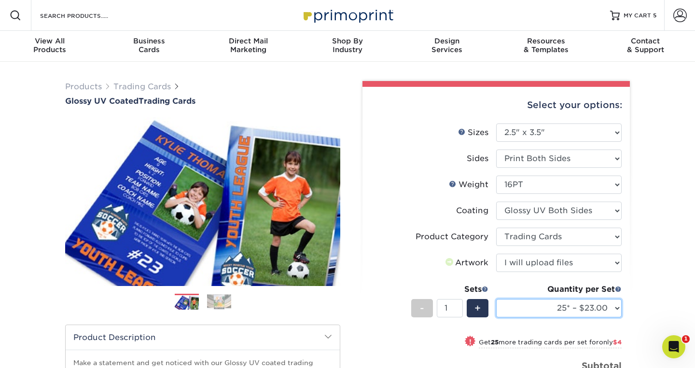
click at [599, 308] on select "25* – $23.00 50* – $27.00 75* – $33.00 100* – $37.00 250* – $47.00 500 – $58.00…" at bounding box center [558, 308] width 125 height 18
select select "50* – $27.00"
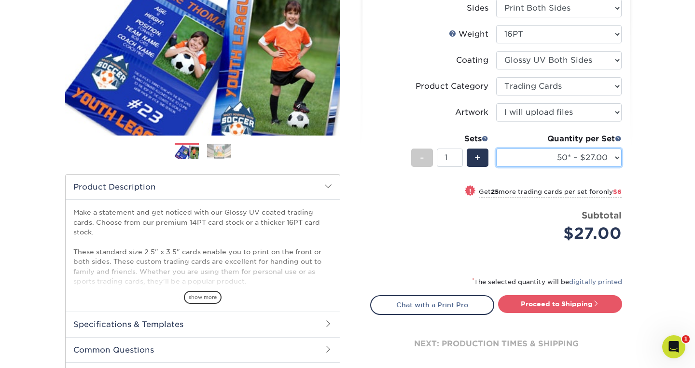
scroll to position [161, 0]
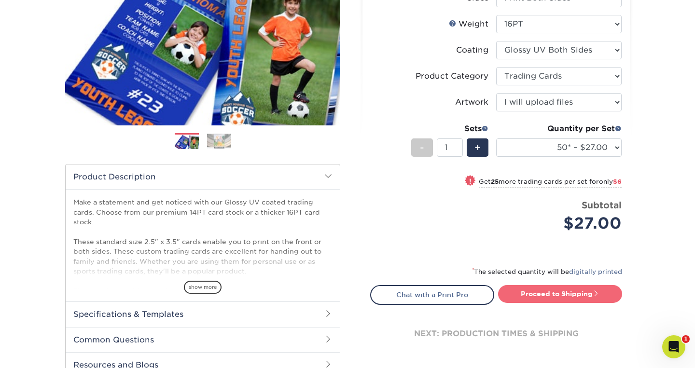
click at [578, 298] on link "Proceed to Shipping" at bounding box center [560, 293] width 124 height 17
type input "Set 1"
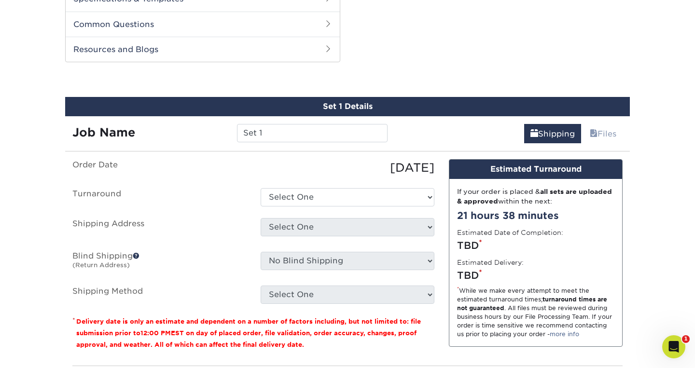
scroll to position [491, 0]
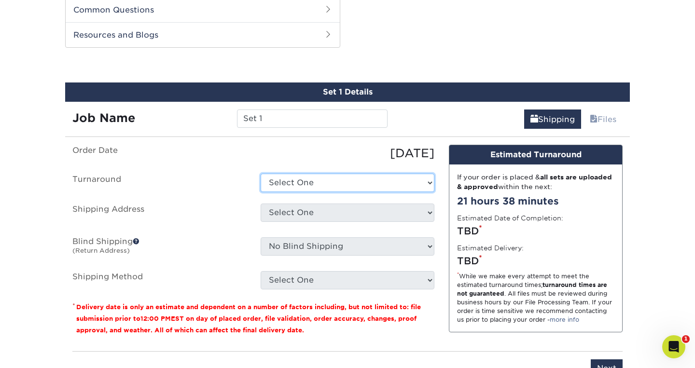
click at [405, 187] on select "Select One 2-4 Business Days 2 Day Next Business Day" at bounding box center [347, 183] width 174 height 18
select select "39596162-017c-462f-bc43-9f550c8c2591"
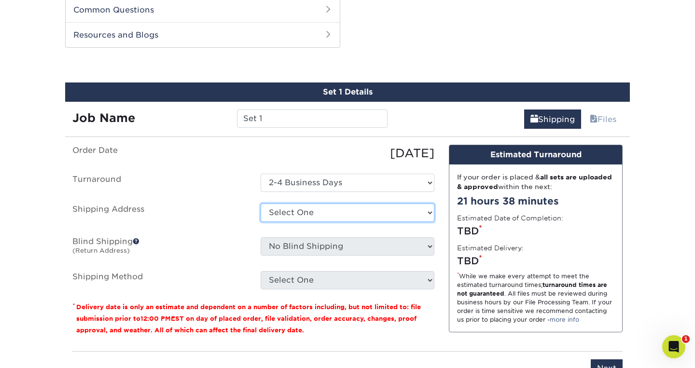
click at [420, 209] on select "Select One Baseball & Softball Training Complex + Add New Address - Login" at bounding box center [347, 213] width 174 height 18
select select "286082"
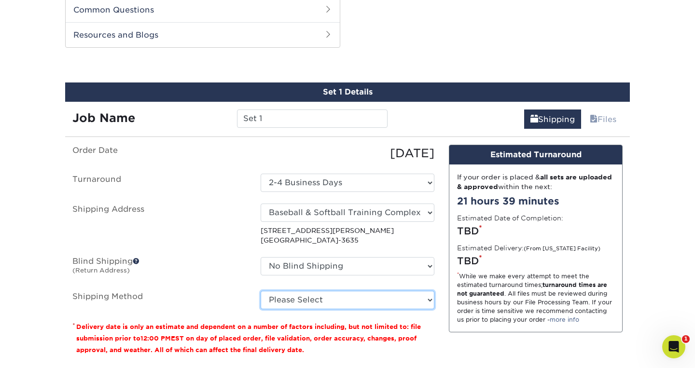
click at [423, 302] on select "Please Select Ground Shipping (+$11.60) 3 Day Shipping Service (+$11.98) 2 Day …" at bounding box center [347, 300] width 174 height 18
select select "03"
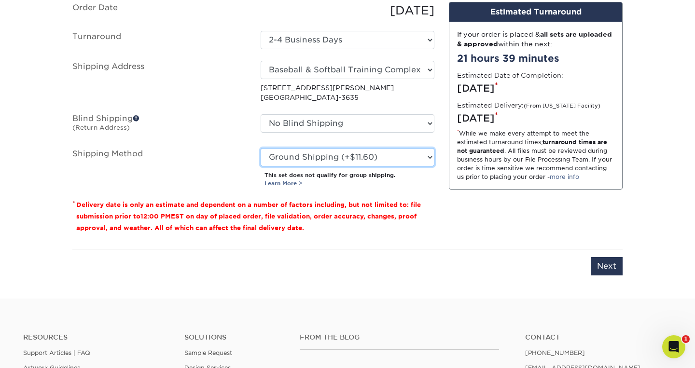
scroll to position [643, 0]
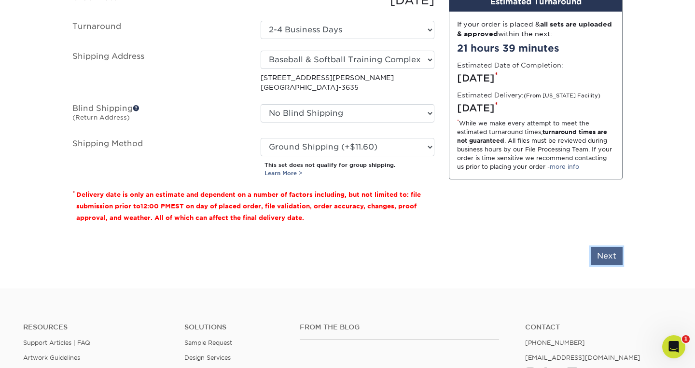
click at [596, 249] on input "Next" at bounding box center [606, 256] width 32 height 18
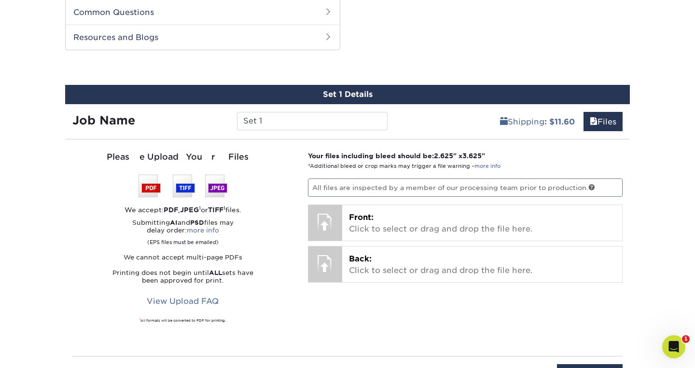
scroll to position [478, 0]
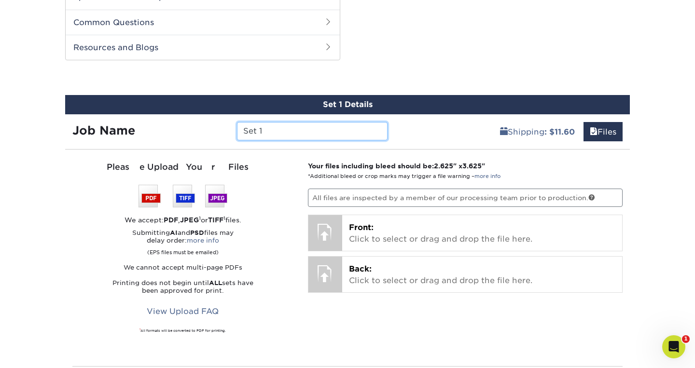
click at [309, 130] on input "Set 1" at bounding box center [312, 131] width 150 height 18
type input "S"
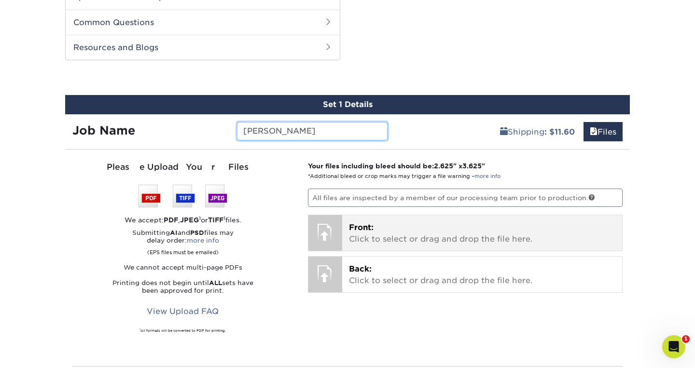
type input "Ty Keys"
click at [391, 226] on p "Front: Click to select or drag and drop the file here." at bounding box center [482, 233] width 267 height 23
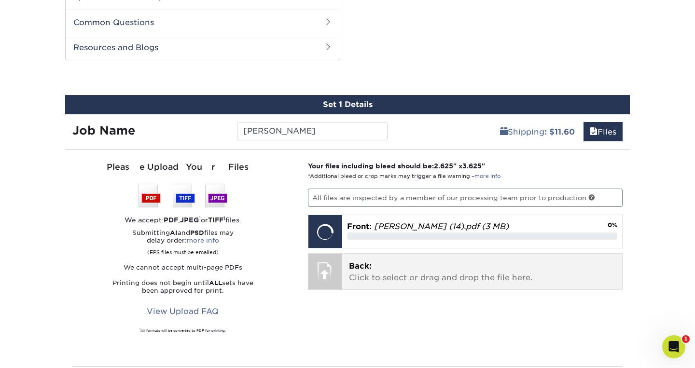
click at [421, 274] on p "Back: Click to select or drag and drop the file here." at bounding box center [482, 271] width 267 height 23
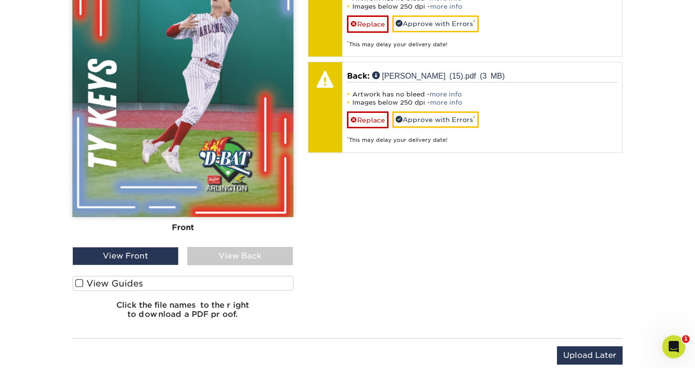
click at [146, 285] on label "View Guides" at bounding box center [182, 283] width 221 height 15
click at [0, 0] on input "View Guides" at bounding box center [0, 0] width 0 height 0
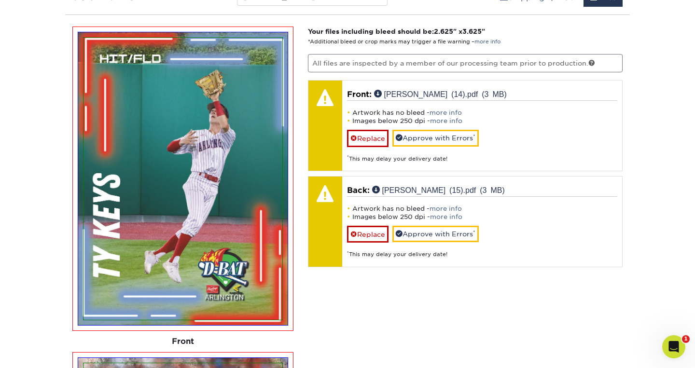
scroll to position [547, 0]
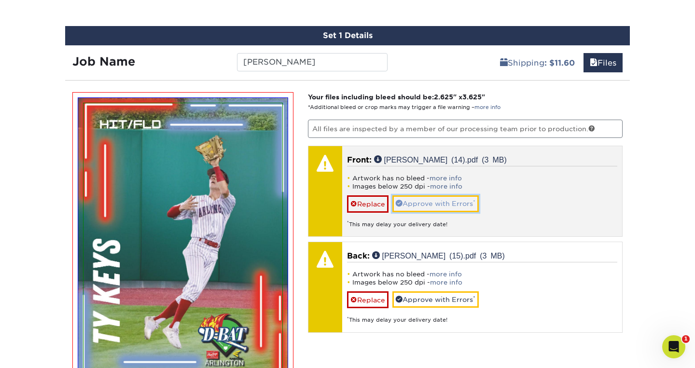
click at [469, 208] on link "Approve with Errors *" at bounding box center [435, 203] width 86 height 16
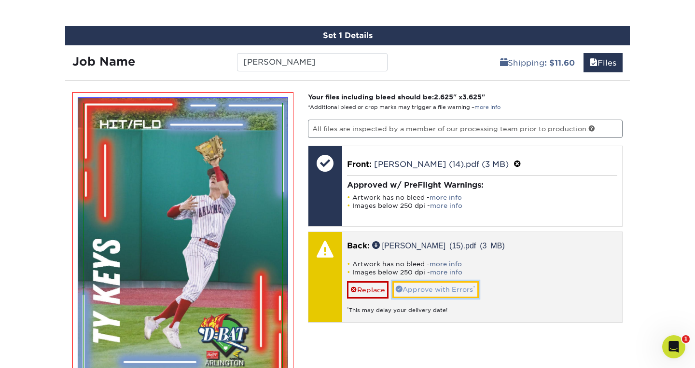
click at [461, 289] on link "Approve with Errors *" at bounding box center [435, 289] width 86 height 16
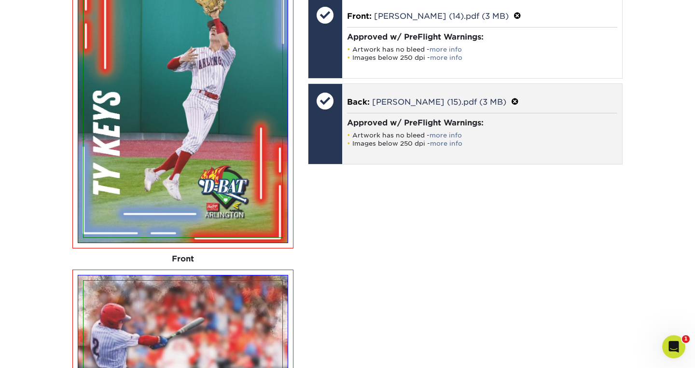
scroll to position [696, 0]
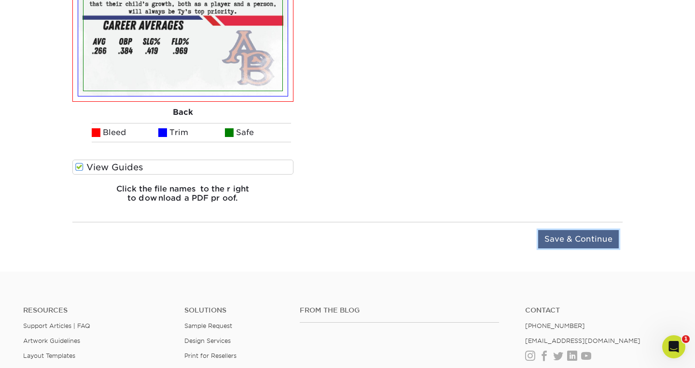
click at [561, 239] on input "Save & Continue" at bounding box center [578, 239] width 81 height 18
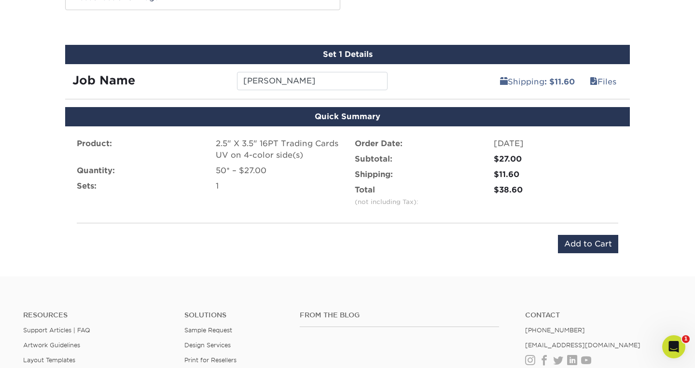
scroll to position [470, 0]
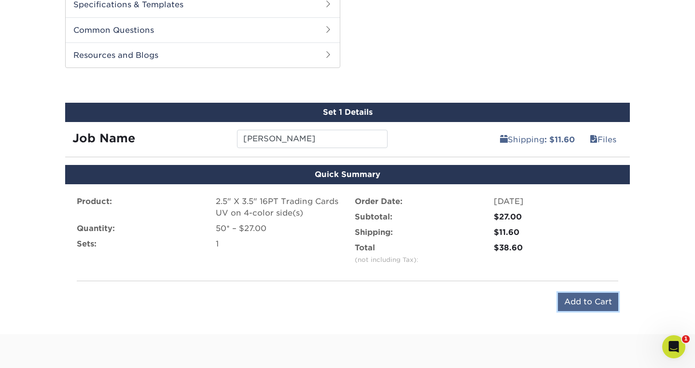
click at [587, 304] on input "Add to Cart" at bounding box center [588, 302] width 60 height 18
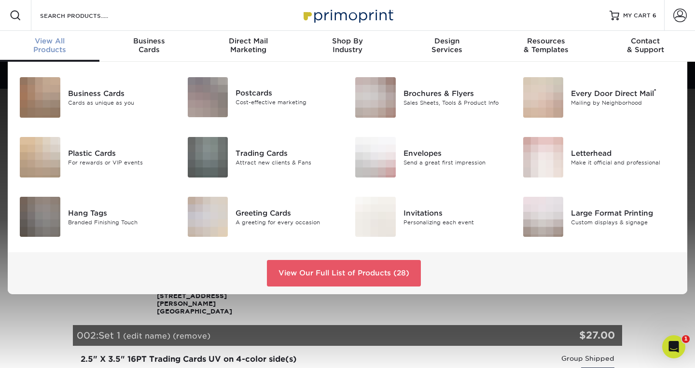
click at [42, 43] on span "View All" at bounding box center [49, 41] width 99 height 9
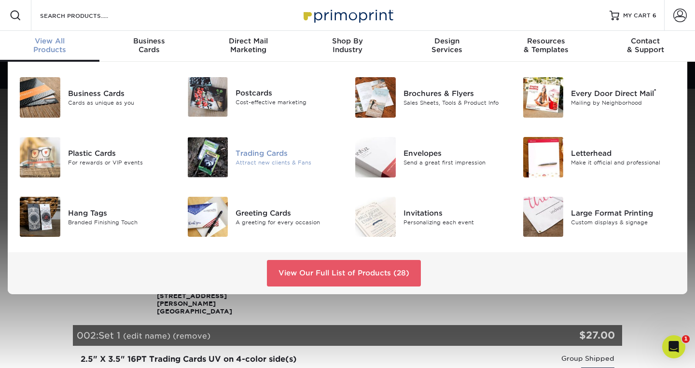
click at [252, 150] on div "Trading Cards" at bounding box center [287, 153] width 105 height 11
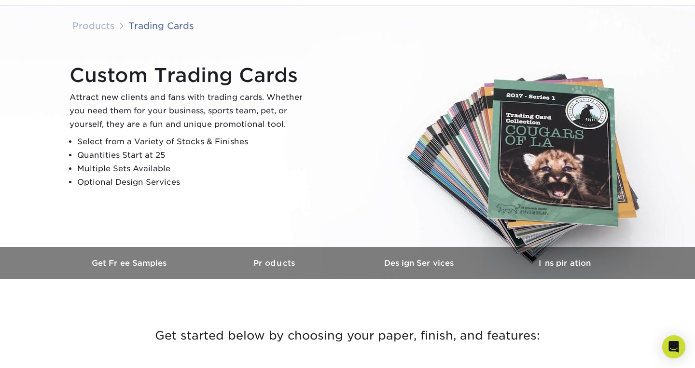
scroll to position [390, 0]
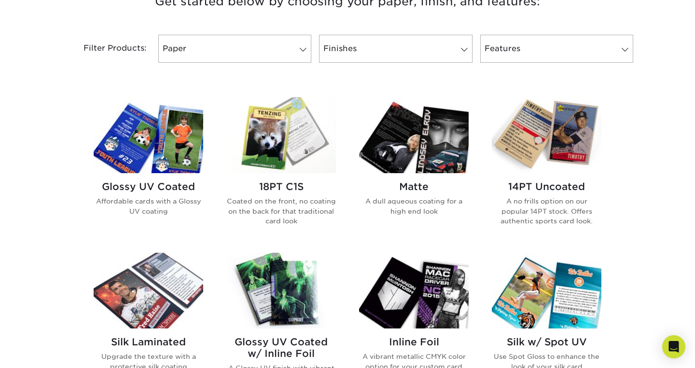
click at [164, 146] on img at bounding box center [148, 135] width 109 height 76
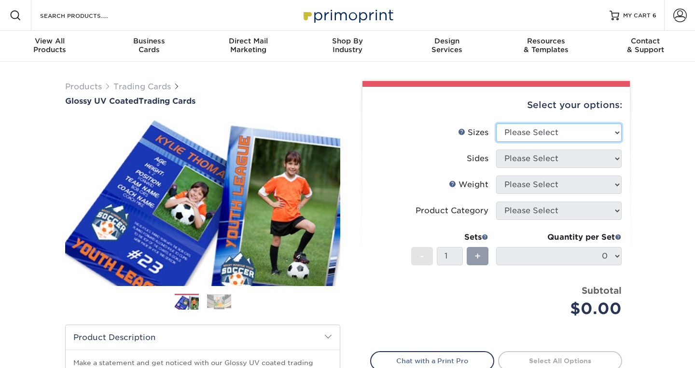
click at [592, 125] on select "Please Select 2.5" x 3.5"" at bounding box center [558, 132] width 125 height 18
select select "2.50x3.50"
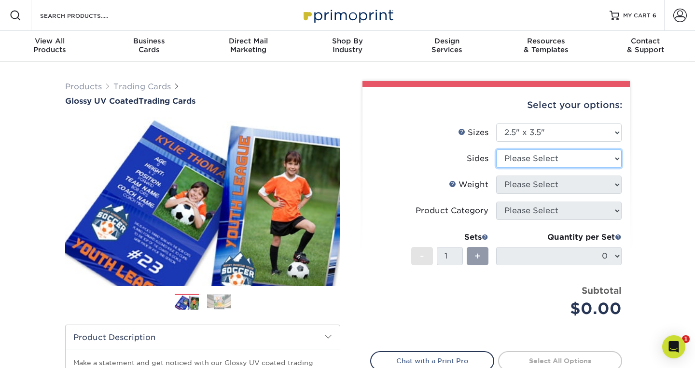
click at [583, 162] on select "Please Select Print Both Sides Print Front Only" at bounding box center [558, 159] width 125 height 18
select select "13abbda7-1d64-4f25-8bb2-c179b224825d"
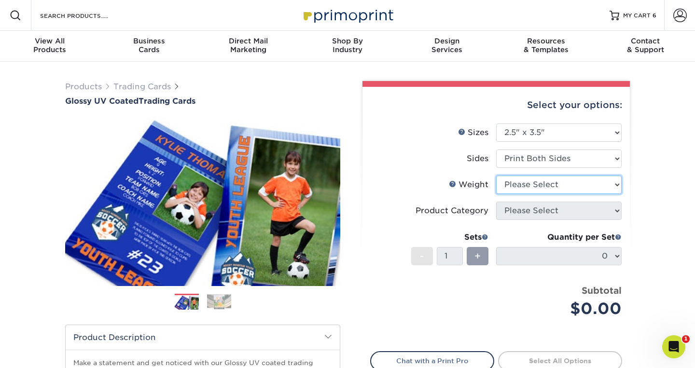
click at [575, 186] on select "Please Select 16PT 14PT 18PT C1S" at bounding box center [558, 185] width 125 height 18
select select "16PT"
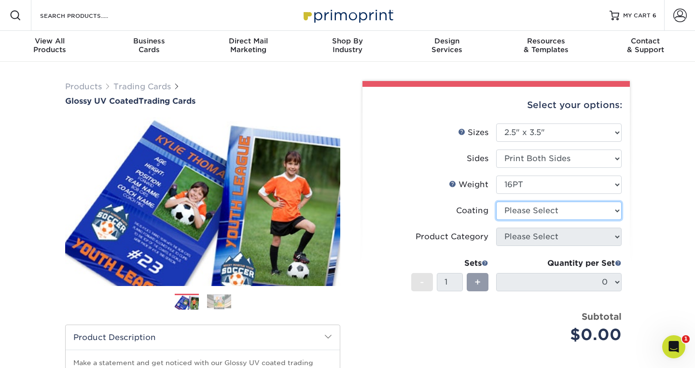
click at [571, 210] on select at bounding box center [558, 211] width 125 height 18
select select "ae367451-b2b8-45df-a344-0f05b6a12993"
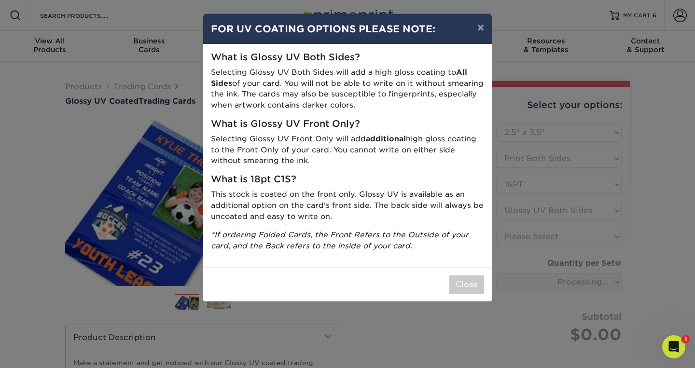
click at [582, 235] on div "× FOR UV COATING OPTIONS PLEASE NOTE: What is Glossy UV Both Sides? Selecting G…" at bounding box center [347, 184] width 695 height 368
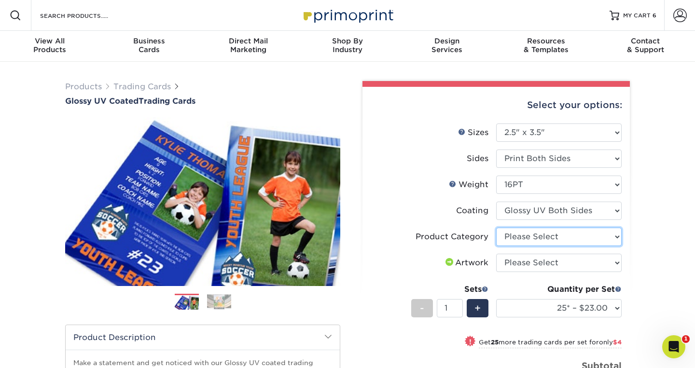
click at [601, 237] on select "Please Select Trading Cards" at bounding box center [558, 237] width 125 height 18
select select "c2f9bce9-36c2-409d-b101-c29d9d031e18"
click at [599, 261] on select "Please Select I will upload files I need a design - $100" at bounding box center [558, 263] width 125 height 18
select select "upload"
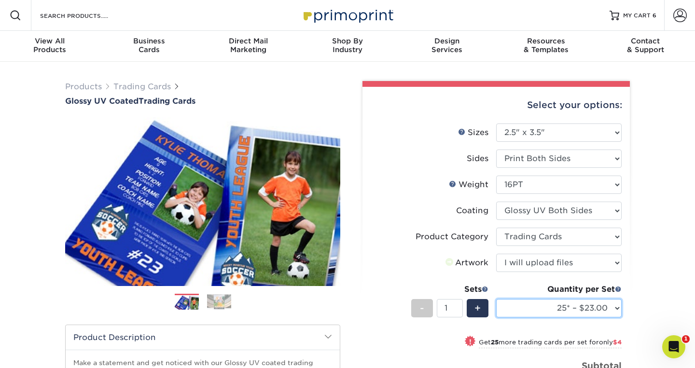
click at [587, 312] on select "25* – $23.00 50* – $27.00 75* – $33.00 100* – $37.00 250* – $47.00 500 – $58.00…" at bounding box center [558, 308] width 125 height 18
select select "50* – $27.00"
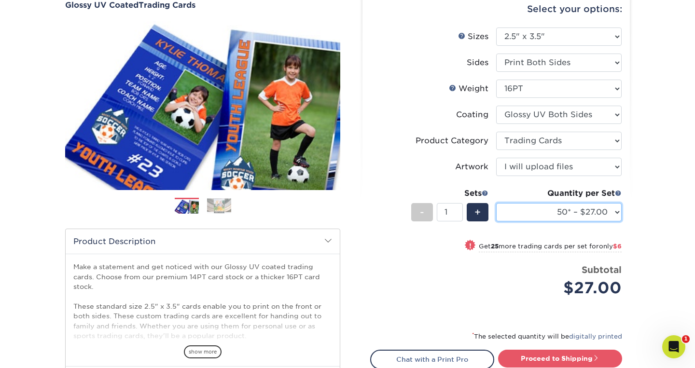
scroll to position [98, 0]
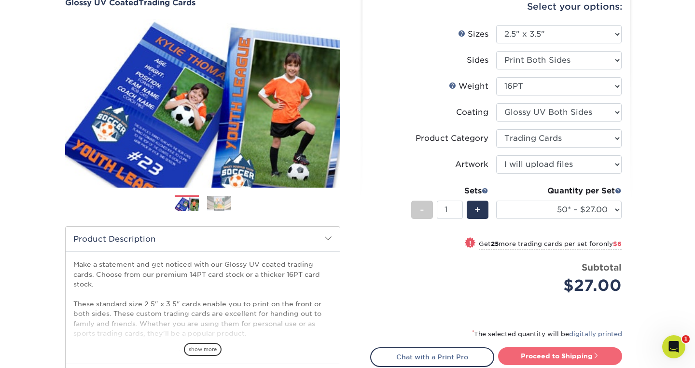
click at [591, 352] on link "Proceed to Shipping" at bounding box center [560, 355] width 124 height 17
type input "Set 1"
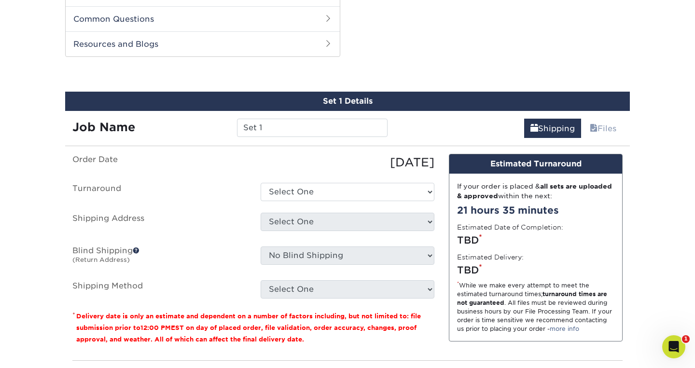
scroll to position [491, 0]
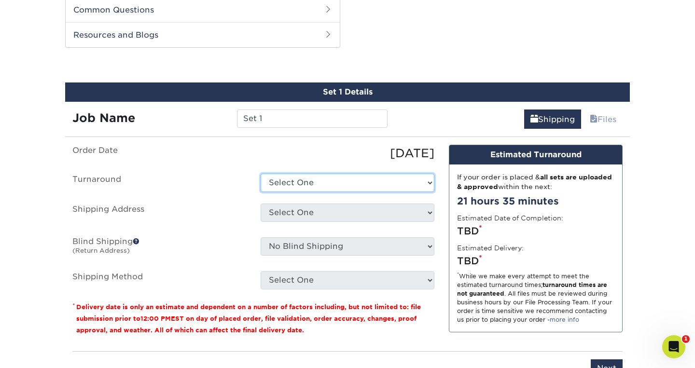
click at [409, 186] on select "Select One 2-4 Business Days 2 Day Next Business Day" at bounding box center [347, 183] width 174 height 18
select select "39596162-017c-462f-bc43-9f550c8c2591"
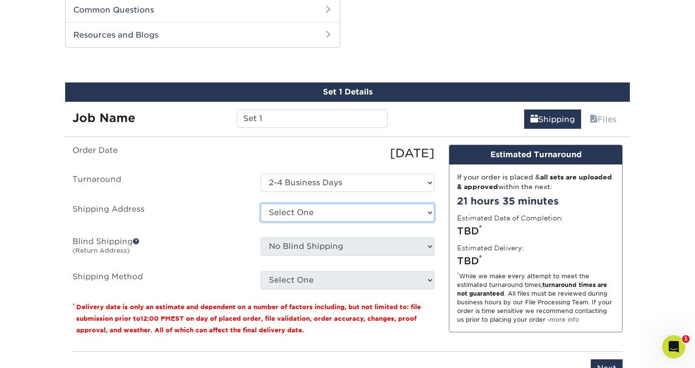
click at [418, 217] on select "Select One Baseball & Softball Training Complex + Add New Address - Login" at bounding box center [347, 213] width 174 height 18
select select "286082"
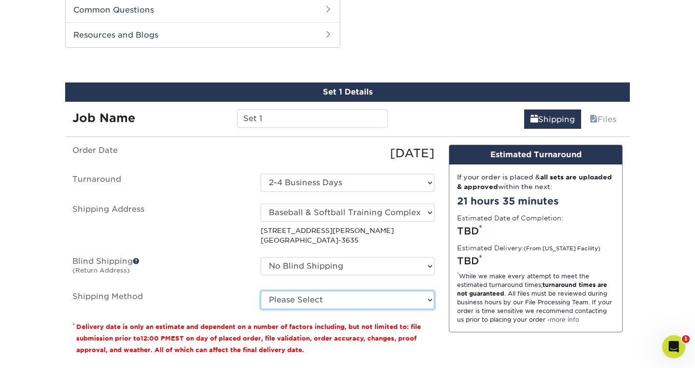
click at [414, 300] on select "Please Select Ground Shipping (+$11.60) 3 Day Shipping Service (+$11.98) 2 Day …" at bounding box center [347, 300] width 174 height 18
select select "03"
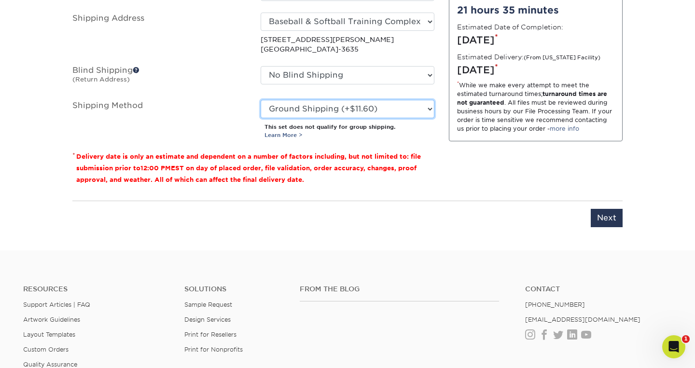
scroll to position [696, 0]
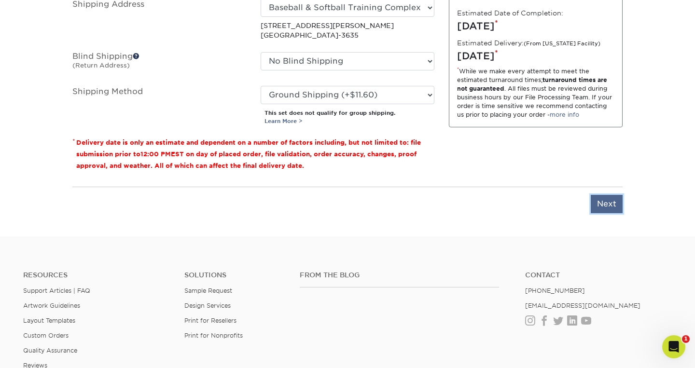
click at [616, 206] on input "Next" at bounding box center [606, 204] width 32 height 18
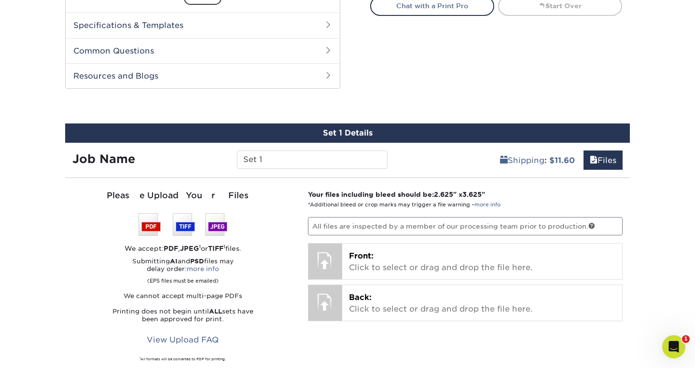
scroll to position [370, 0]
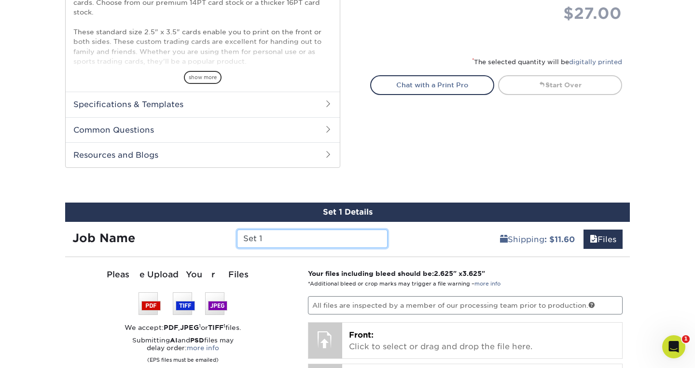
click at [311, 235] on input "Set 1" at bounding box center [312, 239] width 150 height 18
type input "S"
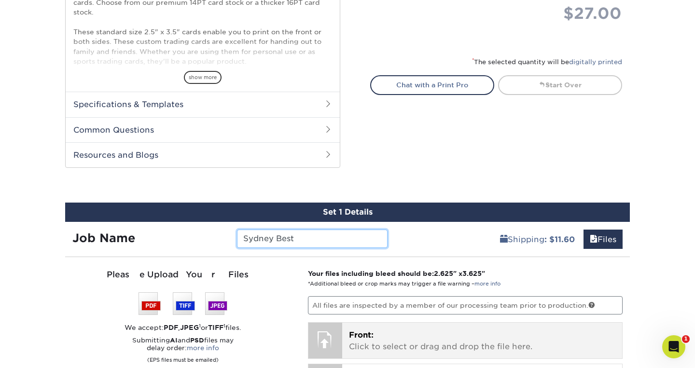
type input "Sydney Best"
click at [351, 334] on span "Front:" at bounding box center [361, 334] width 25 height 9
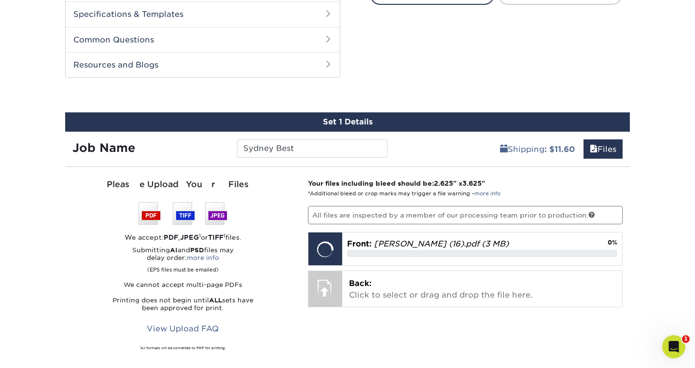
scroll to position [487, 0]
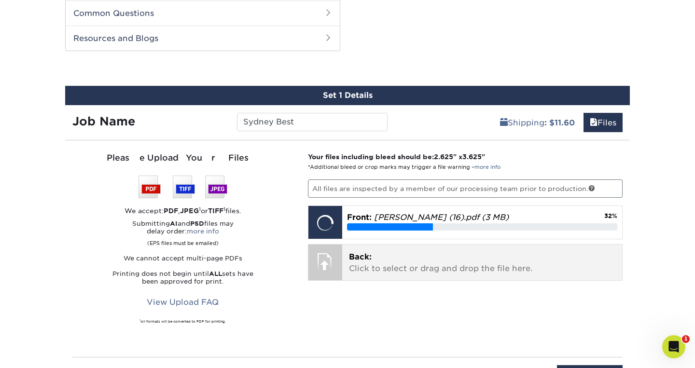
click at [464, 252] on p "Back: Click to select or drag and drop the file here." at bounding box center [482, 262] width 267 height 23
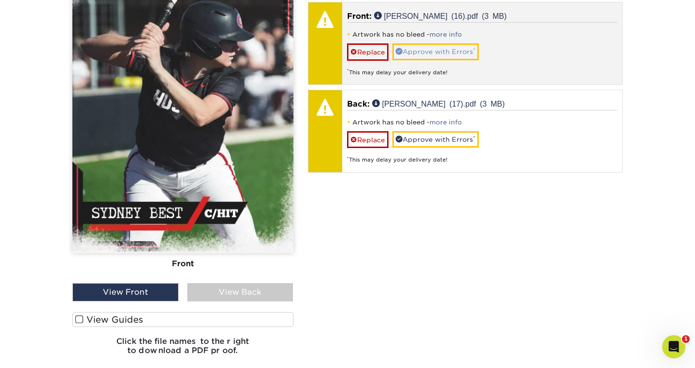
scroll to position [715, 0]
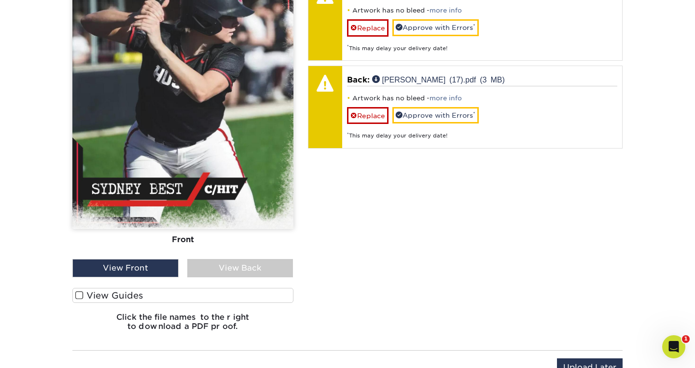
click at [182, 295] on label "View Guides" at bounding box center [182, 295] width 221 height 15
click at [0, 0] on input "View Guides" at bounding box center [0, 0] width 0 height 0
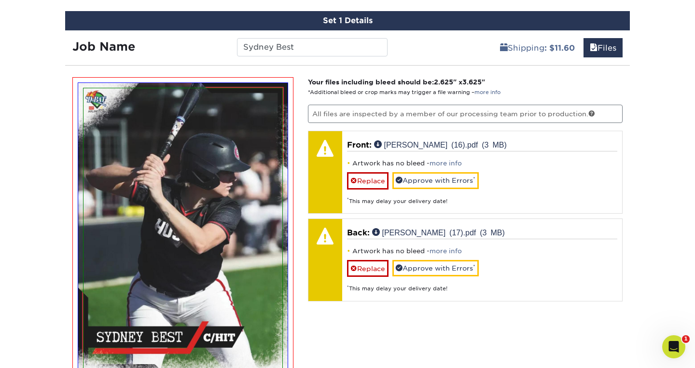
scroll to position [556, 0]
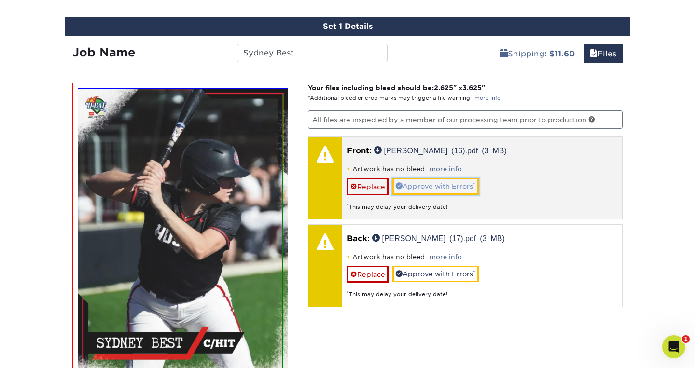
click at [432, 187] on link "Approve with Errors *" at bounding box center [435, 186] width 86 height 16
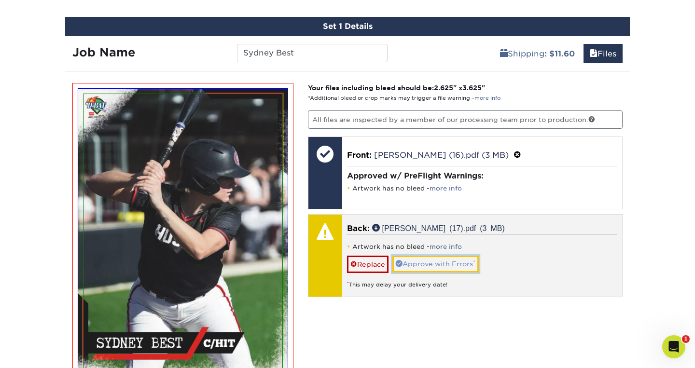
click at [450, 264] on link "Approve with Errors *" at bounding box center [435, 264] width 86 height 16
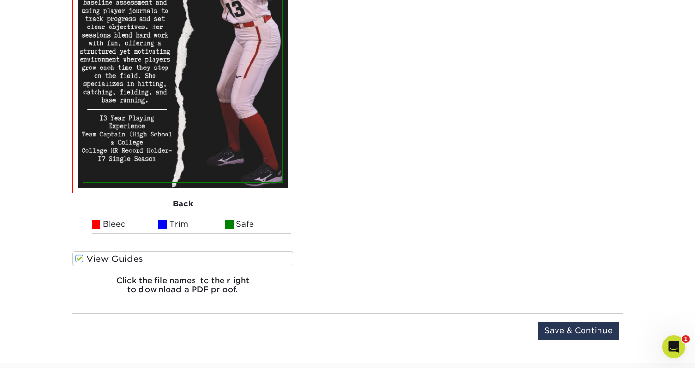
scroll to position [1075, 0]
click at [592, 329] on input "Save & Continue" at bounding box center [578, 331] width 81 height 18
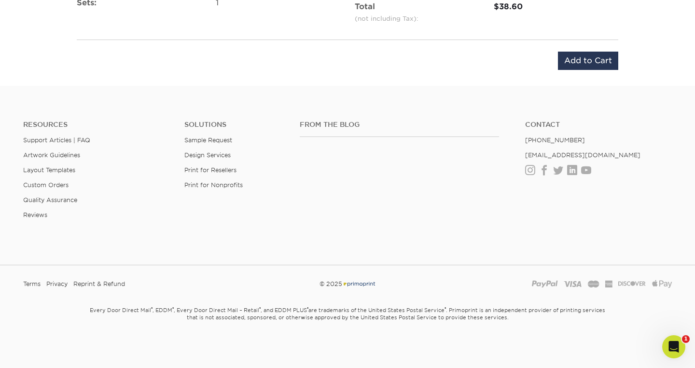
scroll to position [717, 0]
click at [593, 63] on input "Add to Cart" at bounding box center [588, 55] width 60 height 18
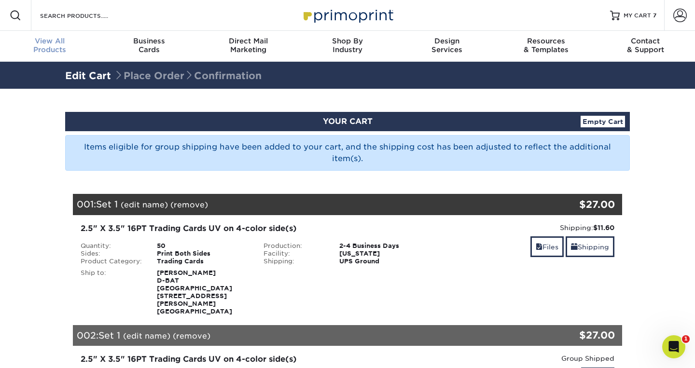
click at [60, 40] on span "View All" at bounding box center [49, 41] width 99 height 9
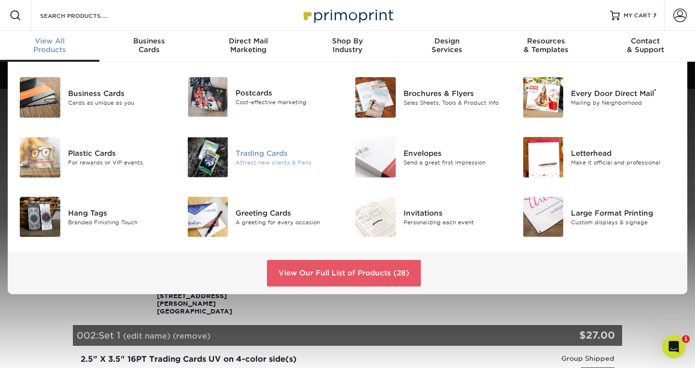
click at [212, 158] on img at bounding box center [208, 157] width 41 height 41
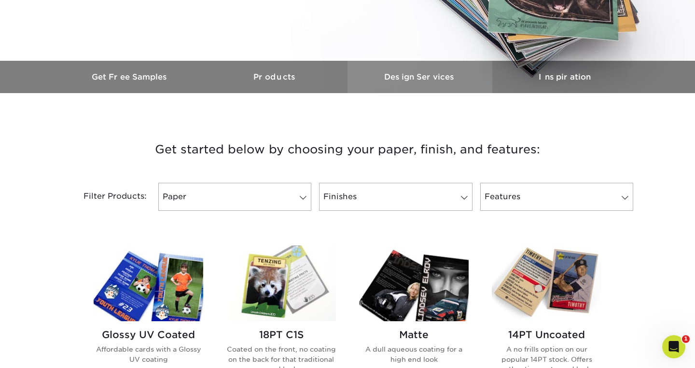
scroll to position [272, 0]
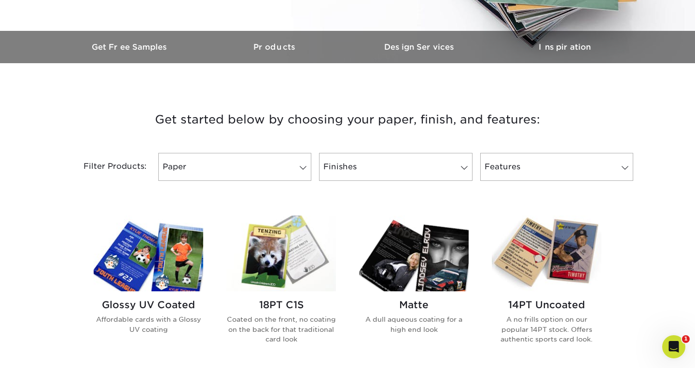
click at [191, 249] on img at bounding box center [148, 254] width 109 height 76
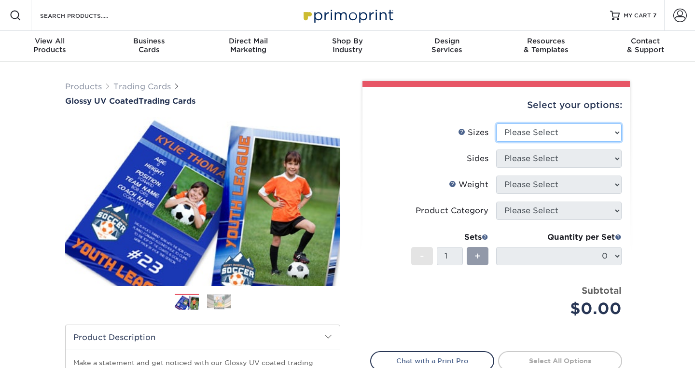
click at [585, 135] on select "Please Select 2.5" x 3.5"" at bounding box center [558, 132] width 125 height 18
select select "2.50x3.50"
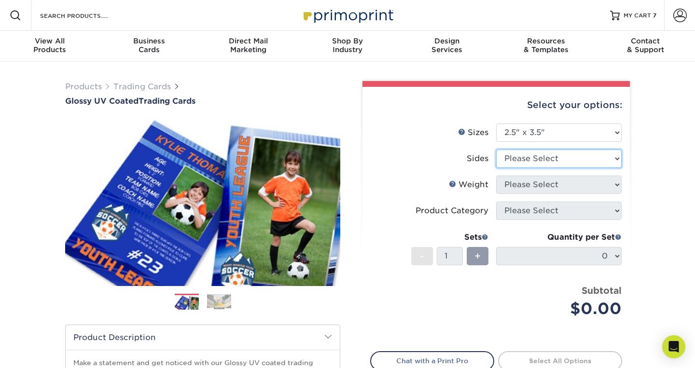
click at [576, 161] on select "Please Select Print Both Sides Print Front Only" at bounding box center [558, 159] width 125 height 18
select select "13abbda7-1d64-4f25-8bb2-c179b224825d"
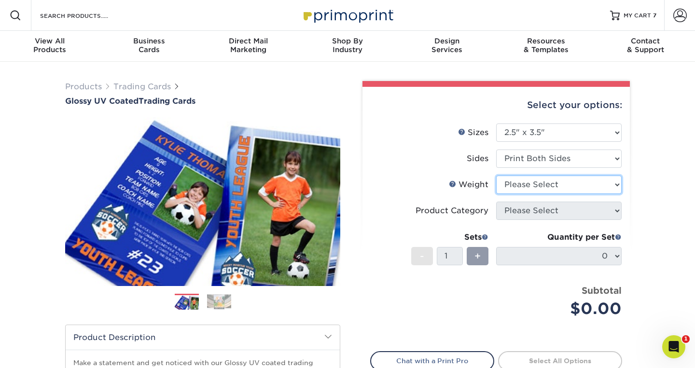
click at [574, 184] on select "Please Select 16PT 14PT 18PT C1S" at bounding box center [558, 185] width 125 height 18
select select "16PT"
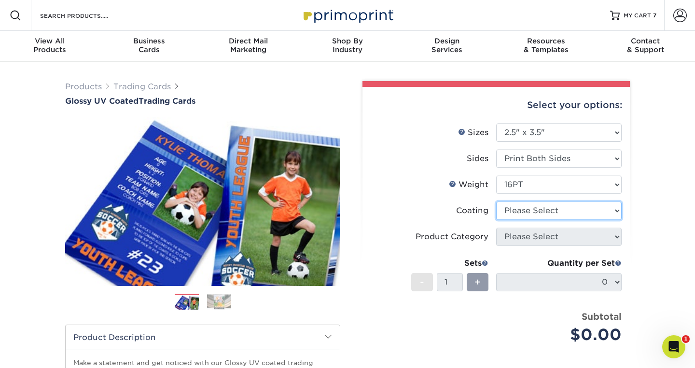
click at [567, 211] on select at bounding box center [558, 211] width 125 height 18
select select "ae367451-b2b8-45df-a344-0f05b6a12993"
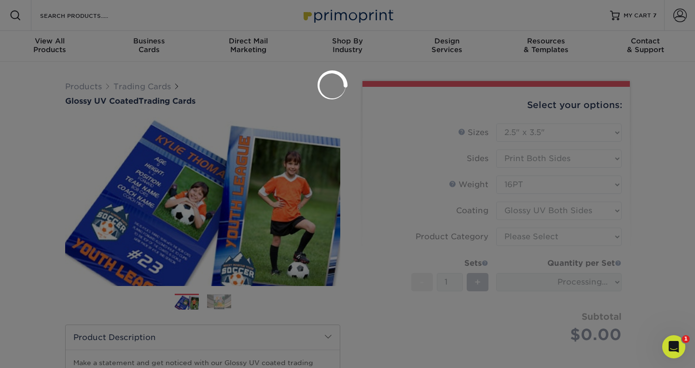
click at [575, 235] on div at bounding box center [347, 184] width 695 height 368
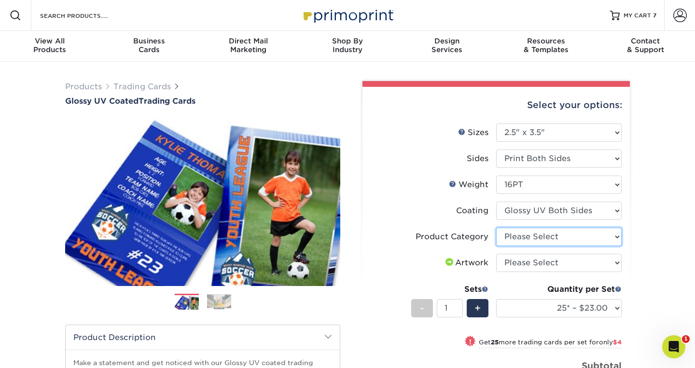
click at [611, 234] on select "Please Select Trading Cards" at bounding box center [558, 237] width 125 height 18
click at [606, 242] on select "Please Select Trading Cards" at bounding box center [558, 237] width 125 height 18
select select "c2f9bce9-36c2-409d-b101-c29d9d031e18"
click at [604, 262] on select "Please Select I will upload files I need a design - $100" at bounding box center [558, 263] width 125 height 18
select select "upload"
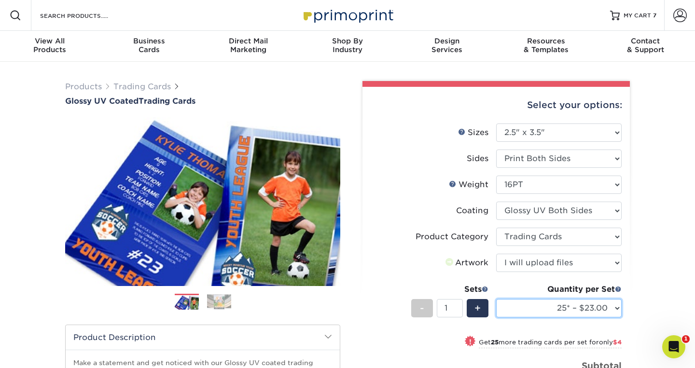
click at [585, 310] on select "25* – $23.00 50* – $27.00 75* – $33.00 100* – $37.00 250* – $47.00 500 – $58.00…" at bounding box center [558, 308] width 125 height 18
select select "50* – $27.00"
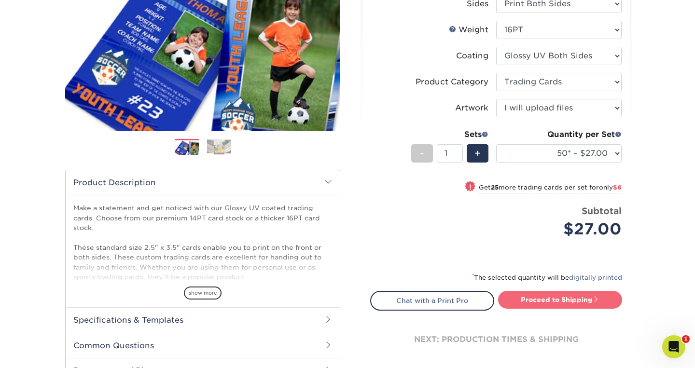
click at [590, 300] on link "Proceed to Shipping" at bounding box center [560, 299] width 124 height 17
type input "Set 1"
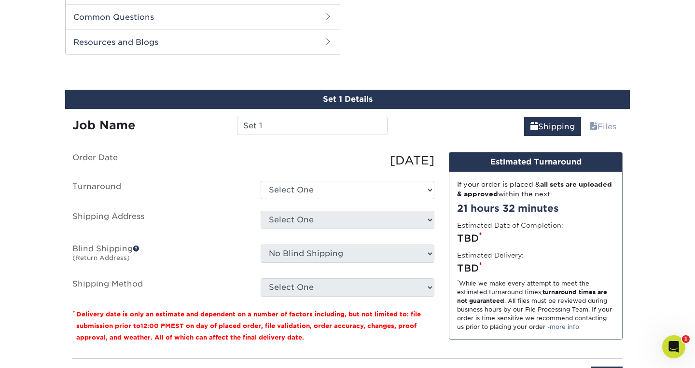
scroll to position [491, 0]
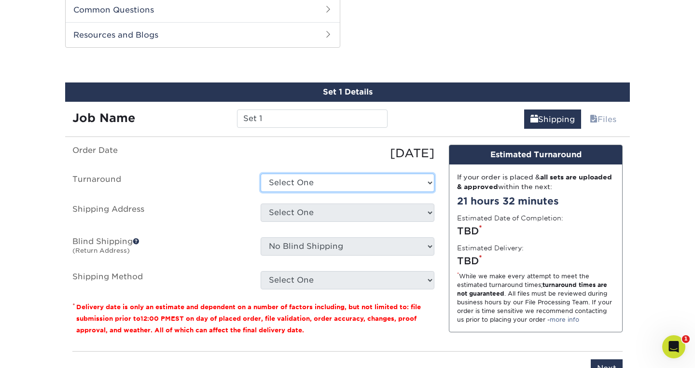
click at [418, 185] on select "Select One 2-4 Business Days 2 Day Next Business Day" at bounding box center [347, 183] width 174 height 18
select select "39596162-017c-462f-bc43-9f550c8c2591"
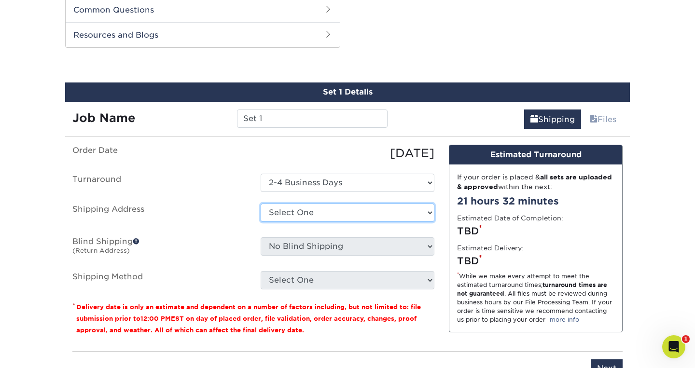
click at [412, 204] on select "Select One Baseball & Softball Training Complex + Add New Address - Login" at bounding box center [347, 213] width 174 height 18
click at [405, 216] on select "Select One Baseball & Softball Training Complex + Add New Address - Login" at bounding box center [347, 213] width 174 height 18
select select "286082"
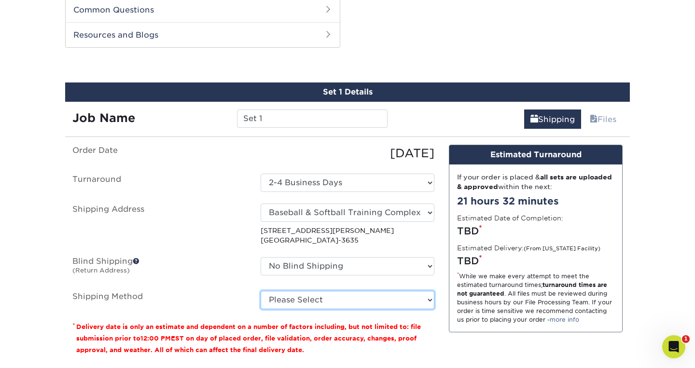
click at [422, 299] on select "Please Select Ground Shipping (+$11.60) 3 Day Shipping Service (+$11.98) 2 Day …" at bounding box center [347, 300] width 174 height 18
select select "03"
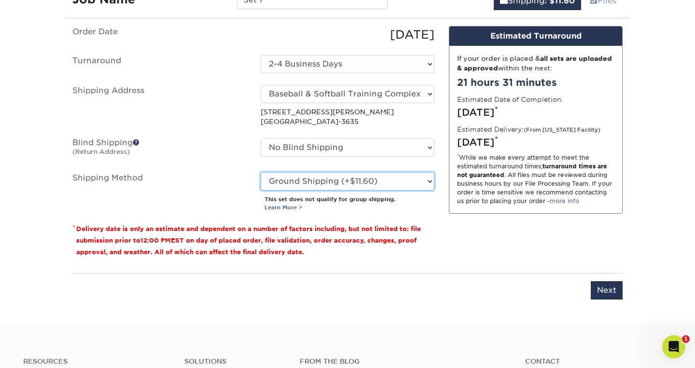
scroll to position [612, 0]
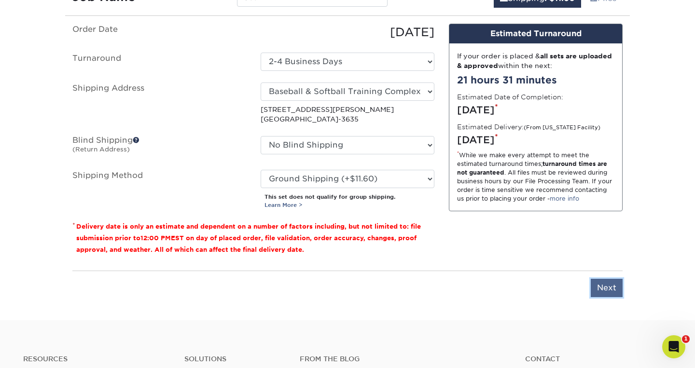
click at [605, 289] on input "Next" at bounding box center [606, 288] width 32 height 18
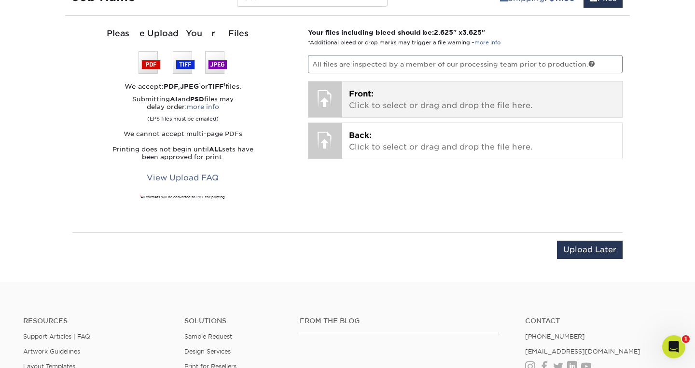
click at [424, 95] on p "Front: Click to select or drag and drop the file here." at bounding box center [482, 99] width 267 height 23
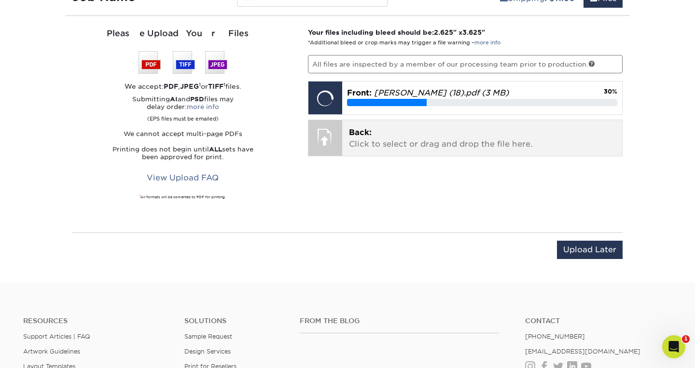
click at [483, 145] on p "Back: Click to select or drag and drop the file here." at bounding box center [482, 138] width 267 height 23
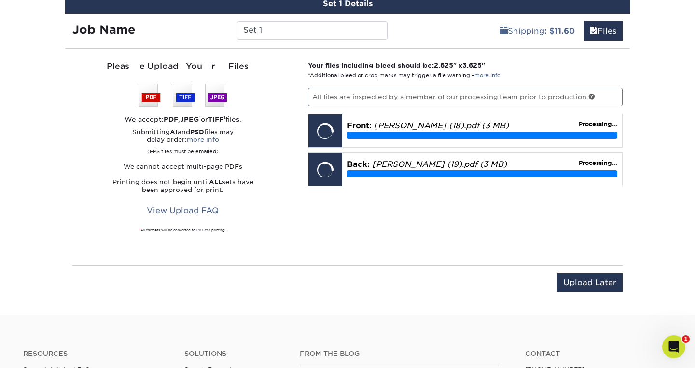
scroll to position [436, 0]
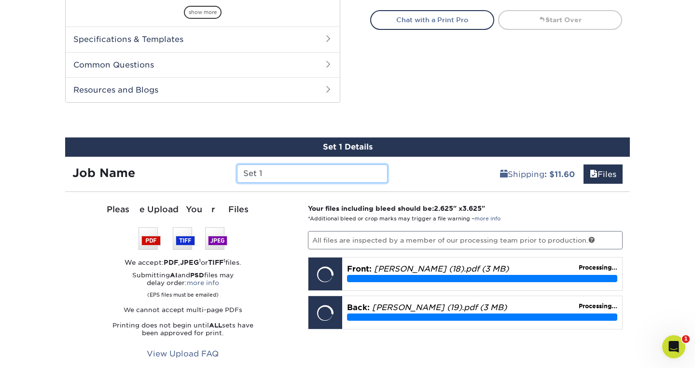
click at [348, 166] on input "Set 1" at bounding box center [312, 173] width 150 height 18
click at [348, 179] on input "Set 1" at bounding box center [312, 173] width 150 height 18
type input "S"
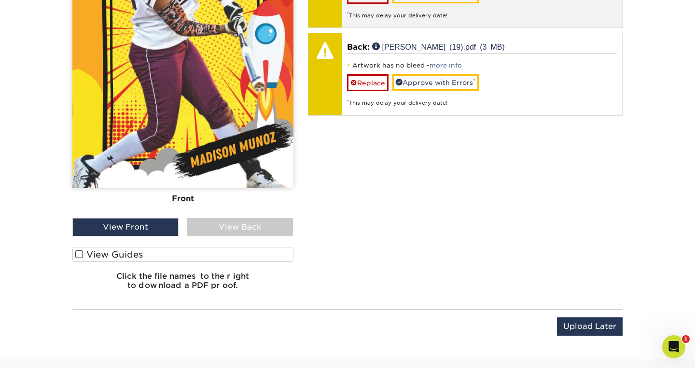
scroll to position [757, 0]
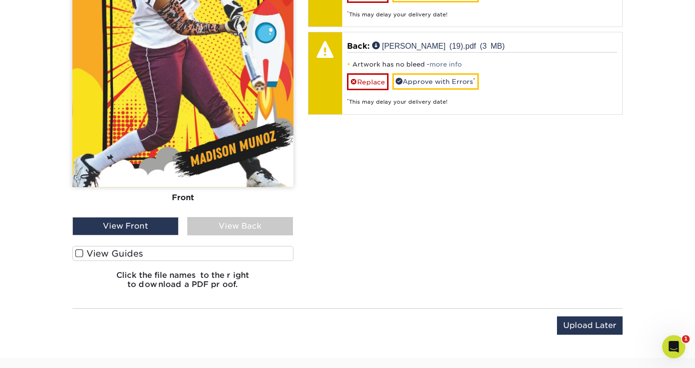
type input "Madison Munoz"
click at [202, 253] on label "View Guides" at bounding box center [182, 253] width 221 height 15
click at [0, 0] on input "View Guides" at bounding box center [0, 0] width 0 height 0
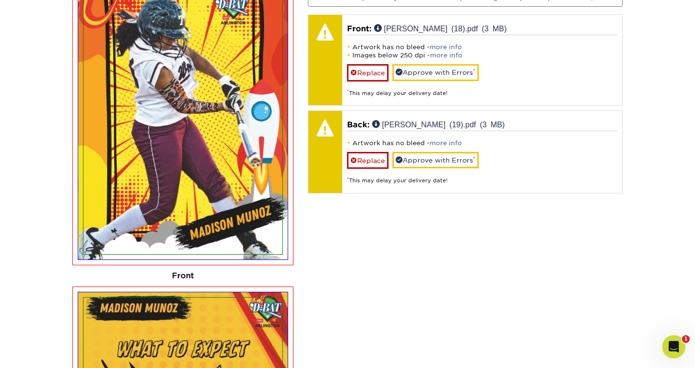
scroll to position [672, 0]
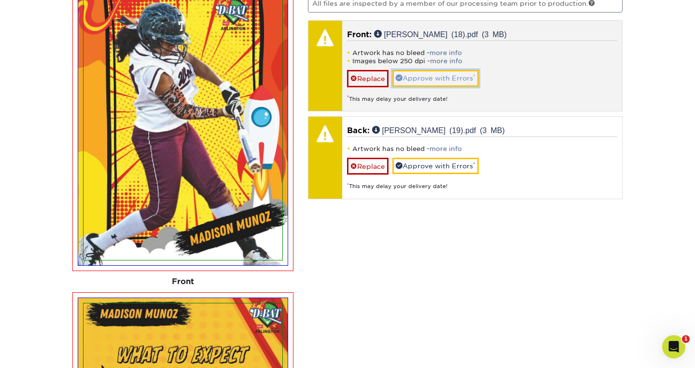
click at [449, 77] on link "Approve with Errors *" at bounding box center [435, 78] width 86 height 16
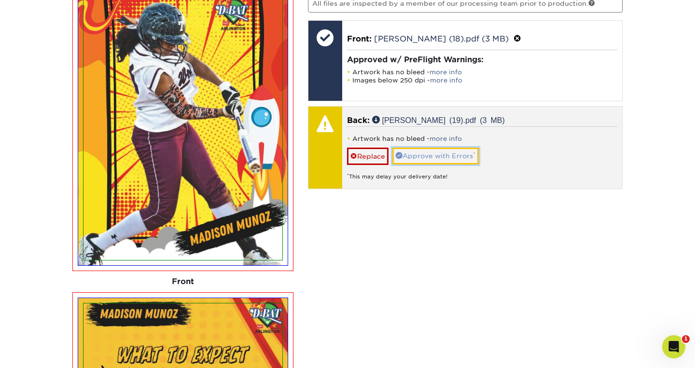
click at [451, 152] on link "Approve with Errors *" at bounding box center [435, 156] width 86 height 16
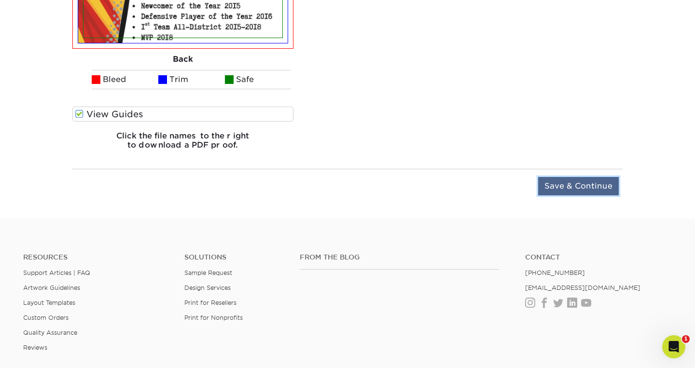
click at [582, 192] on input "Save & Continue" at bounding box center [578, 186] width 81 height 18
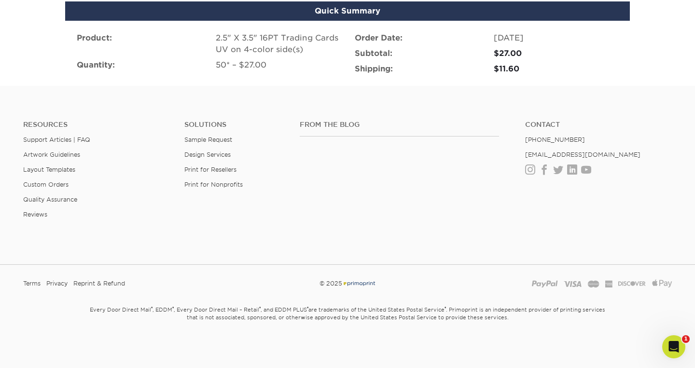
scroll to position [717, 0]
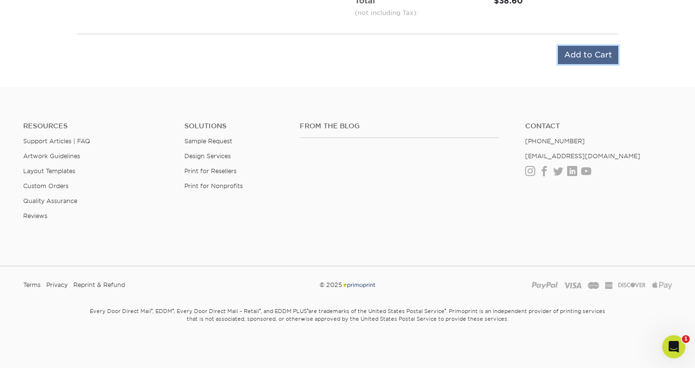
click at [596, 55] on input "Add to Cart" at bounding box center [588, 55] width 60 height 18
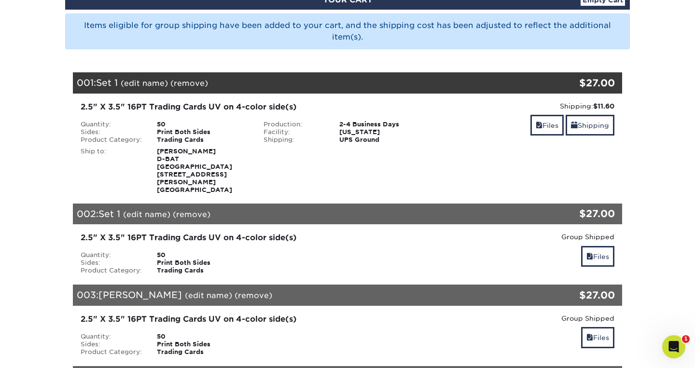
scroll to position [115, 0]
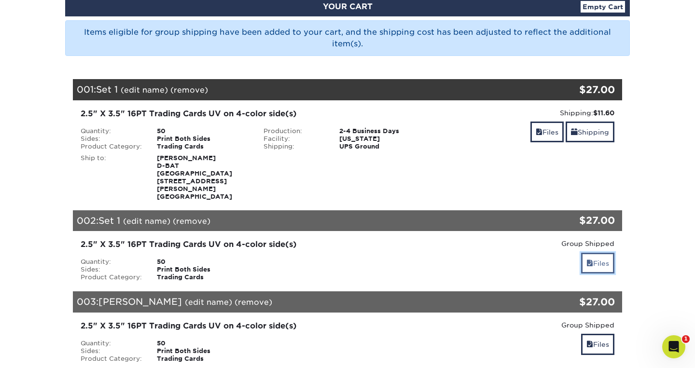
click at [598, 253] on link "Files" at bounding box center [597, 263] width 33 height 21
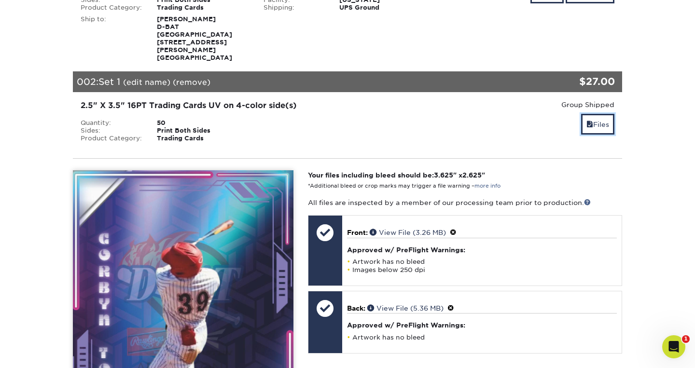
scroll to position [279, 0]
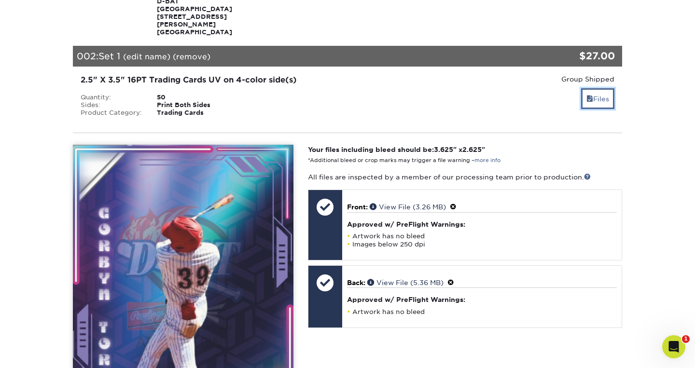
click at [601, 88] on link "Files" at bounding box center [597, 98] width 33 height 21
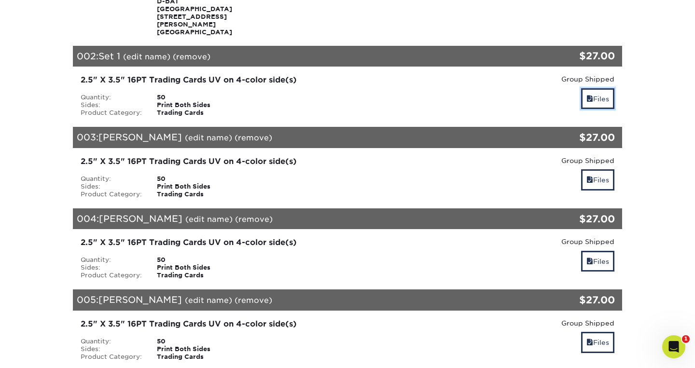
scroll to position [109, 0]
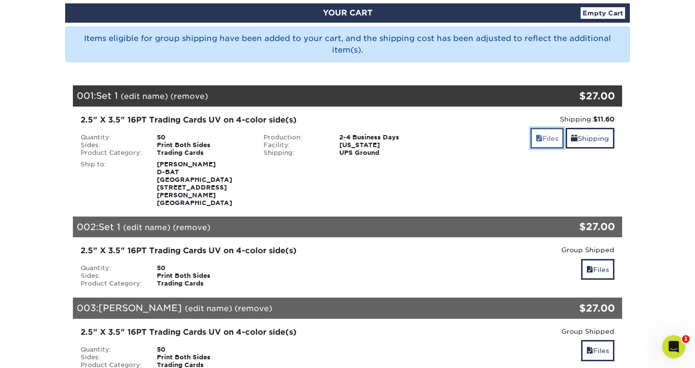
click at [544, 141] on link "Files" at bounding box center [546, 138] width 33 height 21
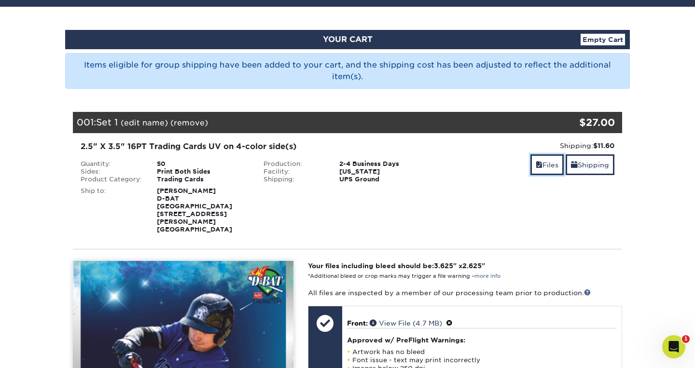
scroll to position [82, 0]
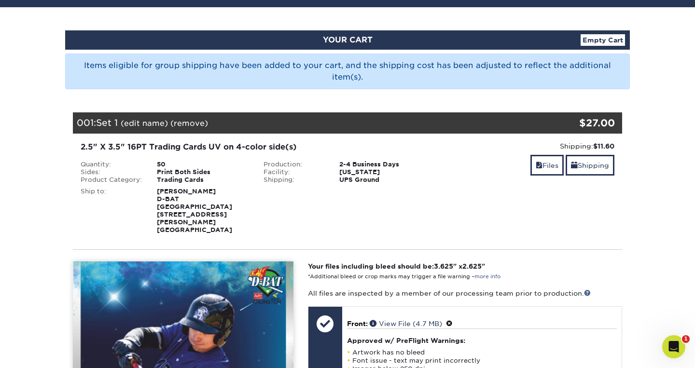
click at [195, 124] on link "(remove)" at bounding box center [189, 123] width 38 height 9
click at [364, 123] on link "Yes" at bounding box center [368, 123] width 14 height 9
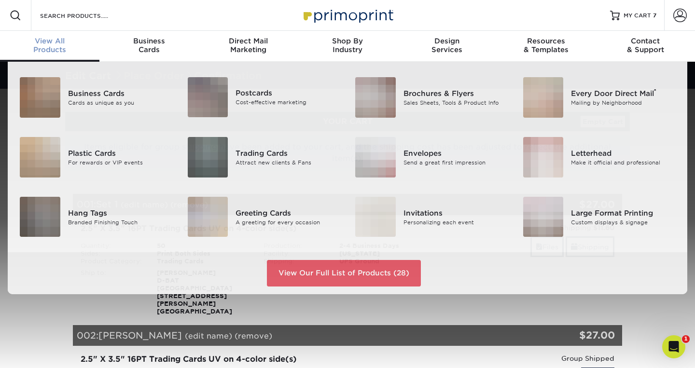
click at [52, 47] on div "View All Products" at bounding box center [49, 45] width 99 height 17
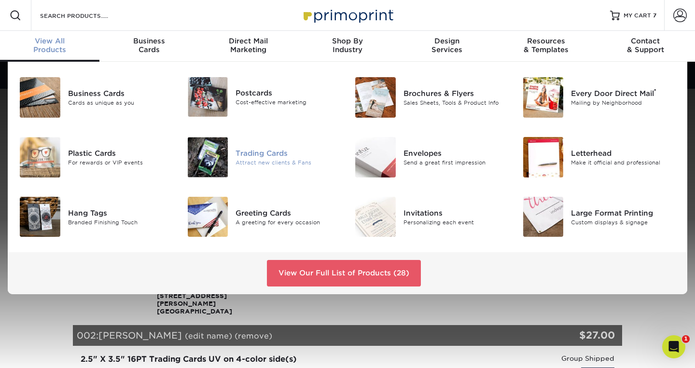
click at [254, 153] on div "Trading Cards" at bounding box center [287, 153] width 105 height 11
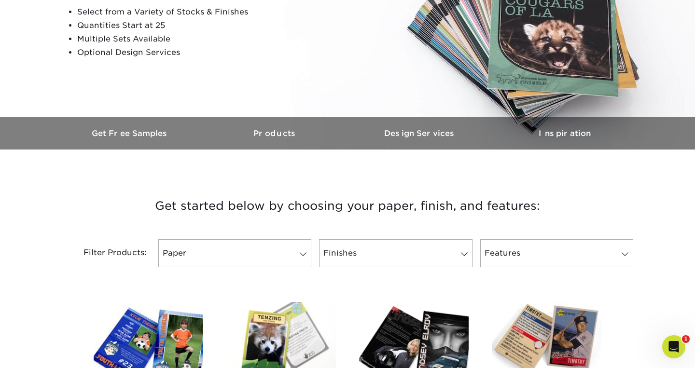
scroll to position [212, 0]
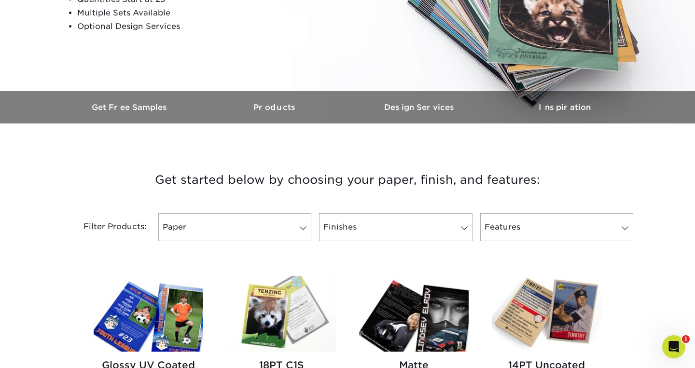
click at [170, 302] on img at bounding box center [148, 314] width 109 height 76
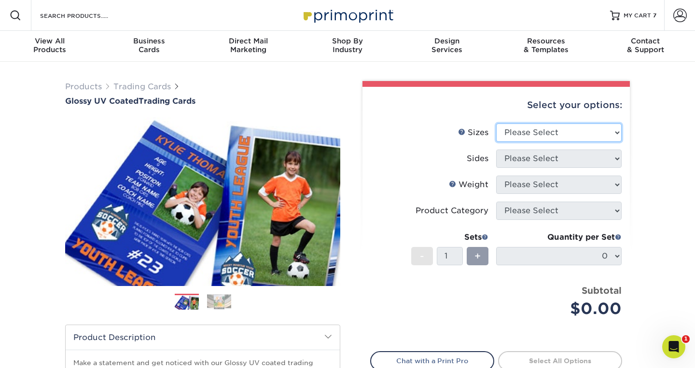
click at [612, 131] on select "Please Select 2.5" x 3.5"" at bounding box center [558, 132] width 125 height 18
select select "2.50x3.50"
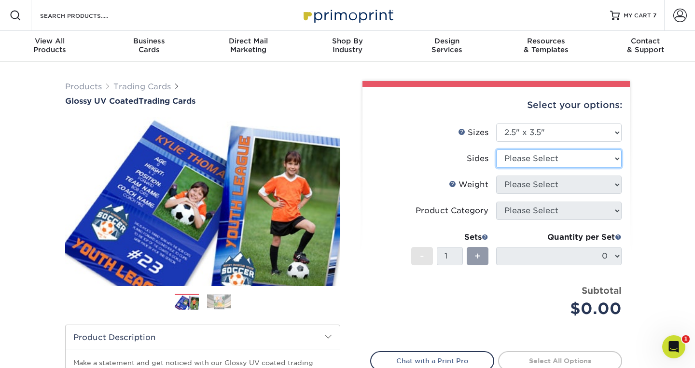
click at [606, 160] on select "Please Select Print Both Sides Print Front Only" at bounding box center [558, 159] width 125 height 18
select select "13abbda7-1d64-4f25-8bb2-c179b224825d"
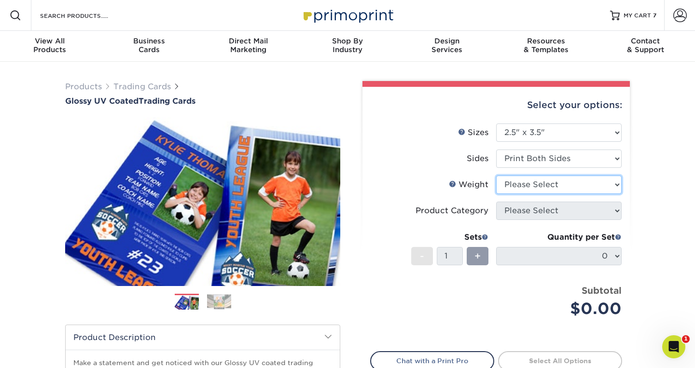
click at [604, 184] on select "Please Select 16PT 14PT 18PT C1S" at bounding box center [558, 185] width 125 height 18
select select "16PT"
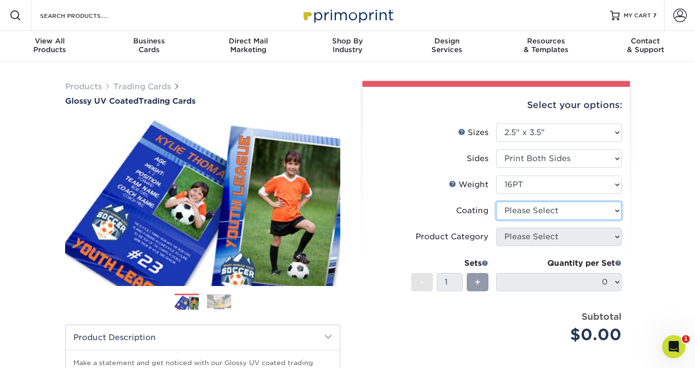
click at [610, 209] on select at bounding box center [558, 211] width 125 height 18
select select "ae367451-b2b8-45df-a344-0f05b6a12993"
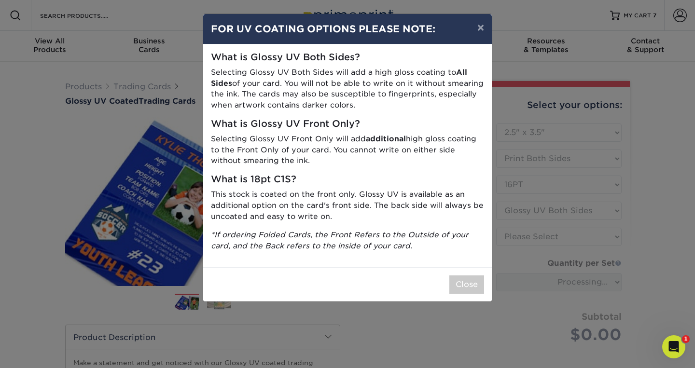
click at [611, 233] on div "× FOR UV COATING OPTIONS PLEASE NOTE: What is Glossy UV Both Sides? Selecting G…" at bounding box center [347, 184] width 695 height 368
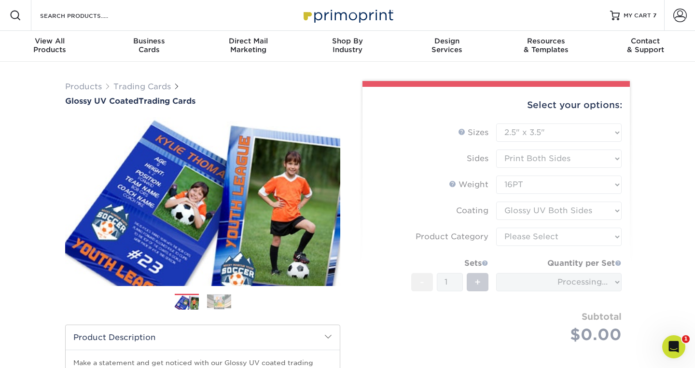
click at [607, 236] on form "Sizes Help Sizes Please Select 2.5" x 3.5" Sides Please Select 16PT - 1" at bounding box center [496, 244] width 252 height 243
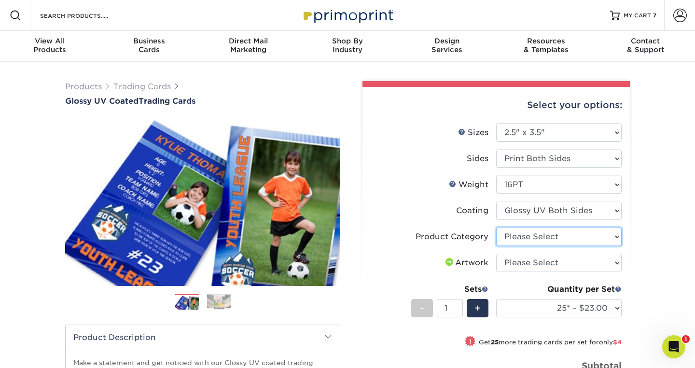
click at [614, 236] on select "Please Select Trading Cards" at bounding box center [558, 237] width 125 height 18
select select "c2f9bce9-36c2-409d-b101-c29d9d031e18"
click at [616, 261] on select "Please Select I will upload files I need a design - $100" at bounding box center [558, 263] width 125 height 18
select select "upload"
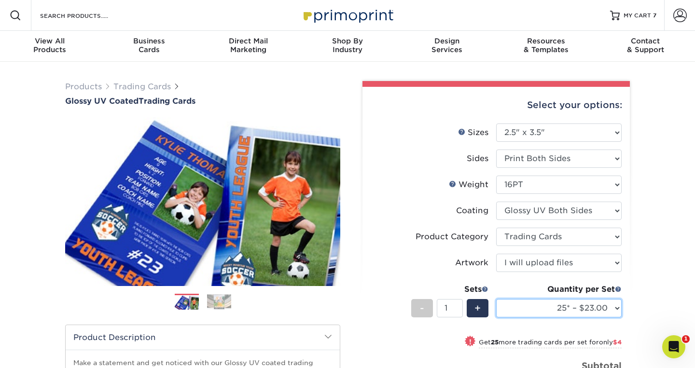
click at [606, 305] on select "25* – $23.00 50* – $27.00 75* – $33.00 100* – $37.00 250* – $47.00 500 – $58.00…" at bounding box center [558, 308] width 125 height 18
select select "50* – $27.00"
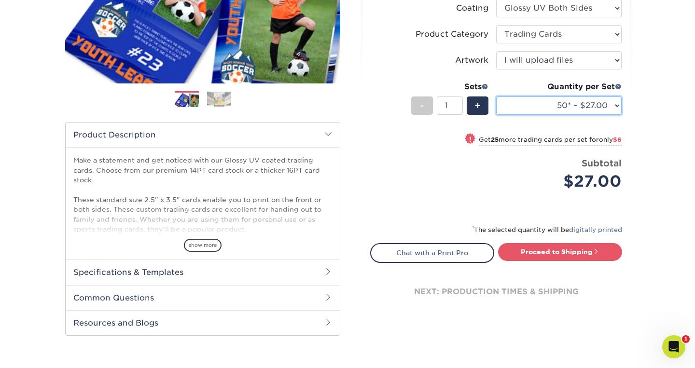
scroll to position [217, 0]
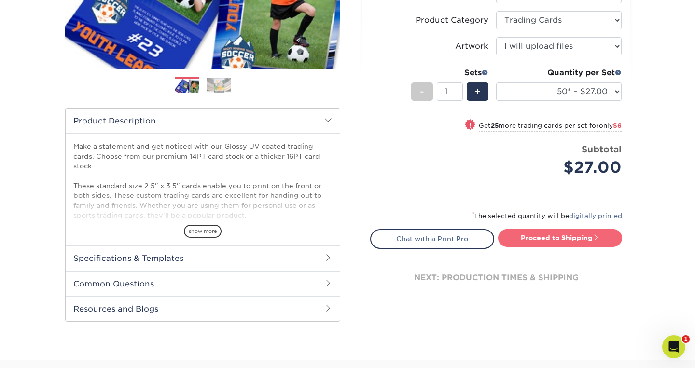
click at [596, 236] on span at bounding box center [595, 237] width 7 height 7
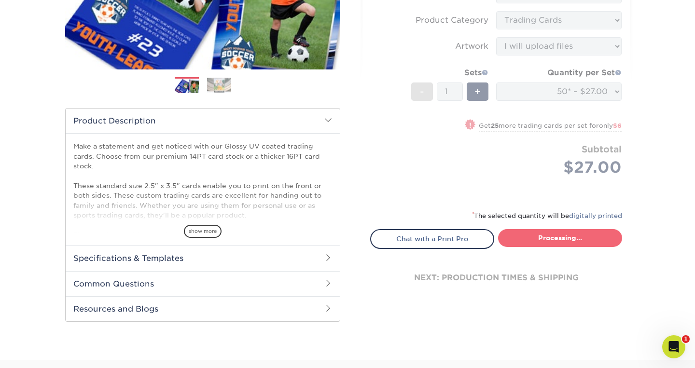
type input "Set 1"
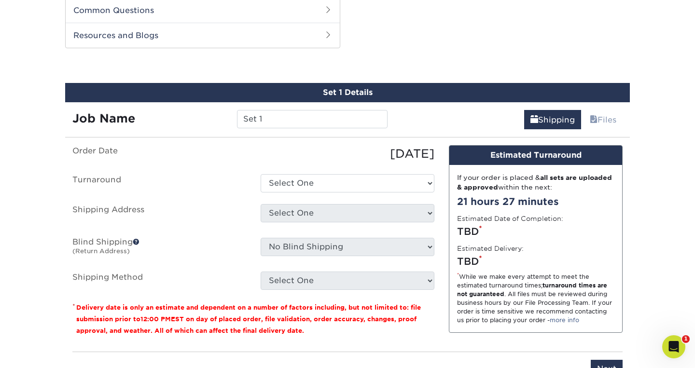
scroll to position [491, 0]
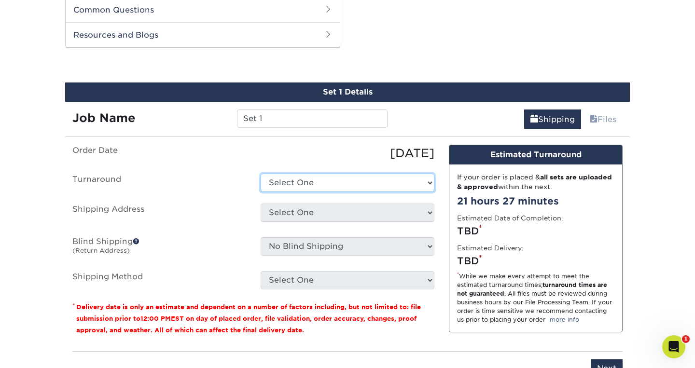
click at [423, 181] on select "Select One 2-4 Business Days 2 Day Next Business Day" at bounding box center [347, 183] width 174 height 18
select select "39596162-017c-462f-bc43-9f550c8c2591"
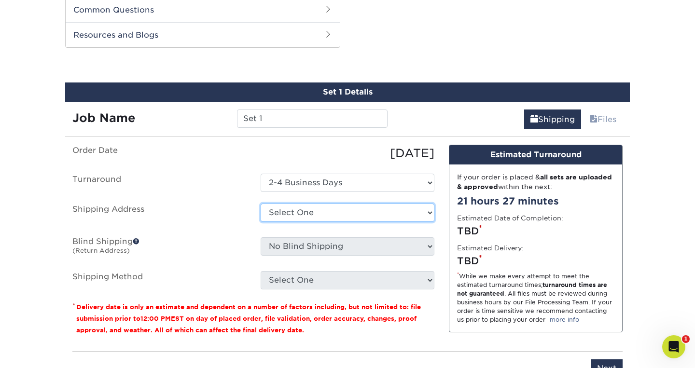
click at [412, 208] on select "Select One Baseball & Softball Training Complex + Add New Address - Login" at bounding box center [347, 213] width 174 height 18
select select "286082"
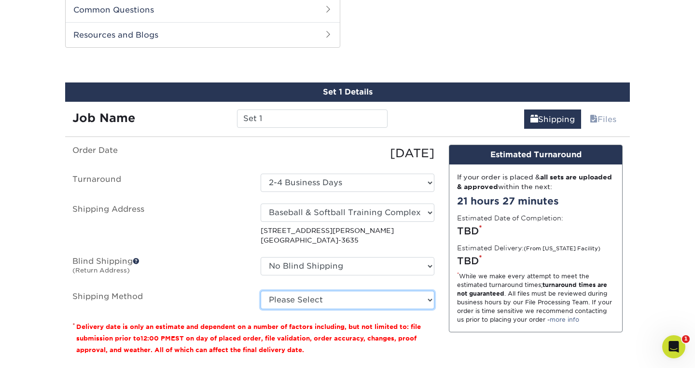
click at [423, 301] on select "Please Select Ground Shipping (+$11.60) 3 Day Shipping Service (+$11.98) 2 Day …" at bounding box center [347, 300] width 174 height 18
select select "03"
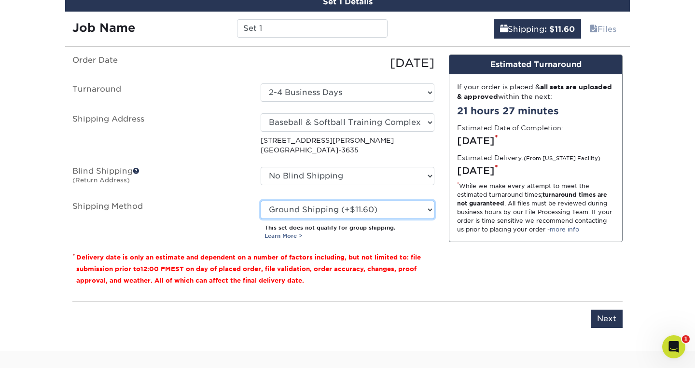
scroll to position [584, 0]
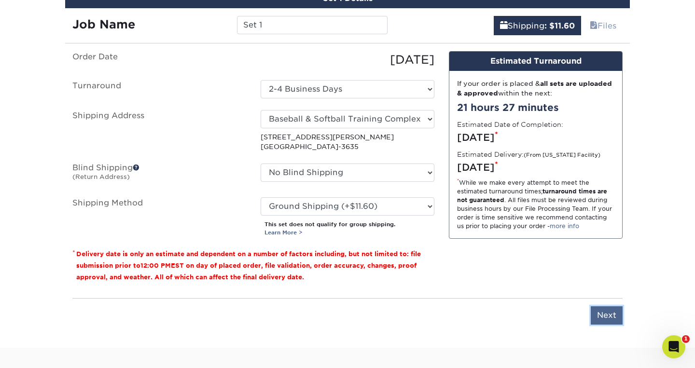
click at [612, 312] on input "Next" at bounding box center [606, 315] width 32 height 18
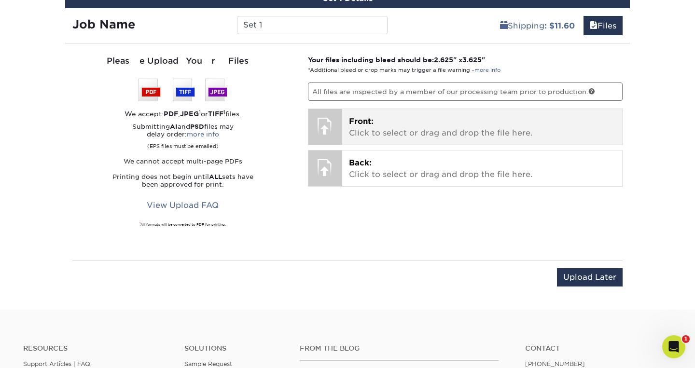
click at [419, 116] on p "Front: Click to select or drag and drop the file here." at bounding box center [482, 127] width 267 height 23
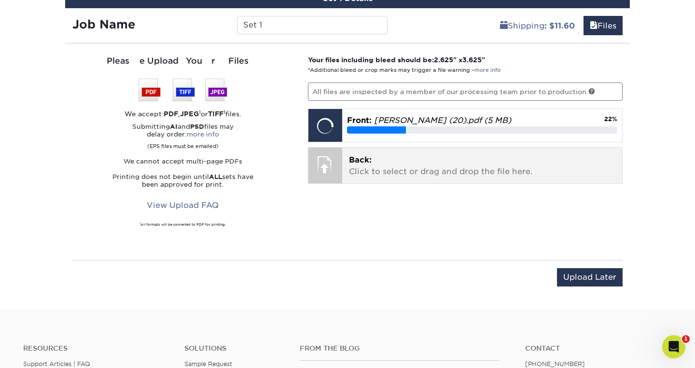
click at [436, 167] on p "Back: Click to select or drag and drop the file here." at bounding box center [482, 165] width 267 height 23
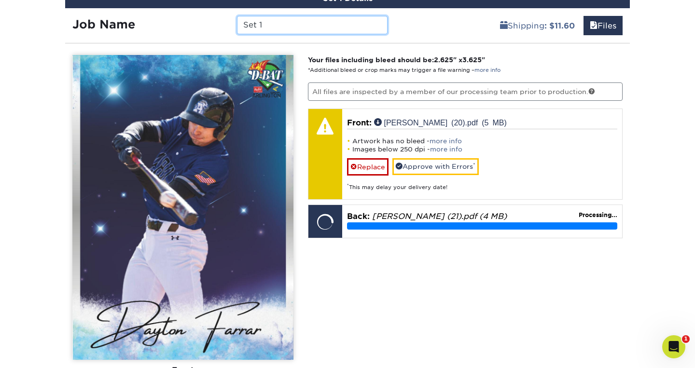
click at [335, 25] on input "Set 1" at bounding box center [312, 25] width 150 height 18
type input "S"
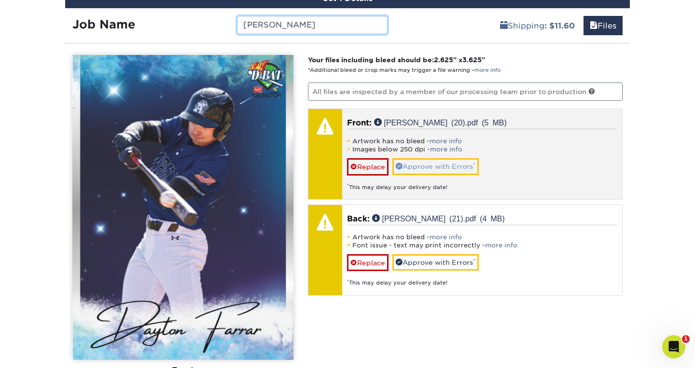
type input "[PERSON_NAME]"
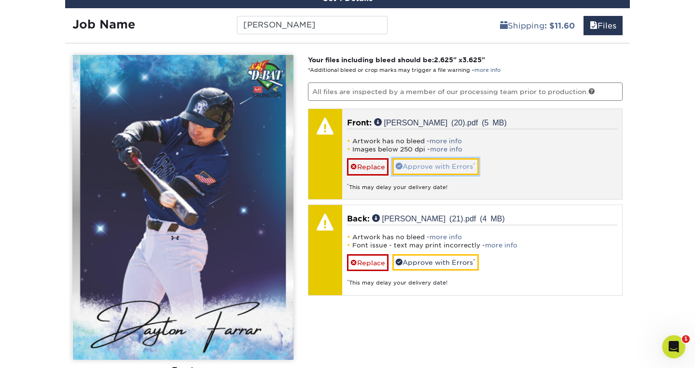
click at [456, 162] on link "Approve with Errors *" at bounding box center [435, 166] width 86 height 16
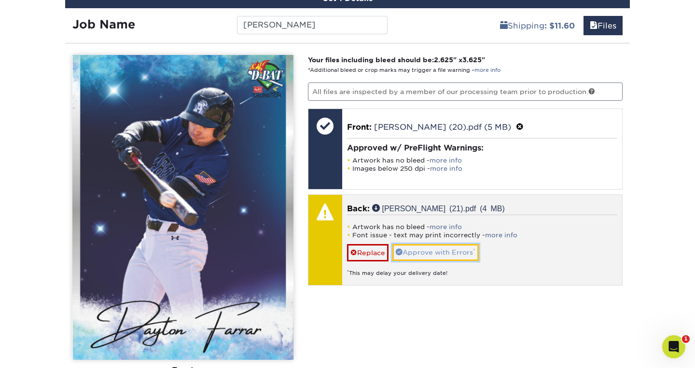
click at [446, 252] on link "Approve with Errors *" at bounding box center [435, 252] width 86 height 16
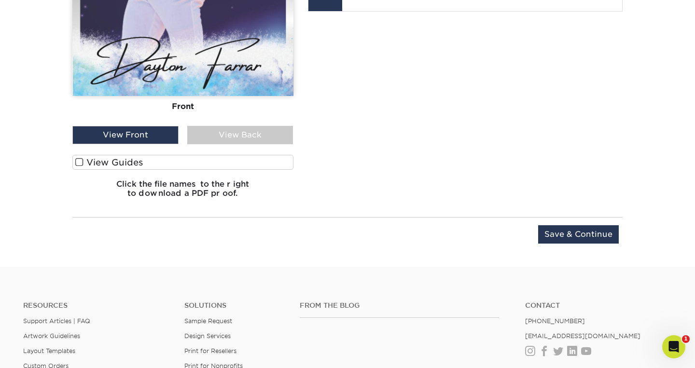
scroll to position [854, 0]
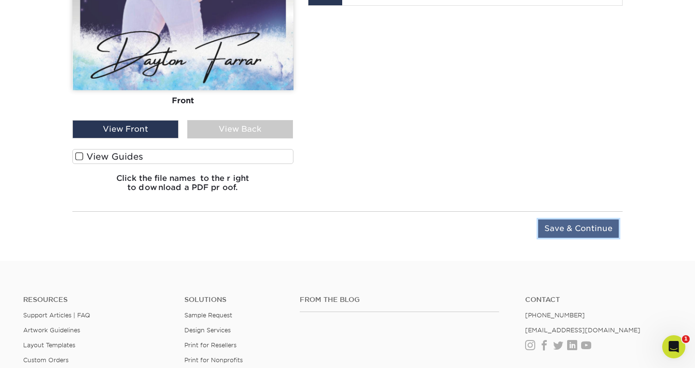
click at [573, 232] on input "Save & Continue" at bounding box center [578, 228] width 81 height 18
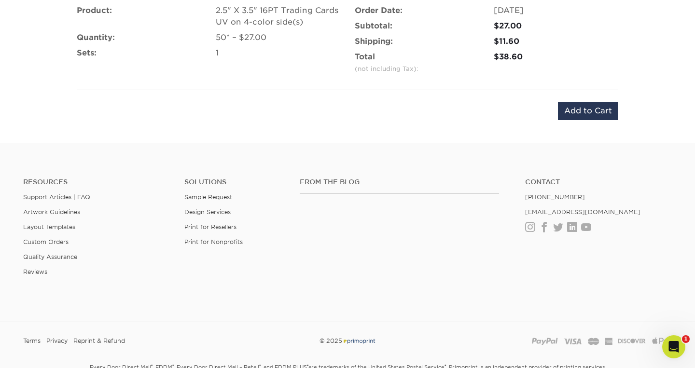
scroll to position [646, 0]
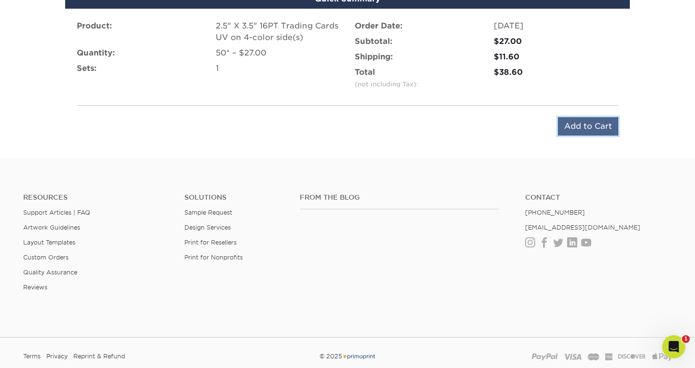
click at [599, 134] on input "Add to Cart" at bounding box center [588, 126] width 60 height 18
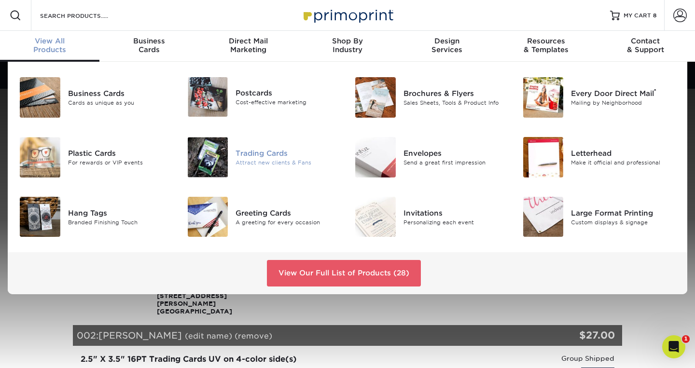
click at [231, 154] on div at bounding box center [208, 157] width 56 height 41
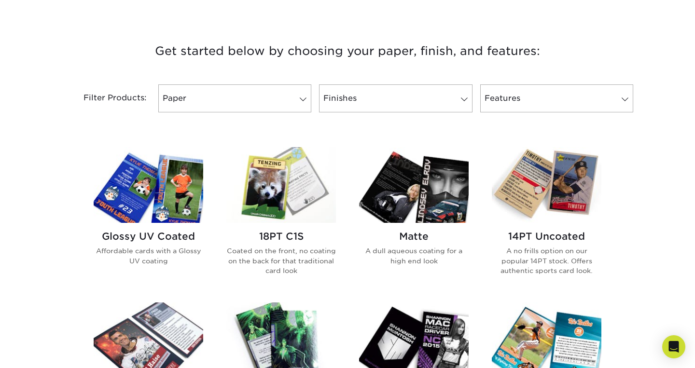
scroll to position [352, 0]
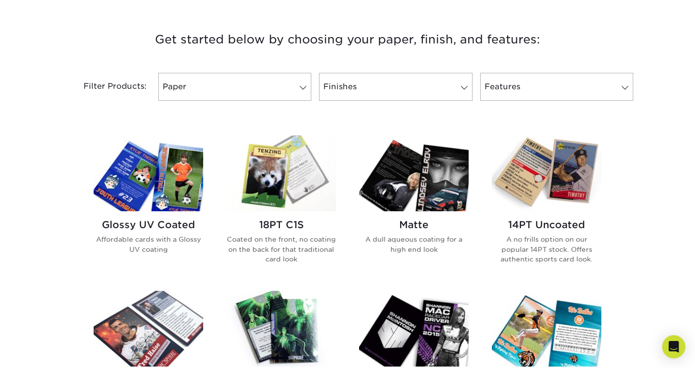
click at [156, 200] on img at bounding box center [148, 174] width 109 height 76
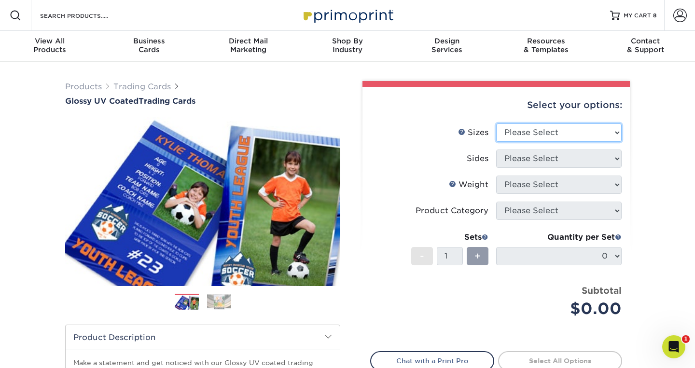
click at [600, 135] on select "Please Select 2.5" x 3.5"" at bounding box center [558, 132] width 125 height 18
select select "2.50x3.50"
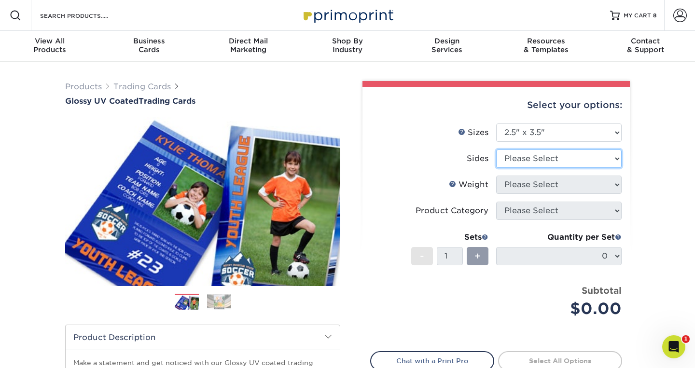
click at [605, 158] on select "Please Select Print Both Sides Print Front Only" at bounding box center [558, 159] width 125 height 18
select select "13abbda7-1d64-4f25-8bb2-c179b224825d"
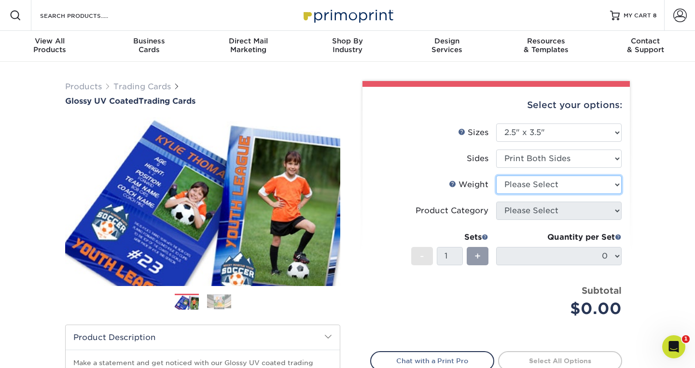
click at [602, 187] on select "Please Select 16PT 14PT 18PT C1S" at bounding box center [558, 185] width 125 height 18
select select "16PT"
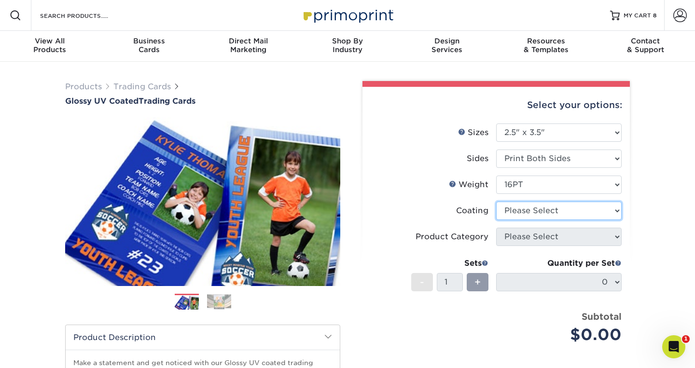
click at [593, 209] on select at bounding box center [558, 211] width 125 height 18
select select "ae367451-b2b8-45df-a344-0f05b6a12993"
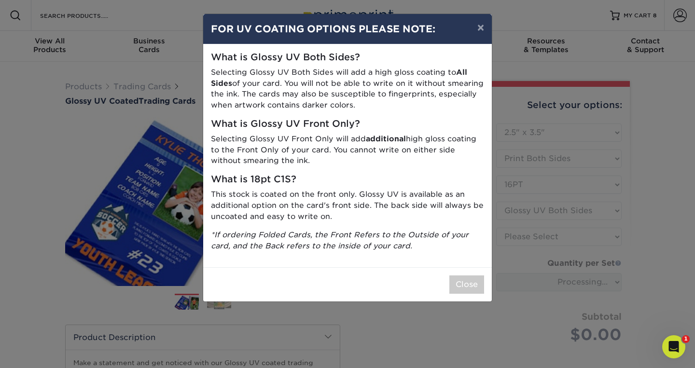
click at [513, 310] on div "× FOR UV COATING OPTIONS PLEASE NOTE: What is Glossy UV Both Sides? Selecting G…" at bounding box center [347, 184] width 695 height 368
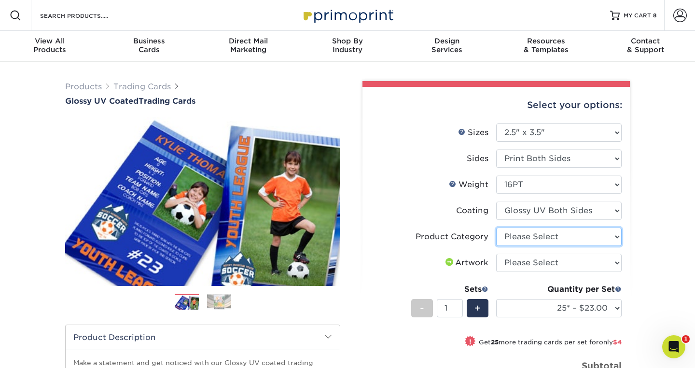
click at [602, 238] on select "Please Select Trading Cards" at bounding box center [558, 237] width 125 height 18
select select "c2f9bce9-36c2-409d-b101-c29d9d031e18"
click at [608, 260] on select "Please Select I will upload files I need a design - $100" at bounding box center [558, 263] width 125 height 18
select select "upload"
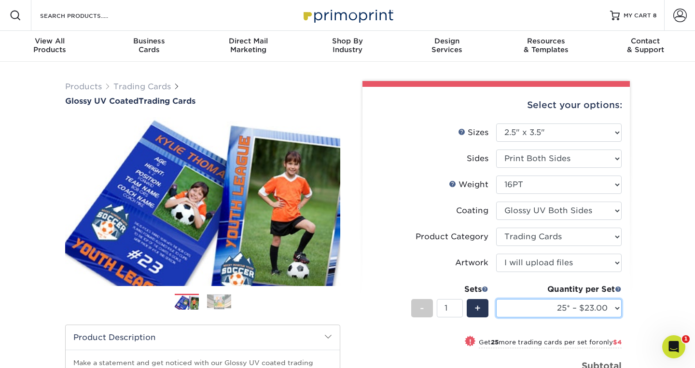
click at [599, 305] on select "25* – $23.00 50* – $27.00 75* – $33.00 100* – $37.00 250* – $47.00 500 – $58.00…" at bounding box center [558, 308] width 125 height 18
select select "50* – $27.00"
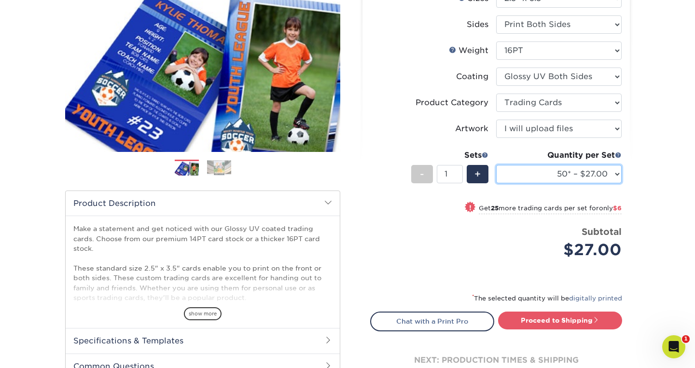
scroll to position [141, 0]
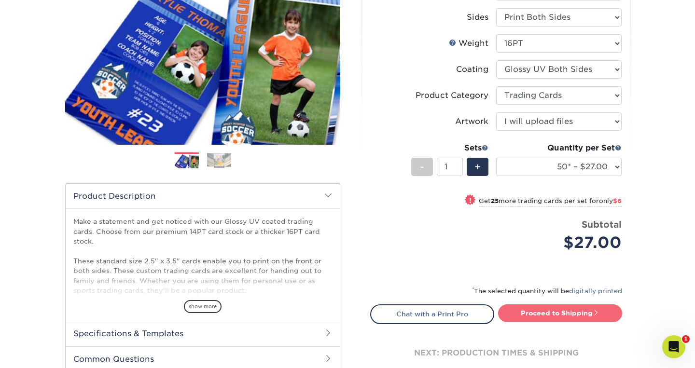
click at [588, 316] on link "Proceed to Shipping" at bounding box center [560, 312] width 124 height 17
type input "Set 1"
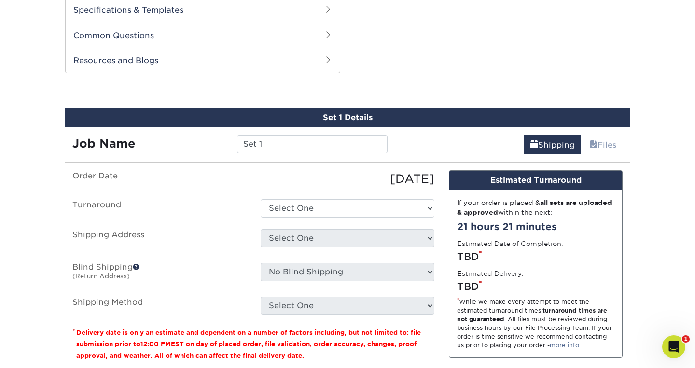
scroll to position [491, 0]
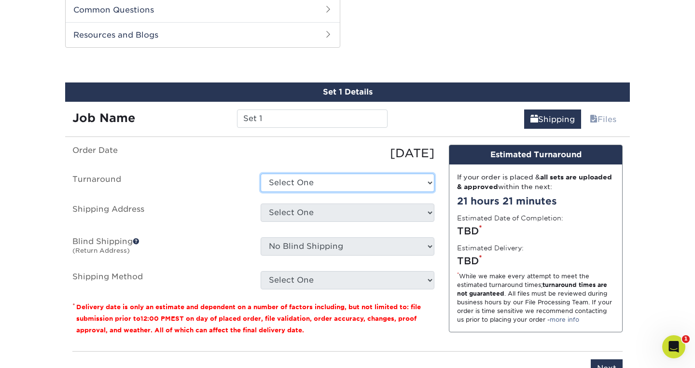
click at [427, 177] on select "Select One 2-4 Business Days 2 Day Next Business Day" at bounding box center [347, 183] width 174 height 18
select select "39596162-017c-462f-bc43-9f550c8c2591"
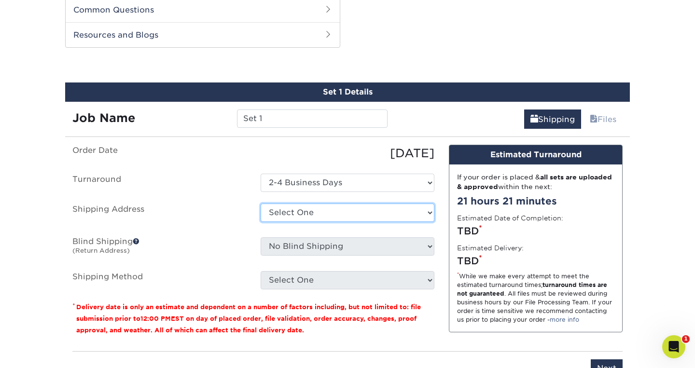
click at [421, 214] on select "Select One Baseball & Softball Training Complex + Add New Address - Login" at bounding box center [347, 213] width 174 height 18
select select "286082"
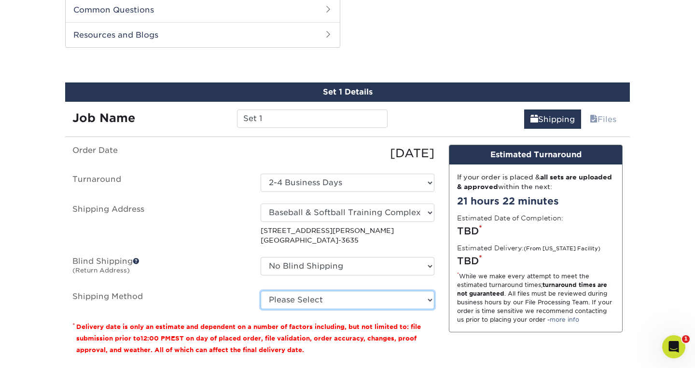
click at [414, 299] on select "Please Select Ground Shipping (+$11.60) 3 Day Shipping Service (+$11.98) 2 Day …" at bounding box center [347, 300] width 174 height 18
select select "03"
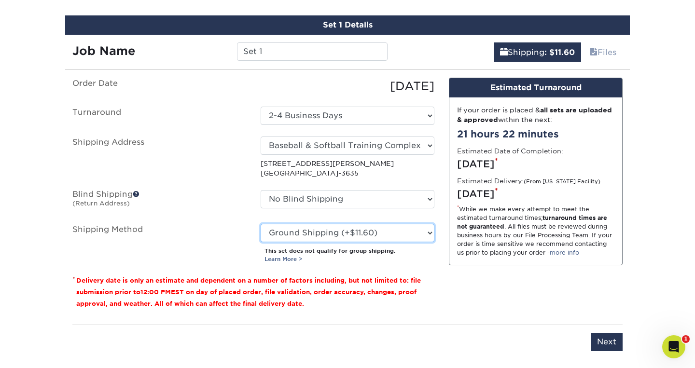
scroll to position [558, 0]
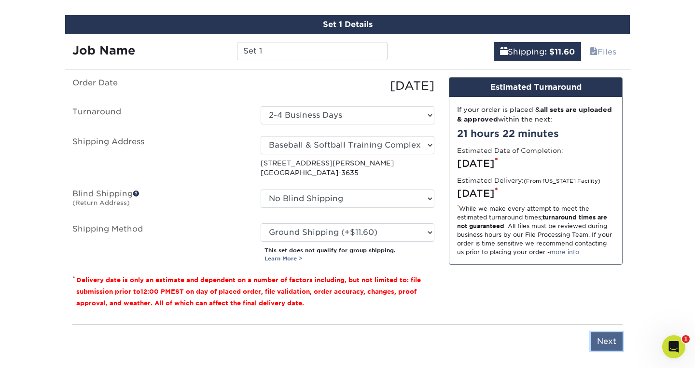
click at [604, 334] on input "Next" at bounding box center [606, 341] width 32 height 18
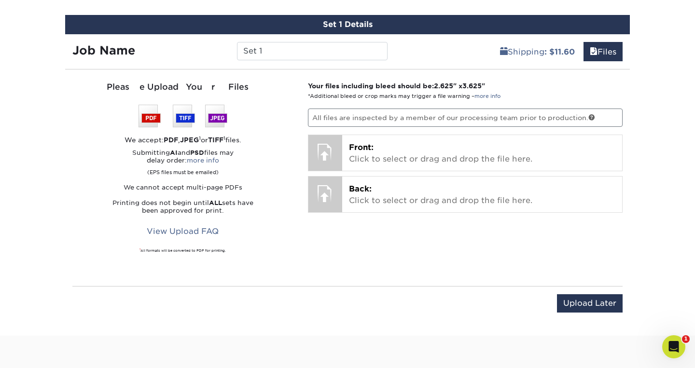
scroll to position [559, 0]
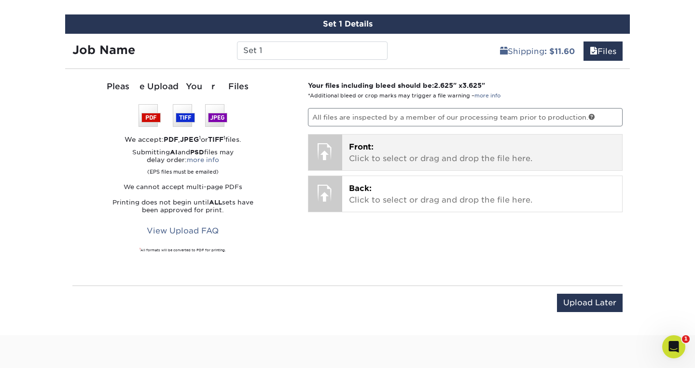
click at [391, 153] on p "Front: Click to select or drag and drop the file here." at bounding box center [482, 152] width 267 height 23
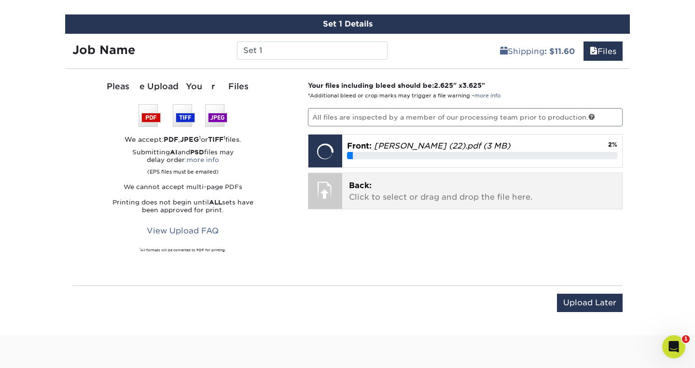
click at [465, 195] on p "Back: Click to select or drag and drop the file here." at bounding box center [482, 191] width 267 height 23
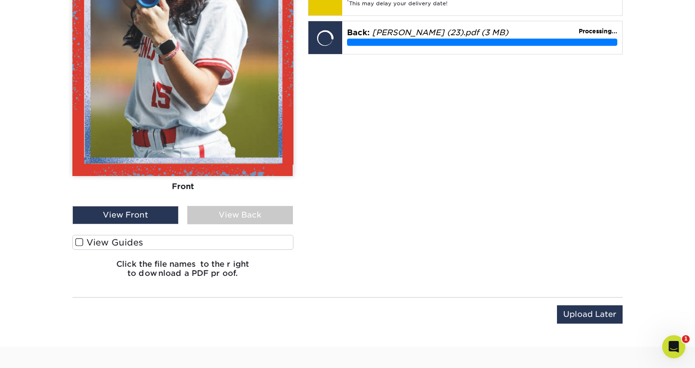
scroll to position [845, 0]
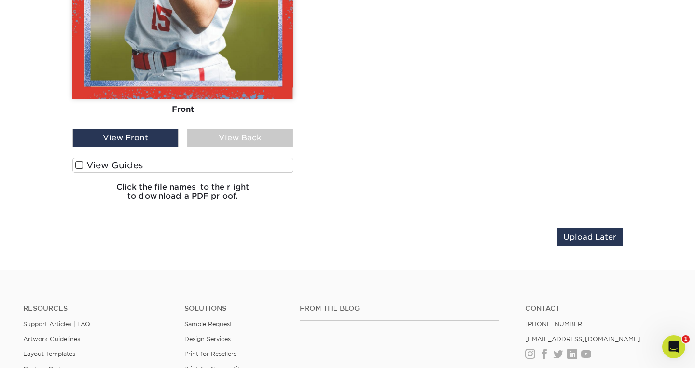
click at [163, 139] on div "View Front" at bounding box center [125, 138] width 106 height 18
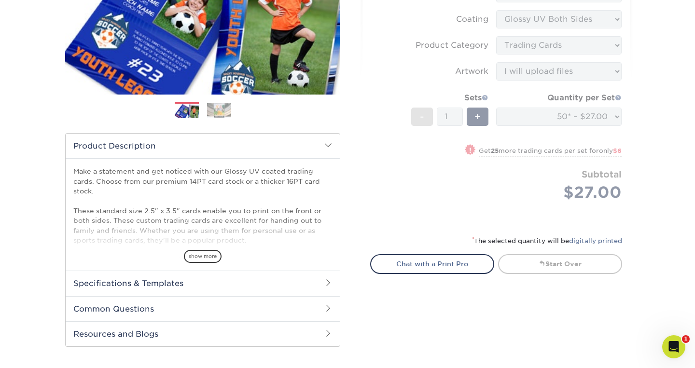
scroll to position [0, 0]
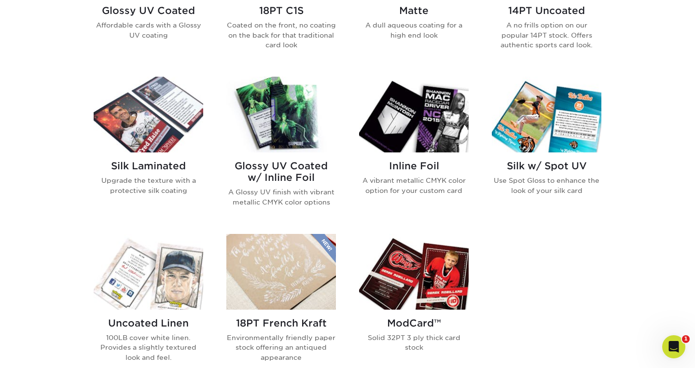
scroll to position [514, 0]
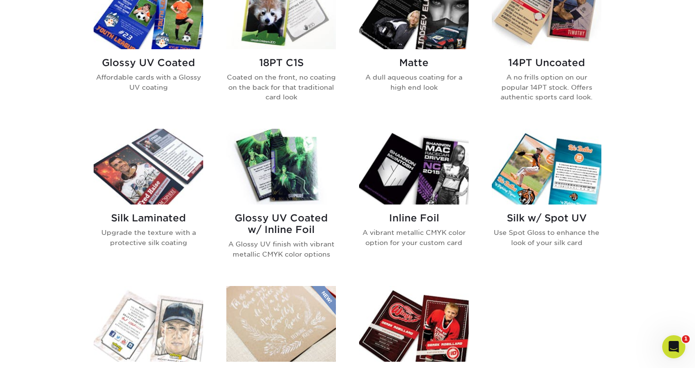
click at [168, 39] on img at bounding box center [148, 11] width 109 height 76
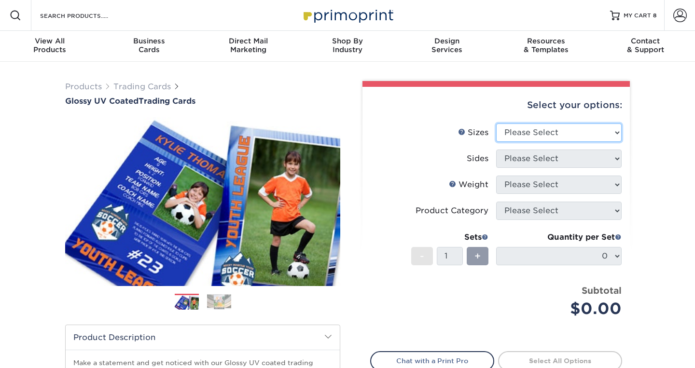
click at [565, 136] on select "Please Select 2.5" x 3.5"" at bounding box center [558, 132] width 125 height 18
select select "2.50x3.50"
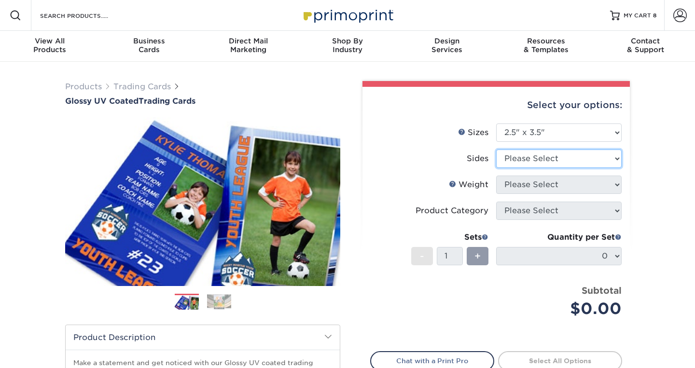
click at [569, 155] on select "Please Select Print Both Sides Print Front Only" at bounding box center [558, 159] width 125 height 18
select select "13abbda7-1d64-4f25-8bb2-c179b224825d"
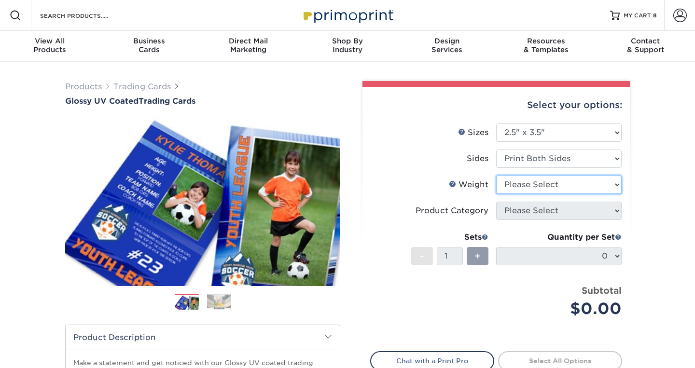
click at [576, 184] on select "Please Select 16PT 14PT 18PT C1S" at bounding box center [558, 185] width 125 height 18
select select "16PT"
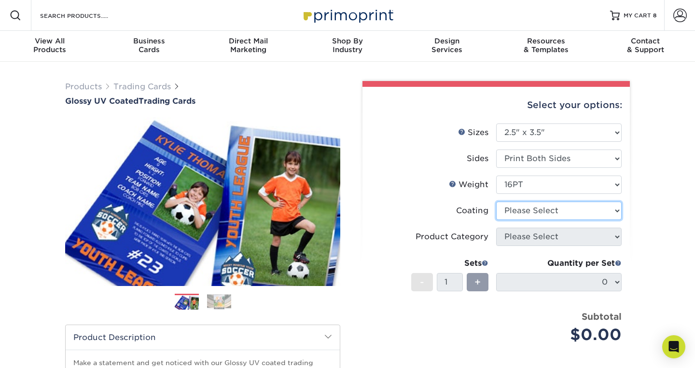
click at [588, 214] on select at bounding box center [558, 211] width 125 height 18
select select "ae367451-b2b8-45df-a344-0f05b6a12993"
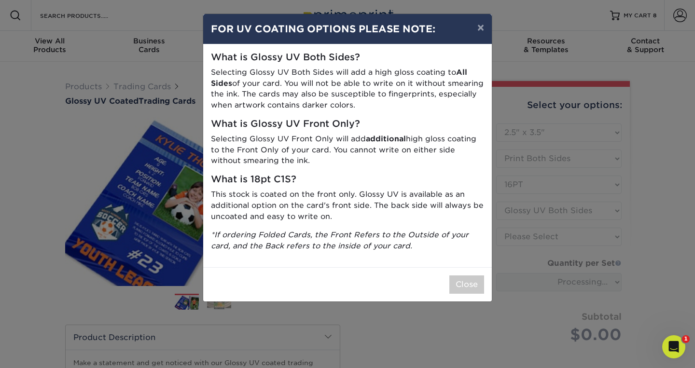
click at [596, 240] on div "× FOR UV COATING OPTIONS PLEASE NOTE: What is Glossy UV Both Sides? Selecting G…" at bounding box center [347, 184] width 695 height 368
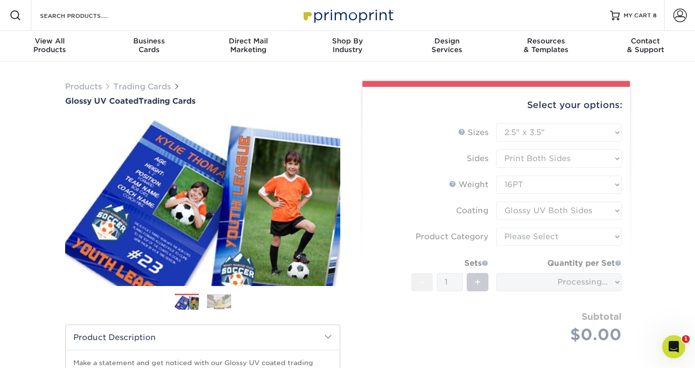
click at [596, 240] on form "Sizes Help Sizes Please Select 2.5" x 3.5" Sides Please Select 16PT - 1" at bounding box center [496, 244] width 252 height 243
click at [634, 241] on div "Select your options: Sizes Help Sizes Please Select 2.5" x 3.5" Sides - 1" at bounding box center [491, 315] width 289 height 469
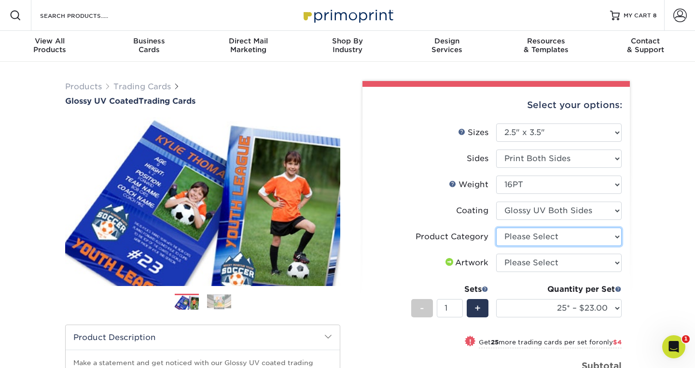
click at [614, 239] on select "Please Select Trading Cards" at bounding box center [558, 237] width 125 height 18
select select "c2f9bce9-36c2-409d-b101-c29d9d031e18"
click at [612, 259] on select "Please Select I will upload files I need a design - $100" at bounding box center [558, 263] width 125 height 18
select select "upload"
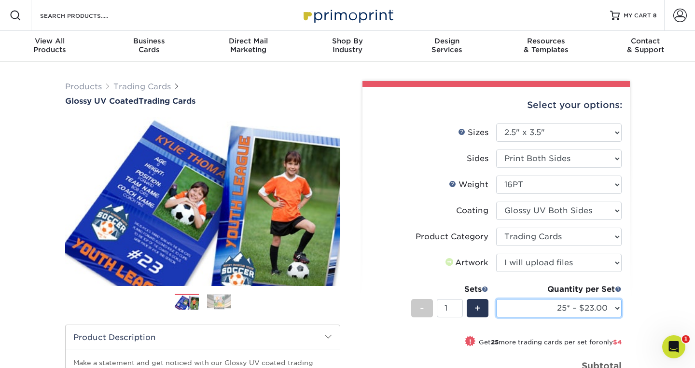
click at [613, 309] on select "25* – $23.00 50* – $27.00 75* – $33.00 100* – $37.00 250* – $47.00 500 – $58.00…" at bounding box center [558, 308] width 125 height 18
select select "50* – $27.00"
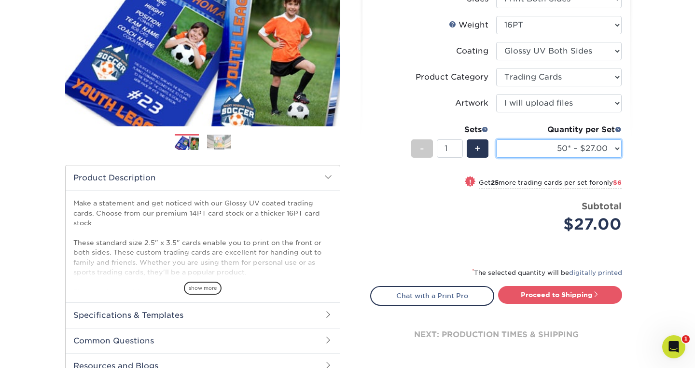
scroll to position [198, 0]
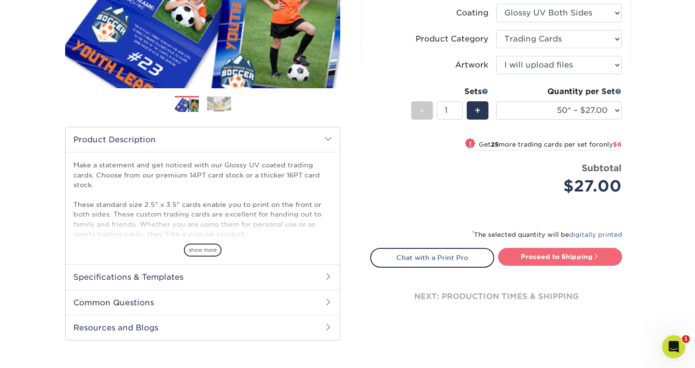
click at [574, 256] on link "Proceed to Shipping" at bounding box center [560, 256] width 124 height 17
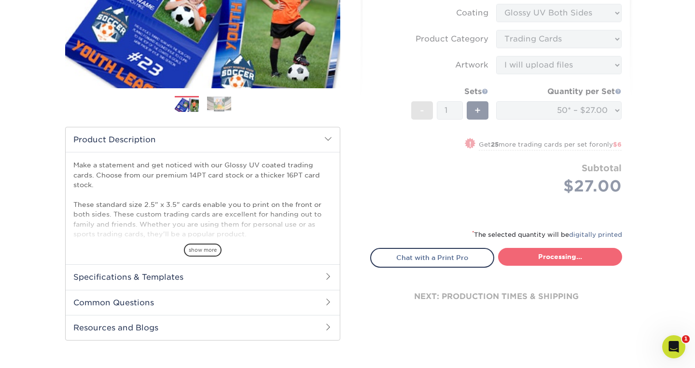
type input "Set 1"
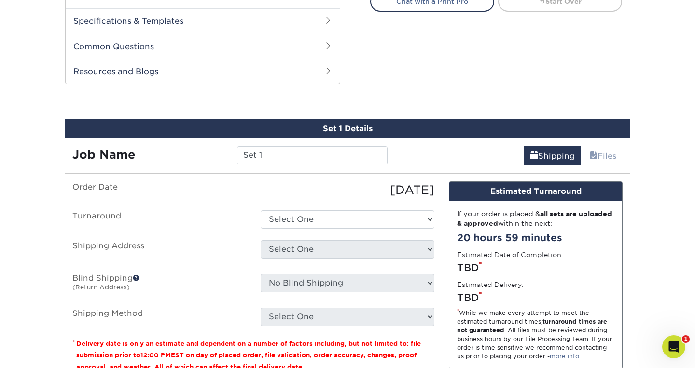
scroll to position [491, 0]
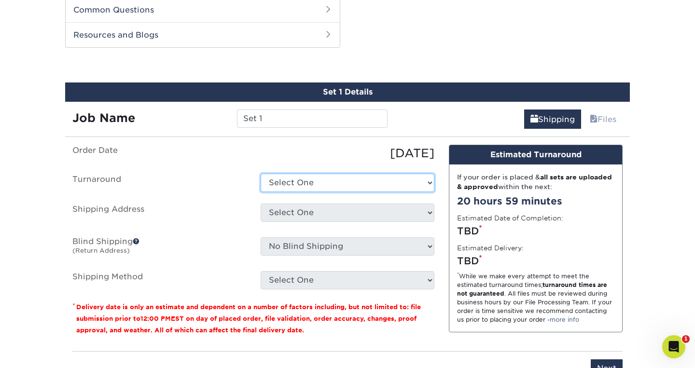
click at [379, 184] on select "Select One 2-4 Business Days 2 Day Next Business Day" at bounding box center [347, 183] width 174 height 18
select select "39596162-017c-462f-bc43-9f550c8c2591"
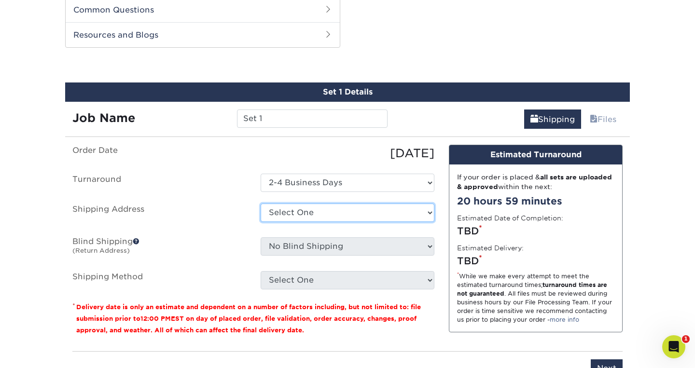
click at [394, 208] on select "Select One Baseball & Softball Training Complex + Add New Address - Login" at bounding box center [347, 213] width 174 height 18
click at [394, 216] on select "Select One Baseball & Softball Training Complex + Add New Address - Login" at bounding box center [347, 213] width 174 height 18
select select "286082"
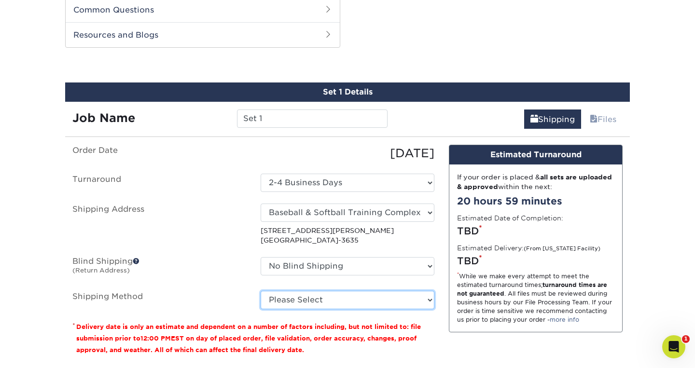
click at [426, 300] on select "Please Select Ground Shipping (+$11.60) 3 Day Shipping Service (+$11.98) 2 Day …" at bounding box center [347, 300] width 174 height 18
select select "03"
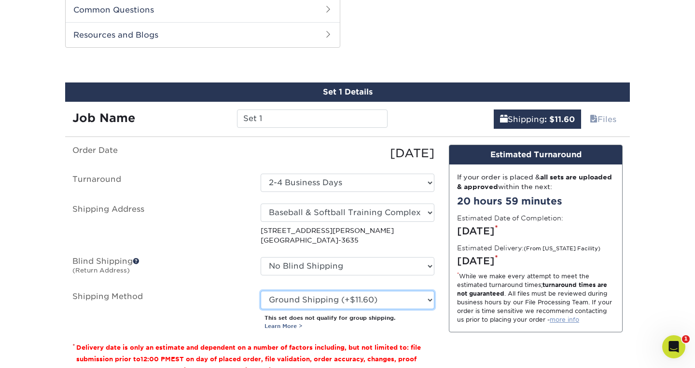
scroll to position [658, 0]
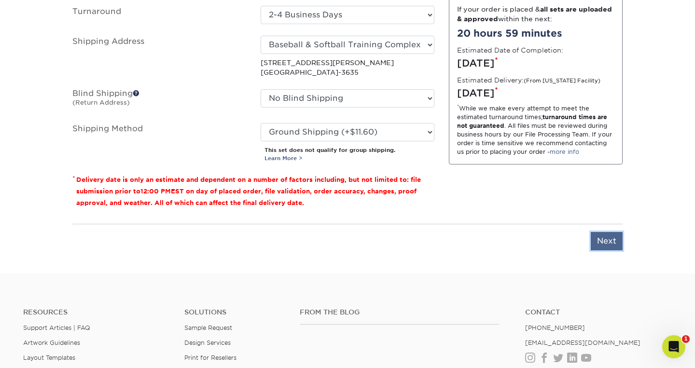
click at [593, 242] on input "Next" at bounding box center [606, 241] width 32 height 18
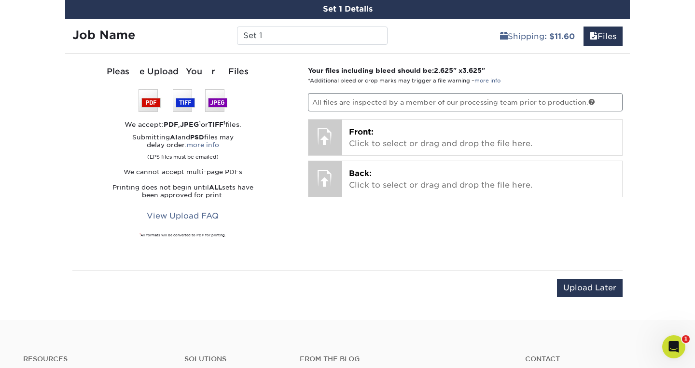
scroll to position [475, 0]
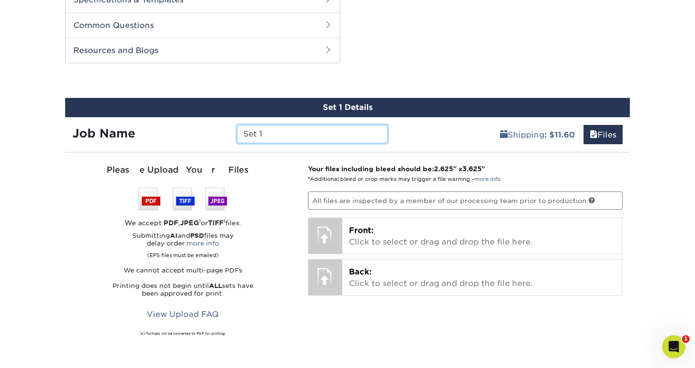
click at [273, 137] on input "Set 1" at bounding box center [312, 134] width 150 height 18
type input "S"
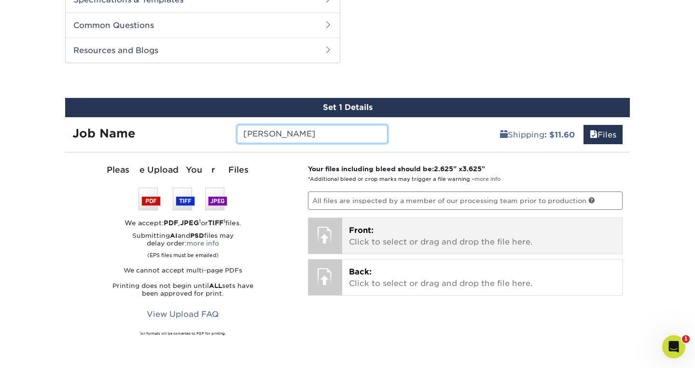
type input "[PERSON_NAME]"
click at [334, 226] on div at bounding box center [325, 235] width 34 height 34
click at [383, 232] on p "Front: Click to select or drag and drop the file here." at bounding box center [482, 236] width 267 height 23
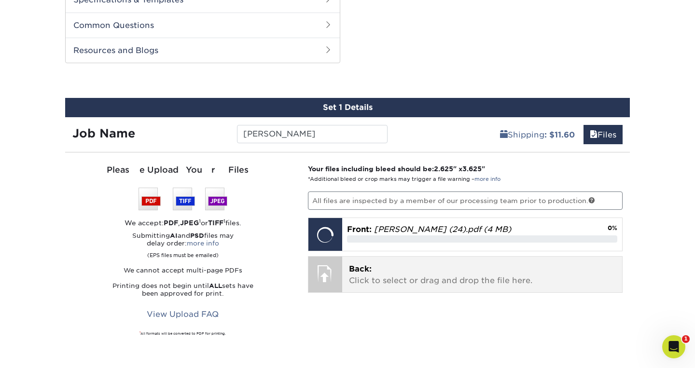
click at [480, 278] on p "Back: Click to select or drag and drop the file here." at bounding box center [482, 274] width 267 height 23
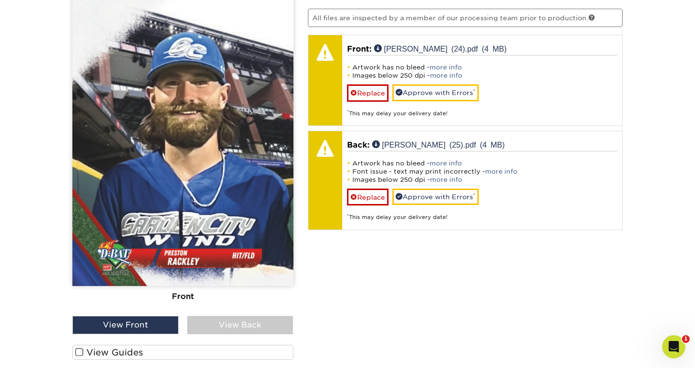
scroll to position [730, 0]
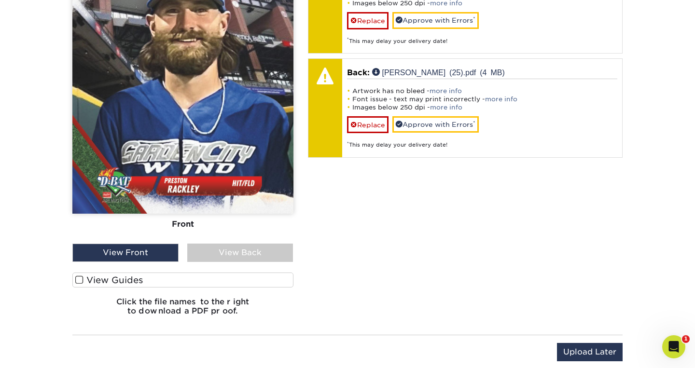
click at [162, 280] on label "View Guides" at bounding box center [182, 280] width 221 height 15
click at [0, 0] on input "View Guides" at bounding box center [0, 0] width 0 height 0
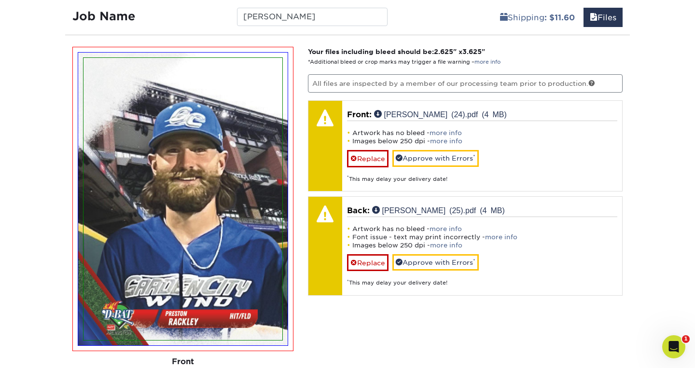
scroll to position [740, 0]
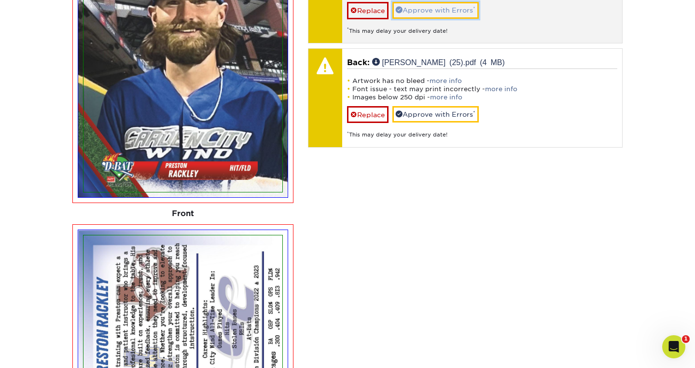
click at [435, 12] on link "Approve with Errors *" at bounding box center [435, 10] width 86 height 16
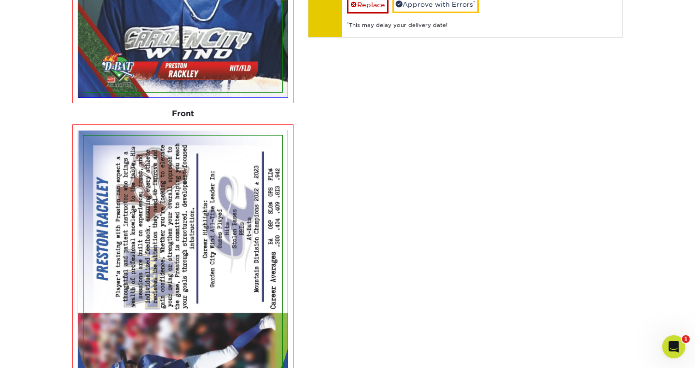
scroll to position [807, 0]
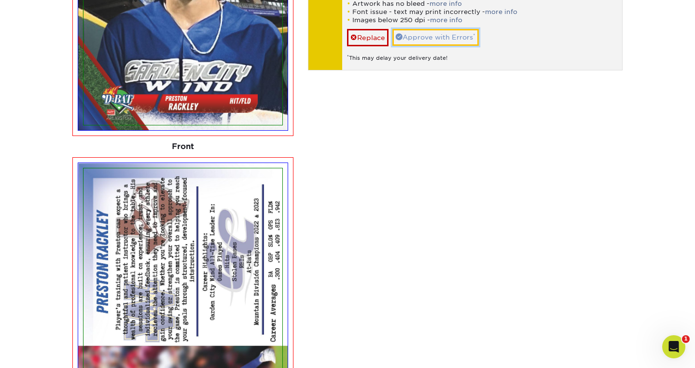
click at [440, 38] on link "Approve with Errors *" at bounding box center [435, 37] width 86 height 16
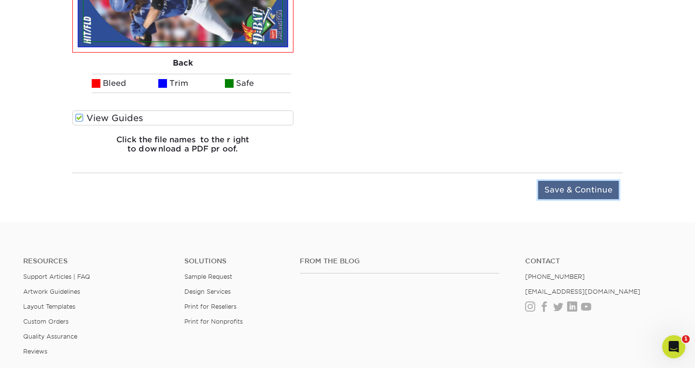
click at [580, 191] on input "Save & Continue" at bounding box center [578, 190] width 81 height 18
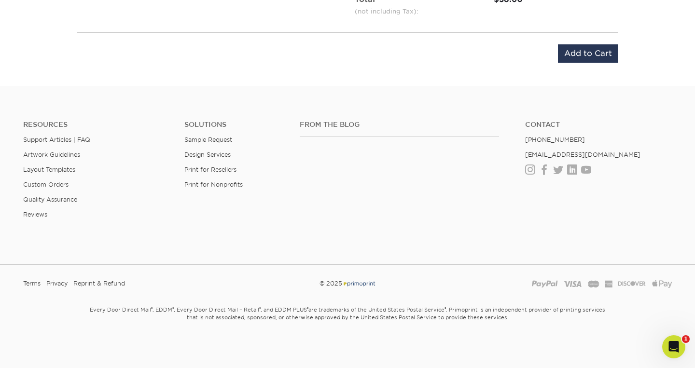
scroll to position [717, 0]
click at [577, 56] on input "Add to Cart" at bounding box center [588, 55] width 60 height 18
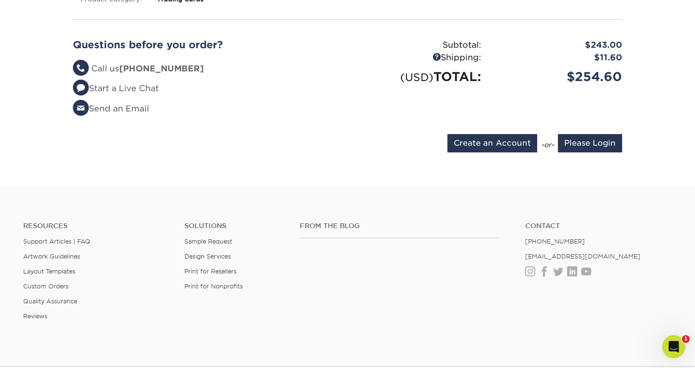
scroll to position [1043, 0]
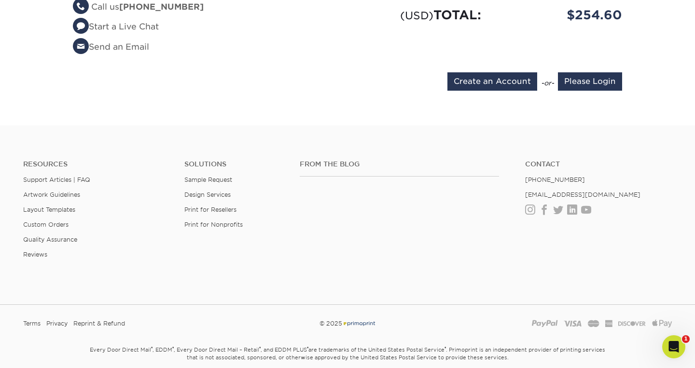
scroll to position [981, 0]
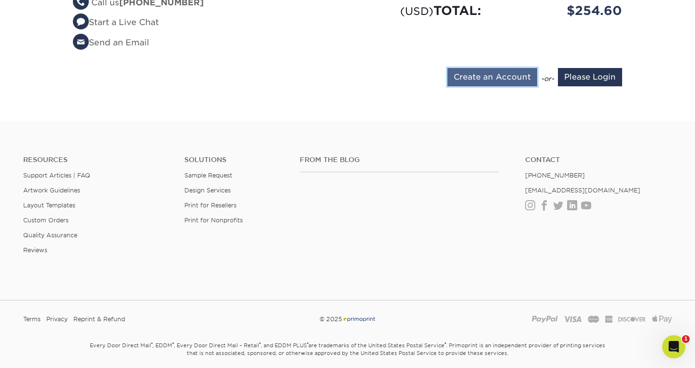
click at [502, 68] on input "Create an Account" at bounding box center [492, 77] width 90 height 18
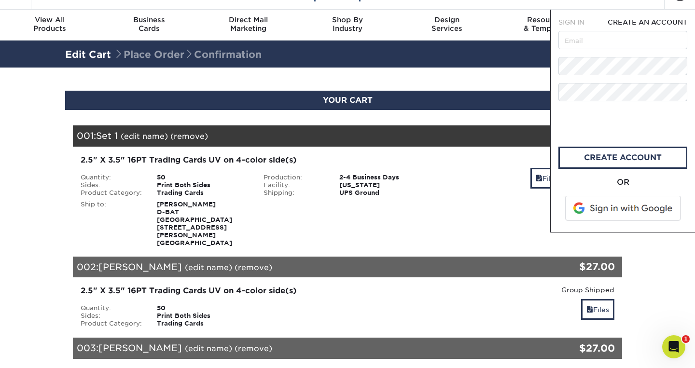
scroll to position [0, 0]
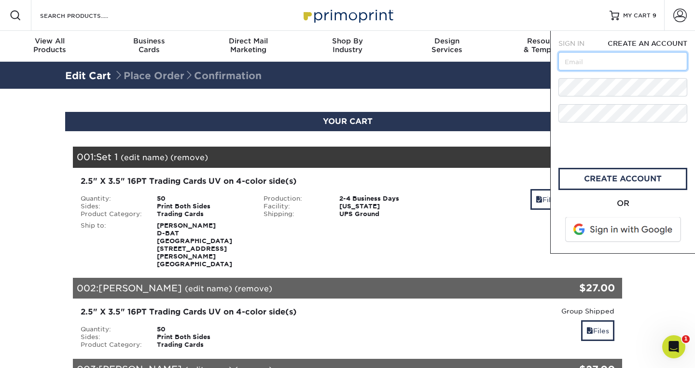
click at [607, 65] on input "text" at bounding box center [622, 61] width 129 height 18
click at [481, 14] on div "Resources Menu Search Products Account SIGN IN CREATE AN ACCOUNT forgot passwor…" at bounding box center [347, 15] width 695 height 31
